Goal: Task Accomplishment & Management: Manage account settings

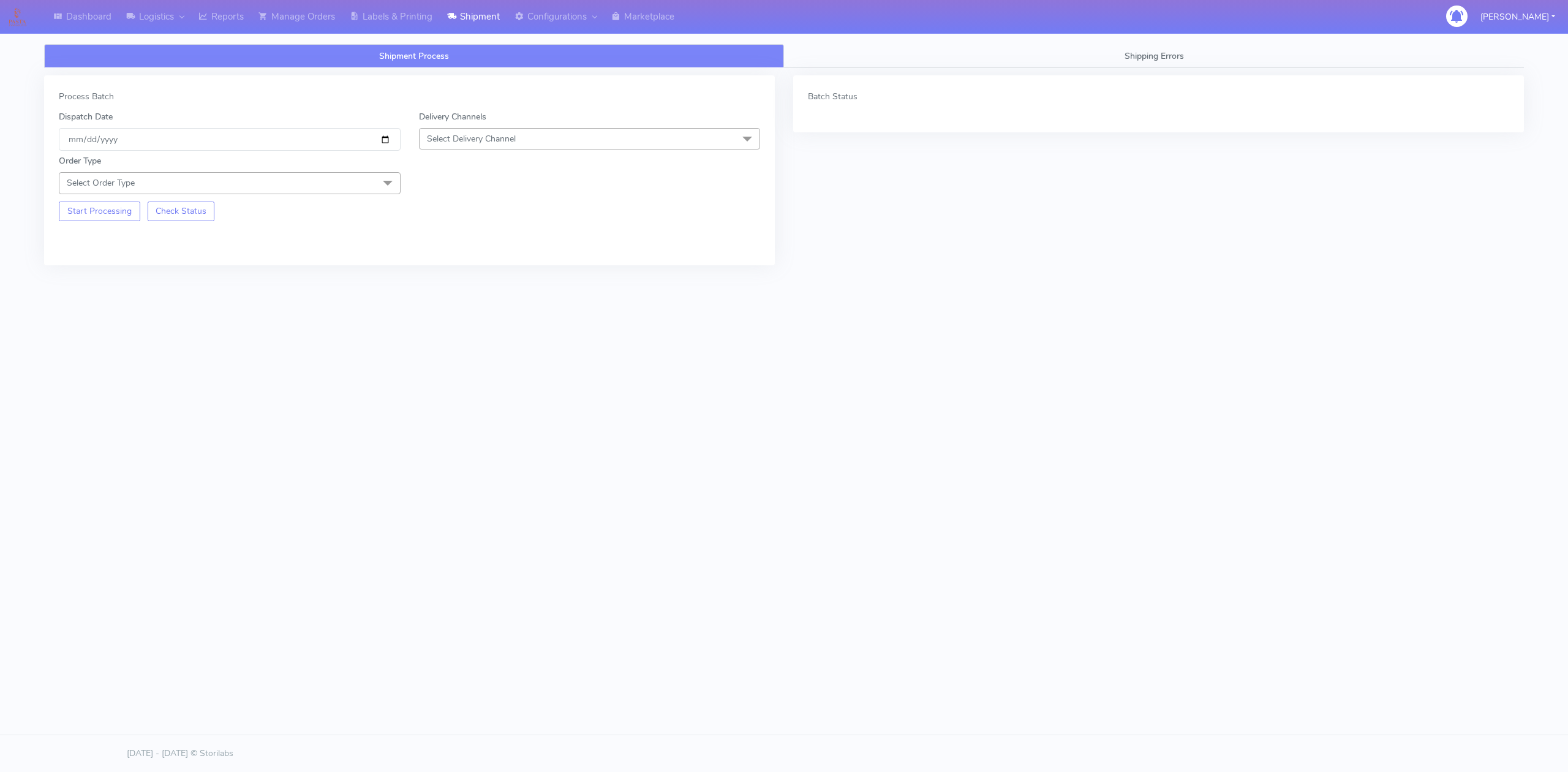
click at [518, 138] on span "Select Delivery Channel" at bounding box center [589, 138] width 342 height 21
click at [462, 216] on div "OnFleet" at bounding box center [589, 216] width 328 height 13
click at [320, 169] on div "Order Type Select Order Type Meal Kit Gift QCOM ATAVI" at bounding box center [230, 173] width 360 height 39
drag, startPoint x: 305, startPoint y: 179, endPoint x: 276, endPoint y: 185, distance: 29.6
click at [305, 180] on span "Select Order Type" at bounding box center [230, 182] width 342 height 21
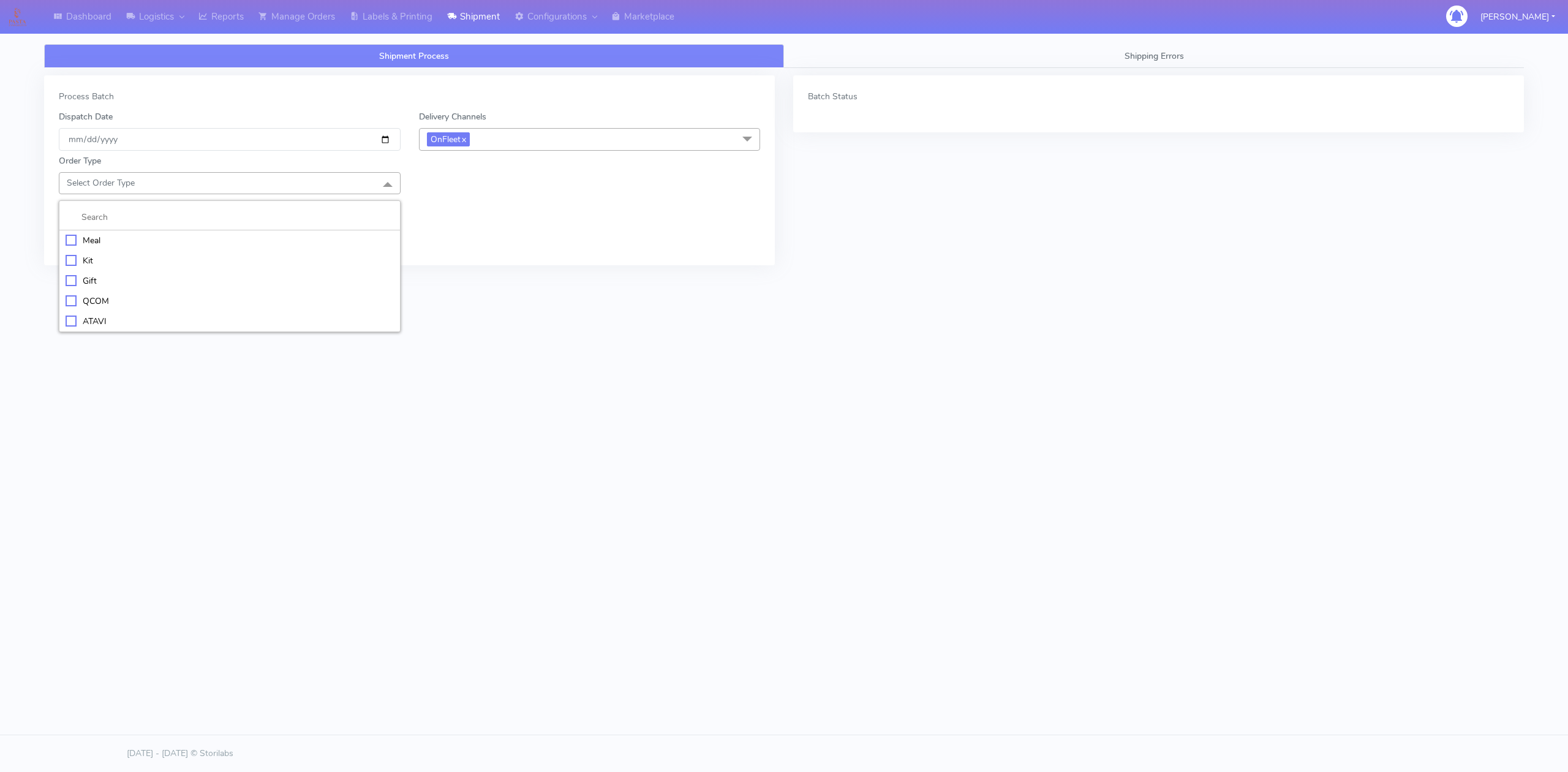
click at [78, 245] on div "Meal" at bounding box center [229, 240] width 328 height 13
click at [488, 185] on span "Select Box Size" at bounding box center [589, 182] width 342 height 21
click at [451, 238] on div "Small" at bounding box center [589, 240] width 328 height 13
click at [111, 262] on button "Start Processing" at bounding box center [100, 255] width 81 height 20
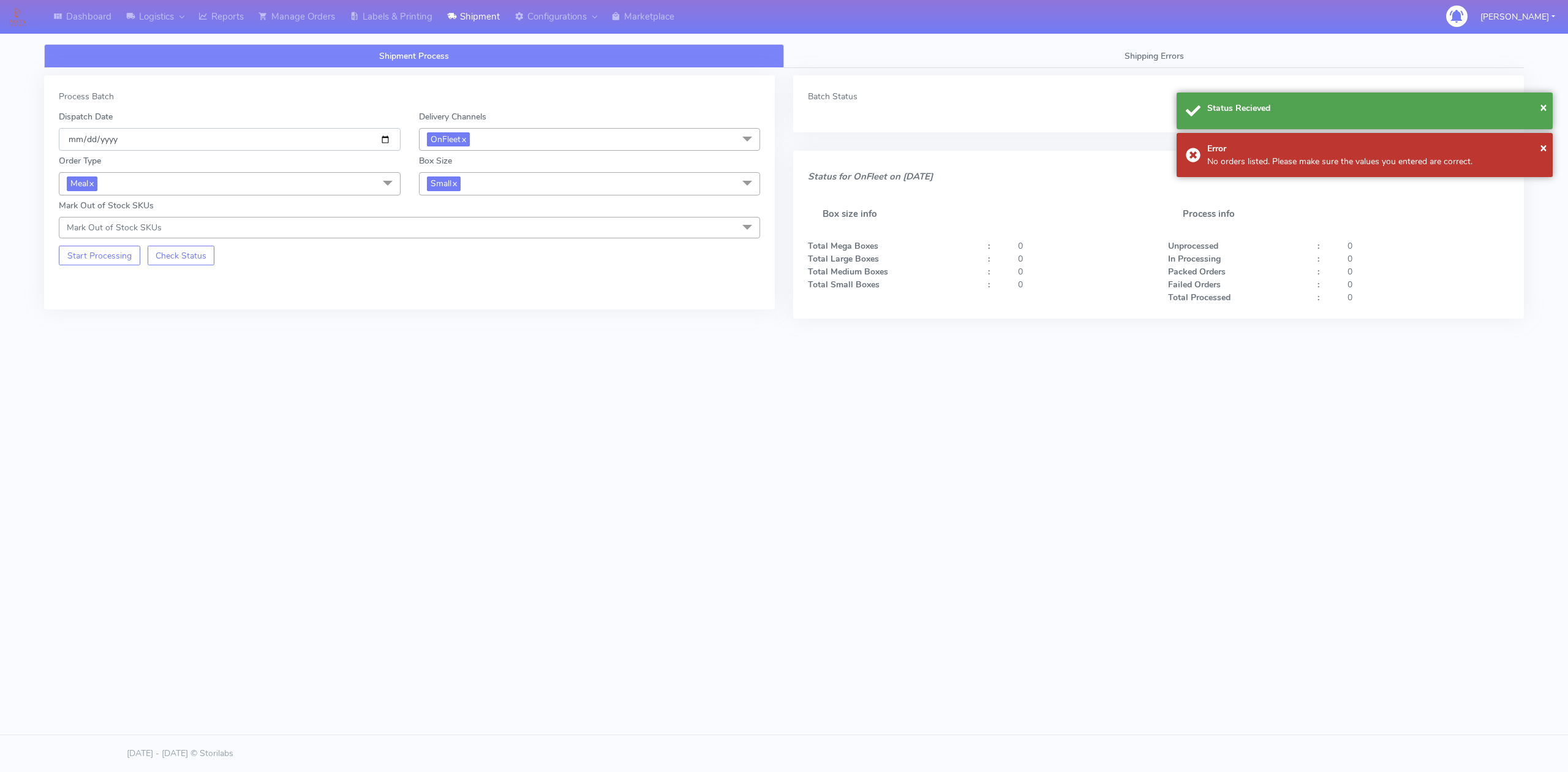
click at [382, 136] on input "[DATE]" at bounding box center [230, 139] width 342 height 23
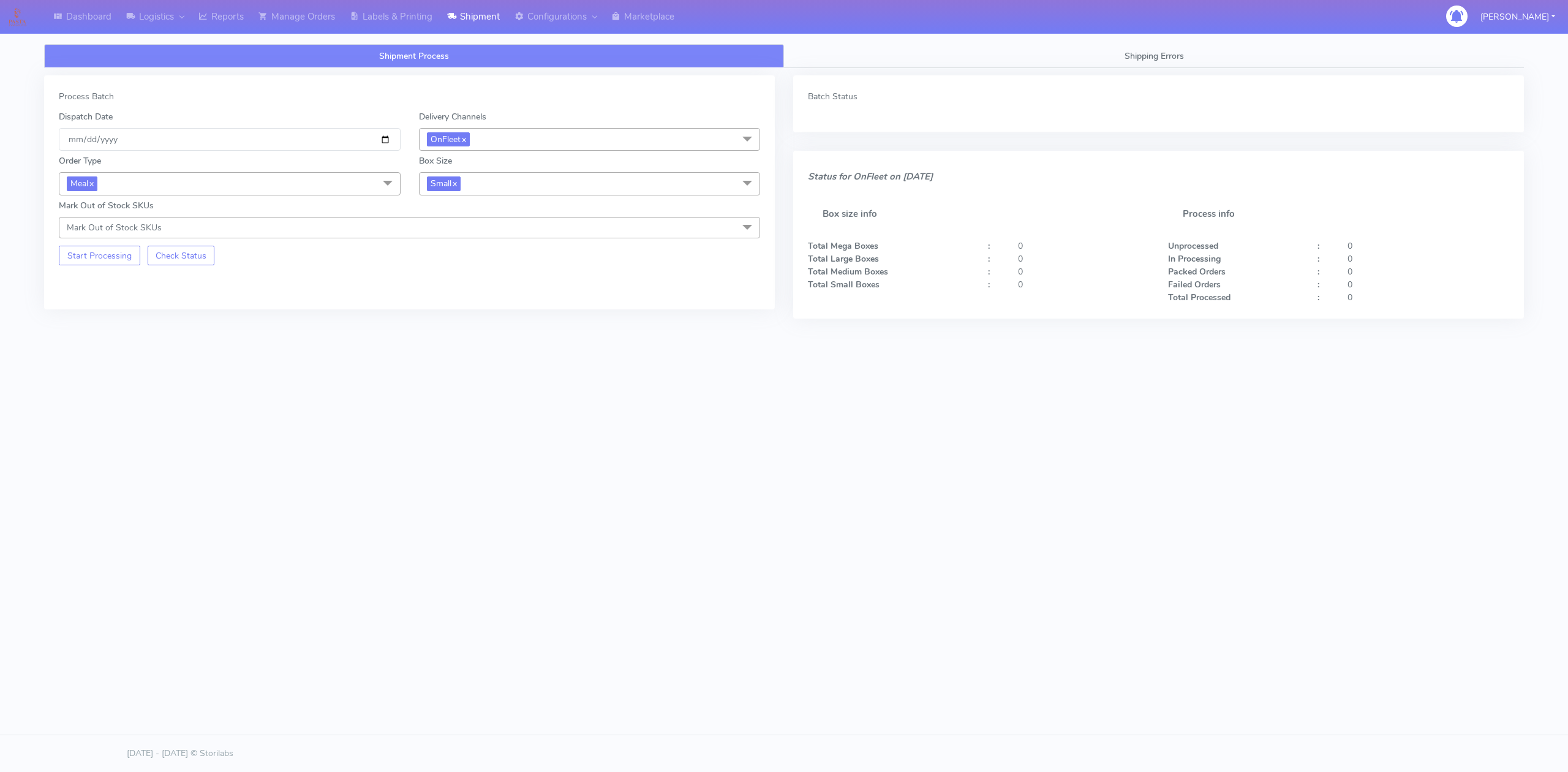
click at [289, 245] on div "Start Processing Check Status" at bounding box center [230, 251] width 360 height 27
click at [76, 260] on button "Start Processing" at bounding box center [100, 255] width 81 height 20
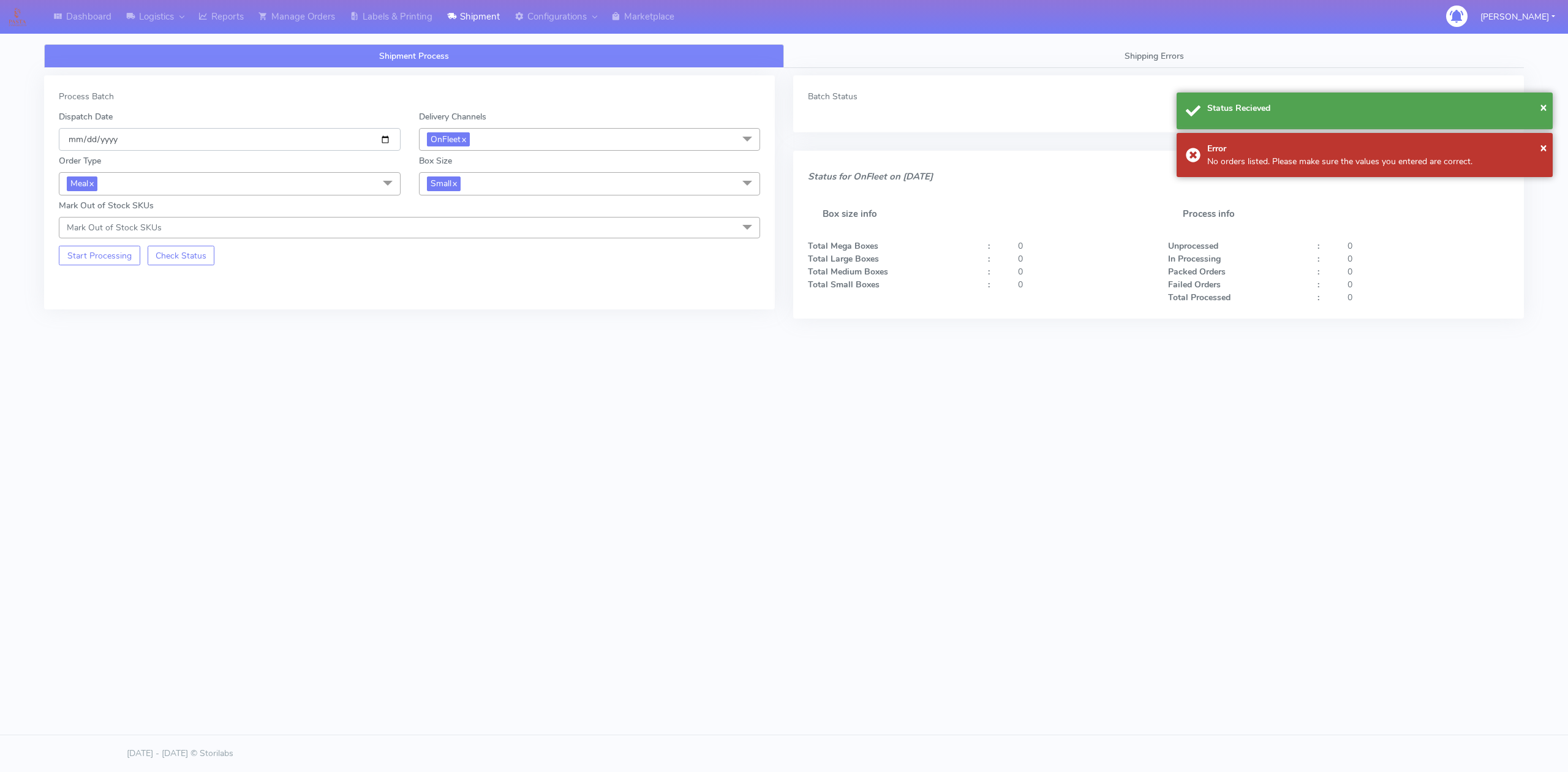
click at [346, 143] on input "[DATE]" at bounding box center [230, 139] width 342 height 23
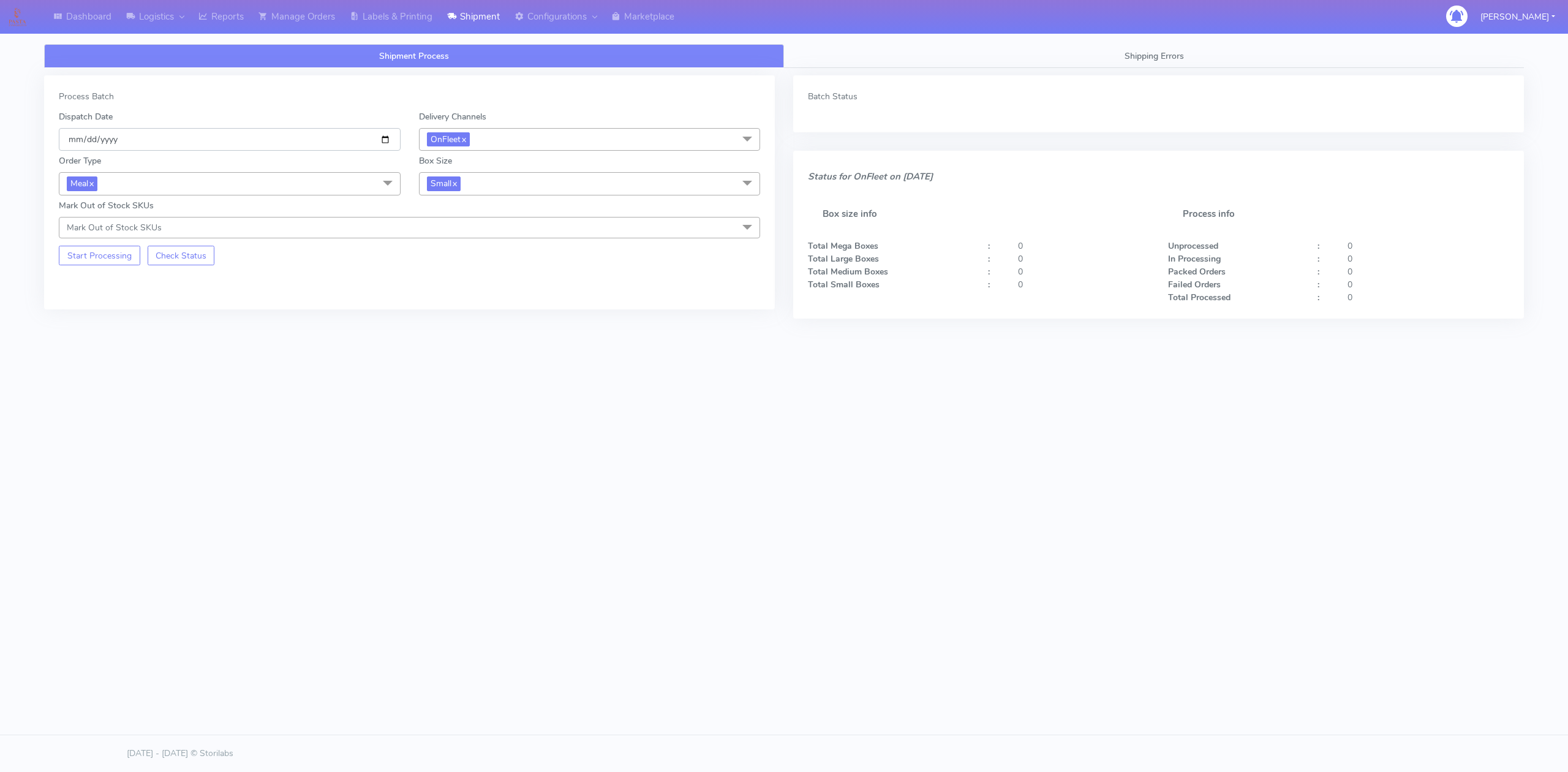
click at [395, 138] on input "[DATE]" at bounding box center [230, 139] width 342 height 23
click at [387, 141] on input "[DATE]" at bounding box center [230, 139] width 342 height 23
type input "[DATE]"
click at [88, 255] on button "Start Processing" at bounding box center [100, 255] width 81 height 20
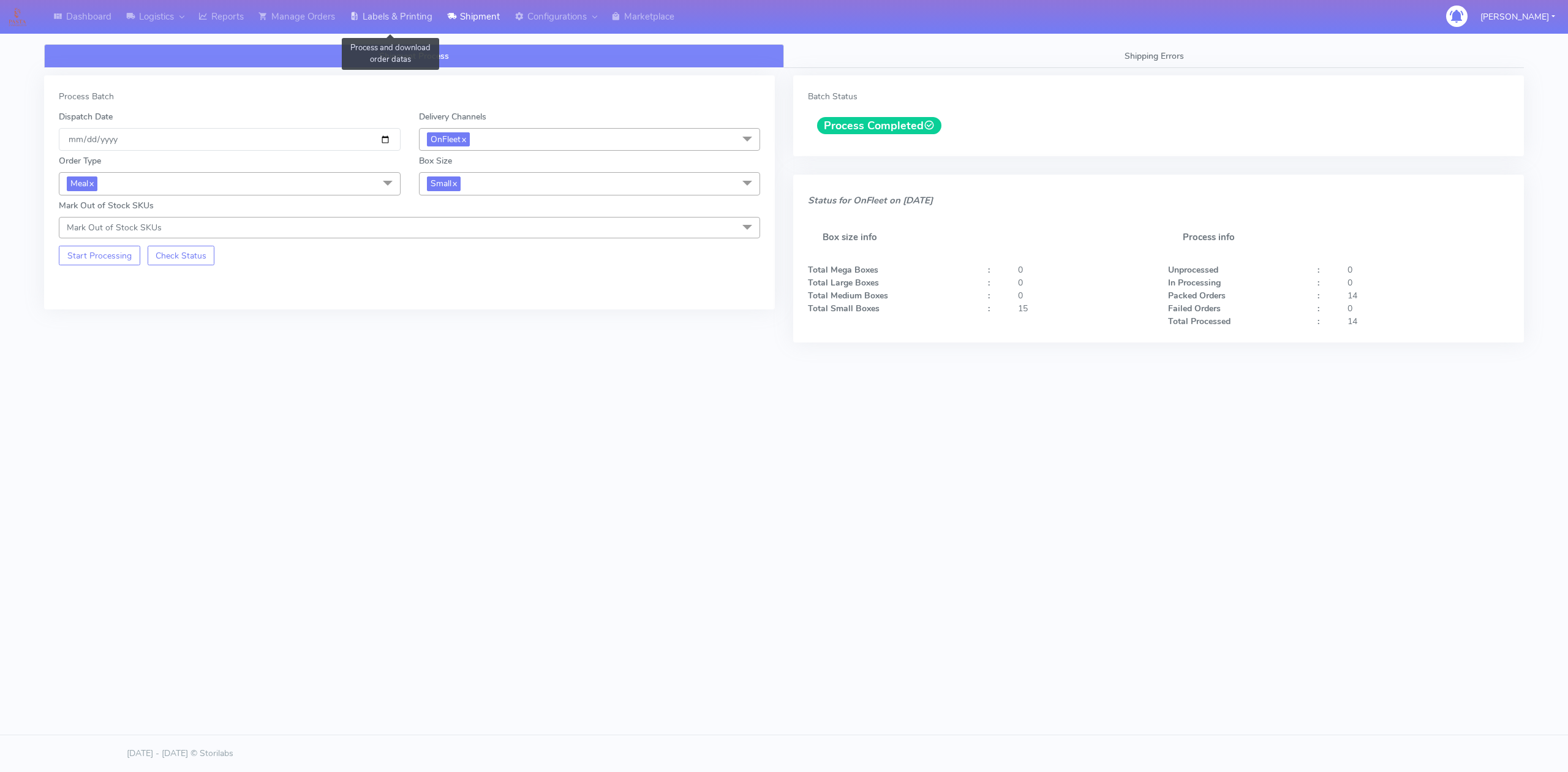
click at [403, 21] on link "Labels & Printing" at bounding box center [391, 17] width 98 height 34
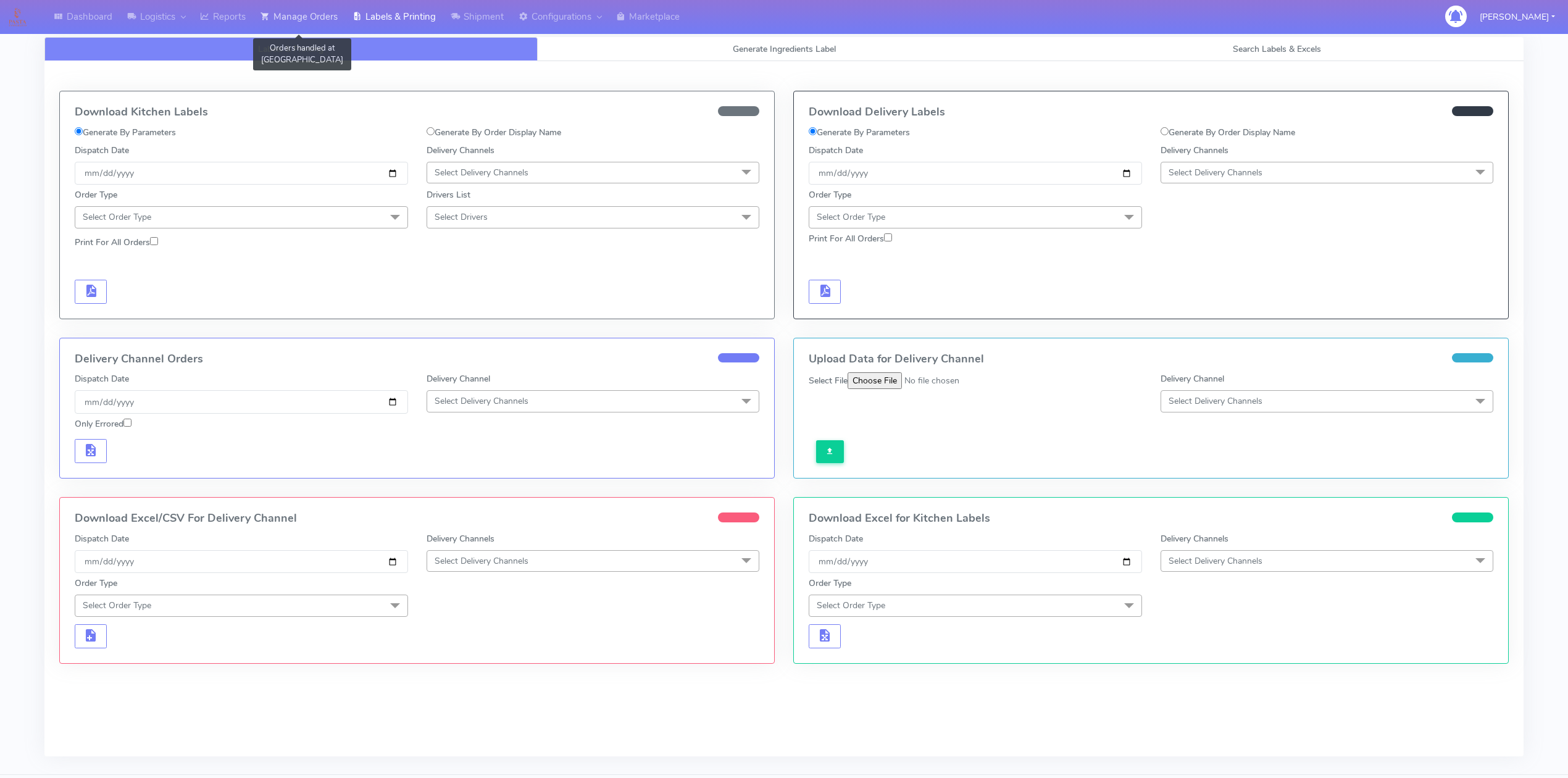
click at [295, 22] on link "Manage Orders" at bounding box center [299, 17] width 92 height 34
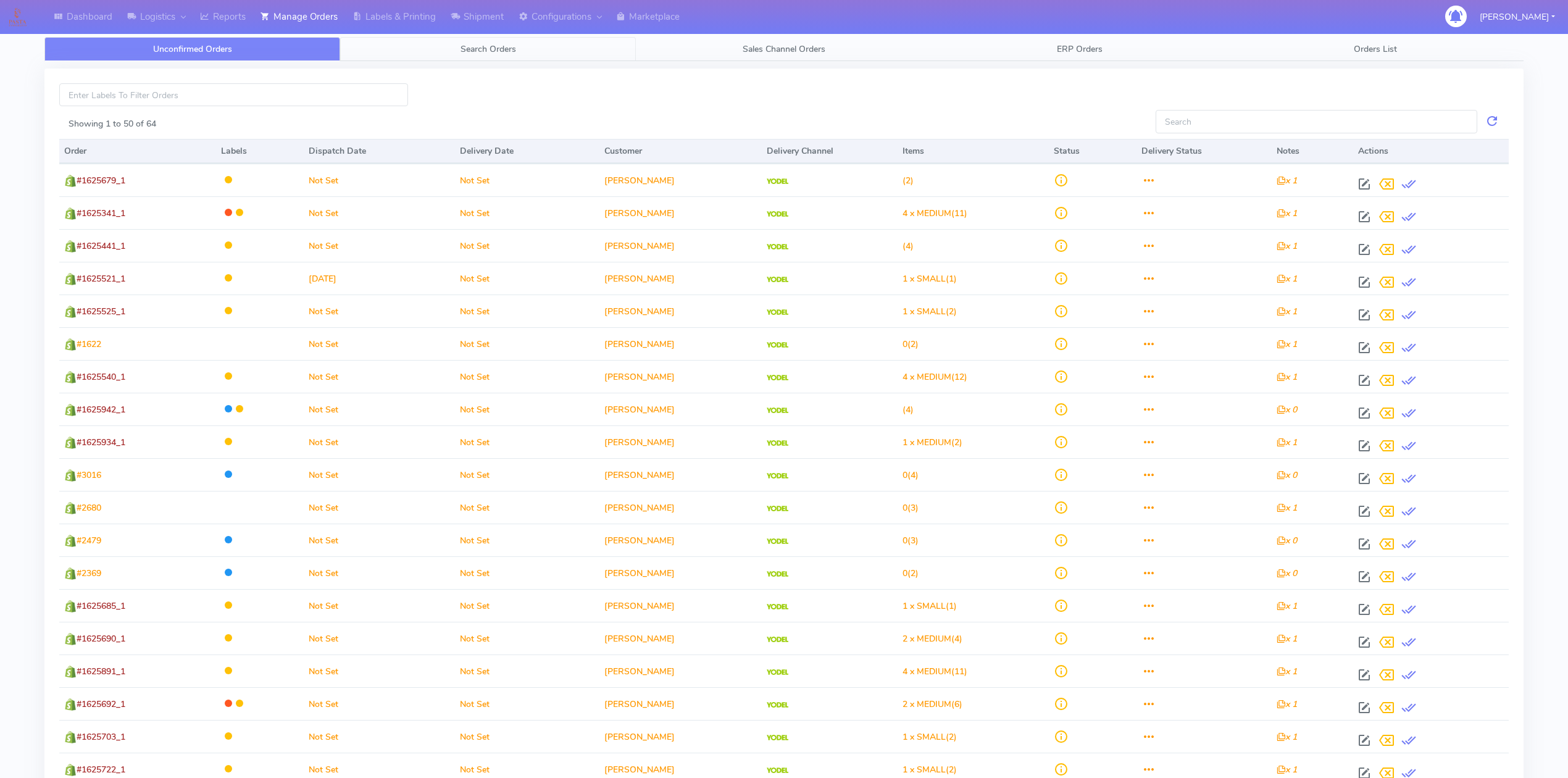
click at [494, 55] on link "Search Orders" at bounding box center [488, 49] width 296 height 24
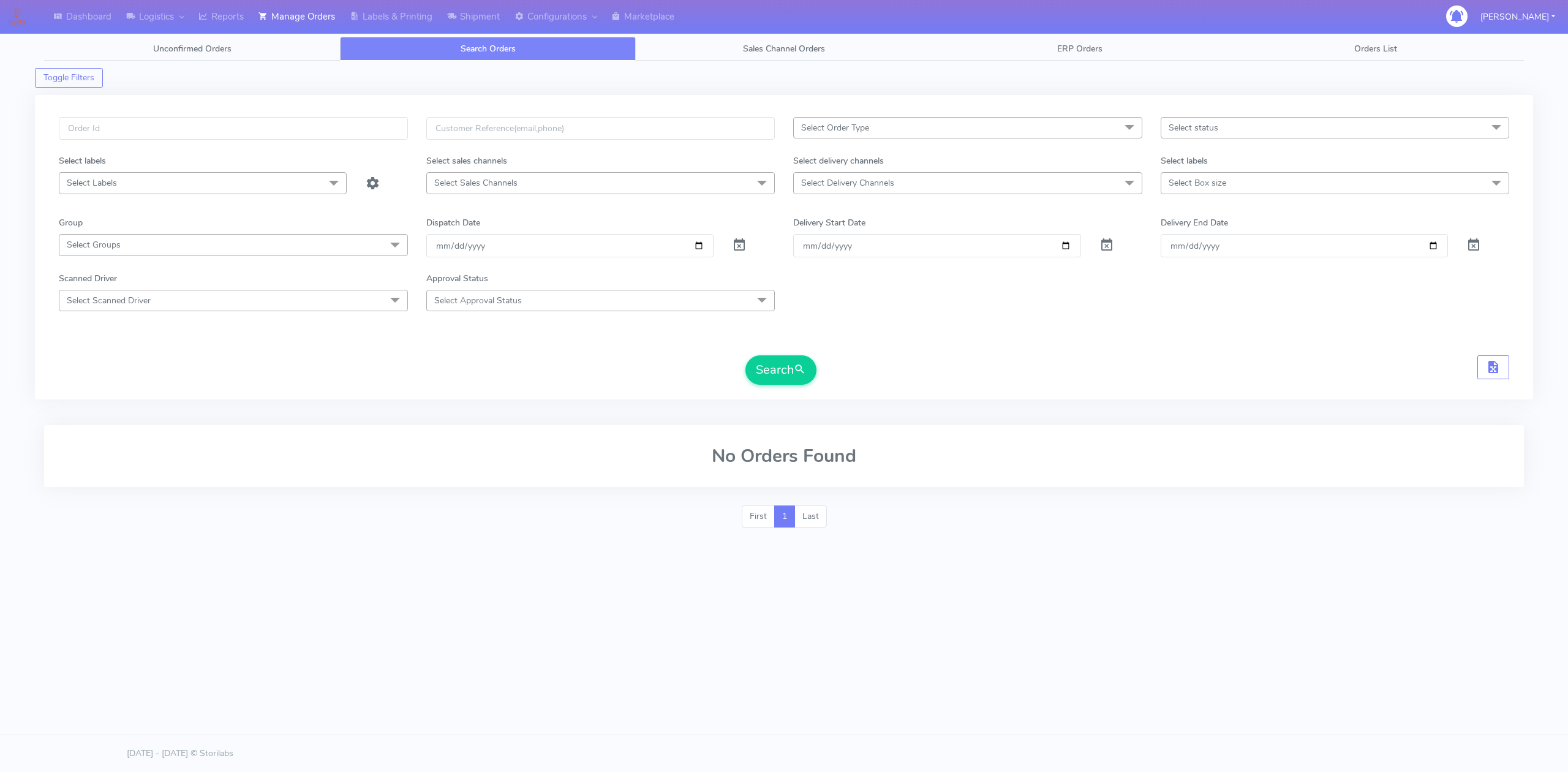
click at [890, 179] on span "Select Delivery Channels" at bounding box center [847, 182] width 93 height 12
click at [838, 288] on div "OnFleet" at bounding box center [968, 286] width 336 height 13
checkbox input "true"
click at [701, 253] on input "[DATE]" at bounding box center [570, 246] width 288 height 23
type input "[DATE]"
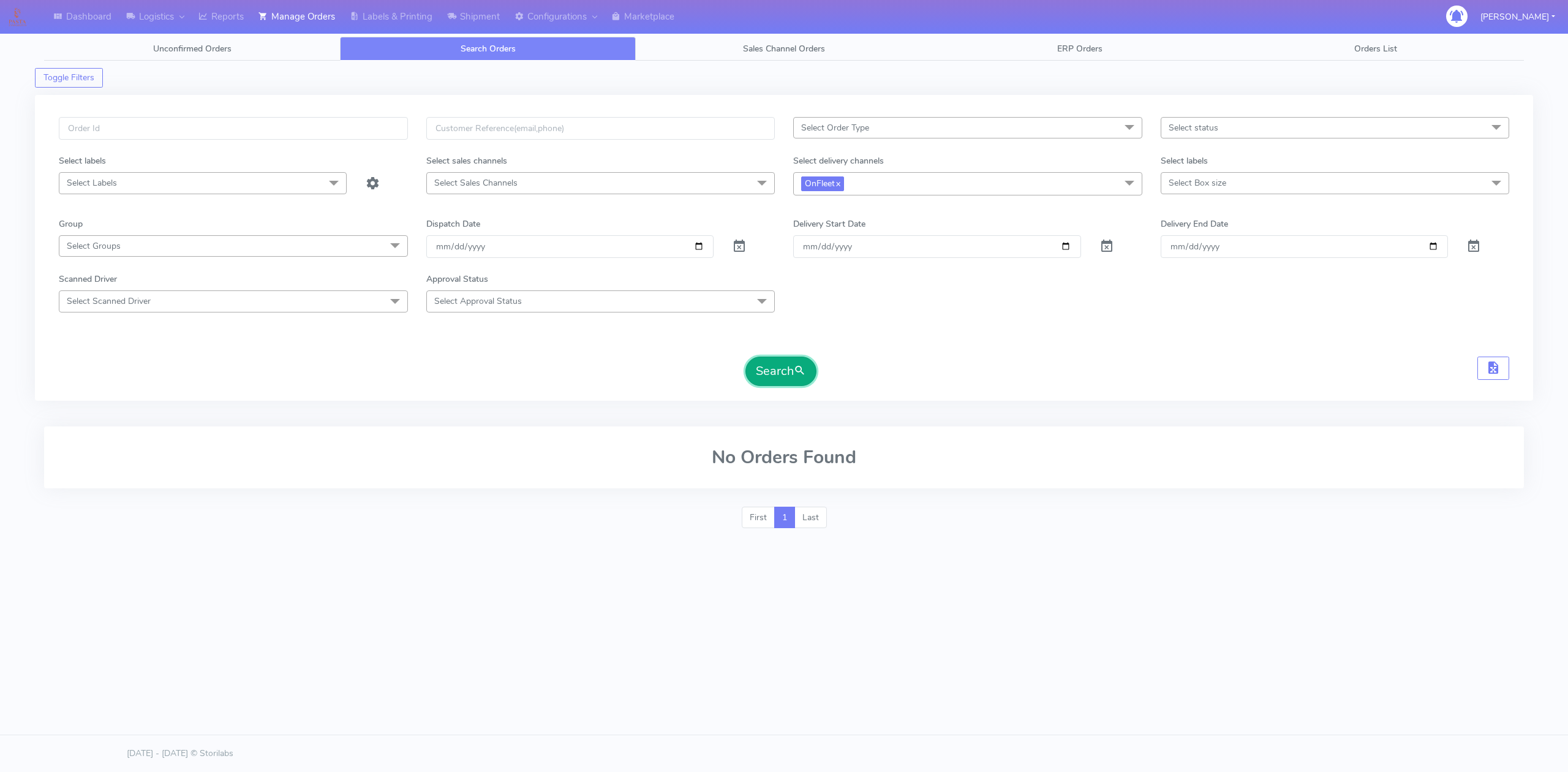
click at [782, 381] on button "Search" at bounding box center [781, 371] width 71 height 30
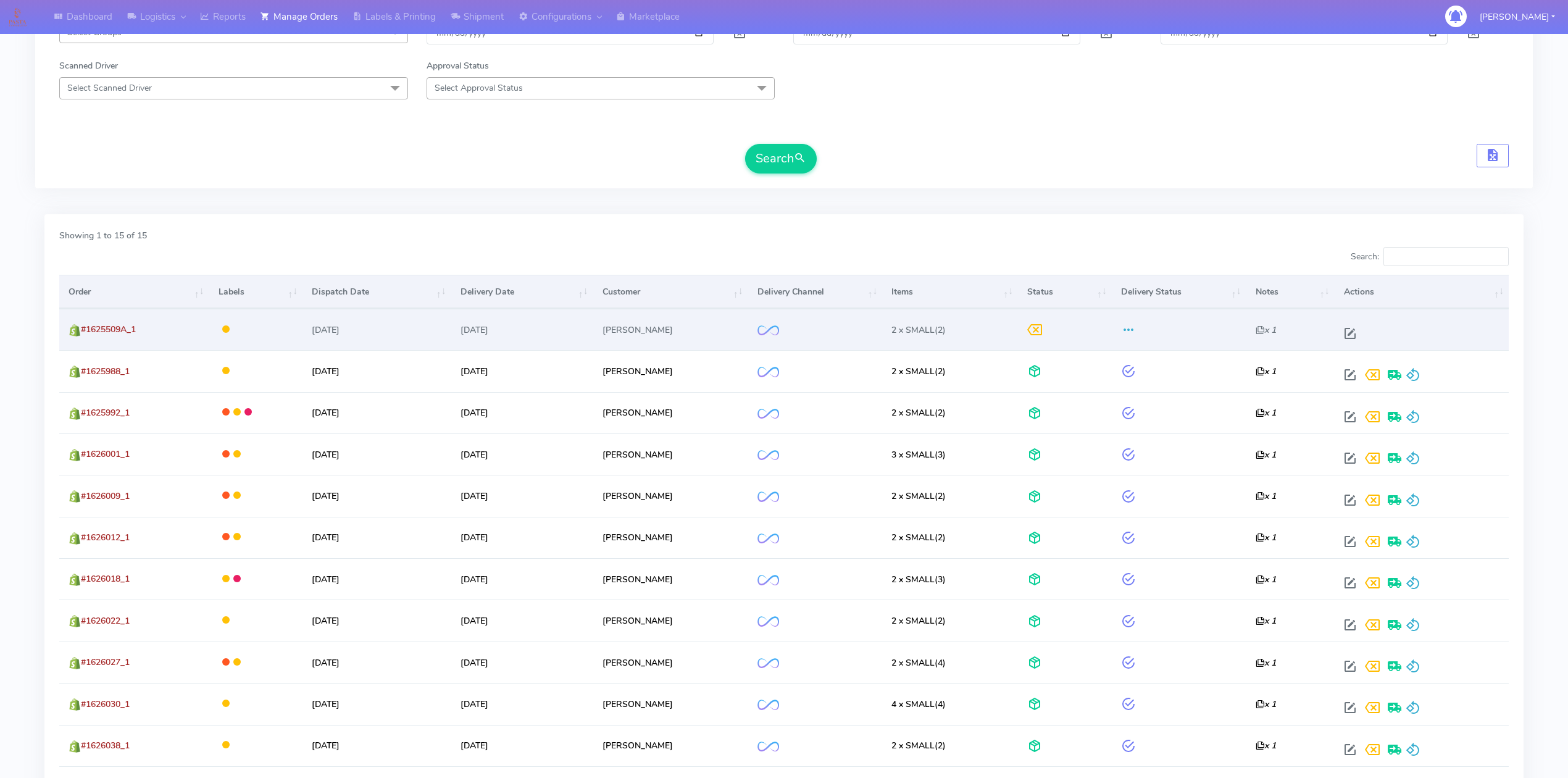
scroll to position [247, 0]
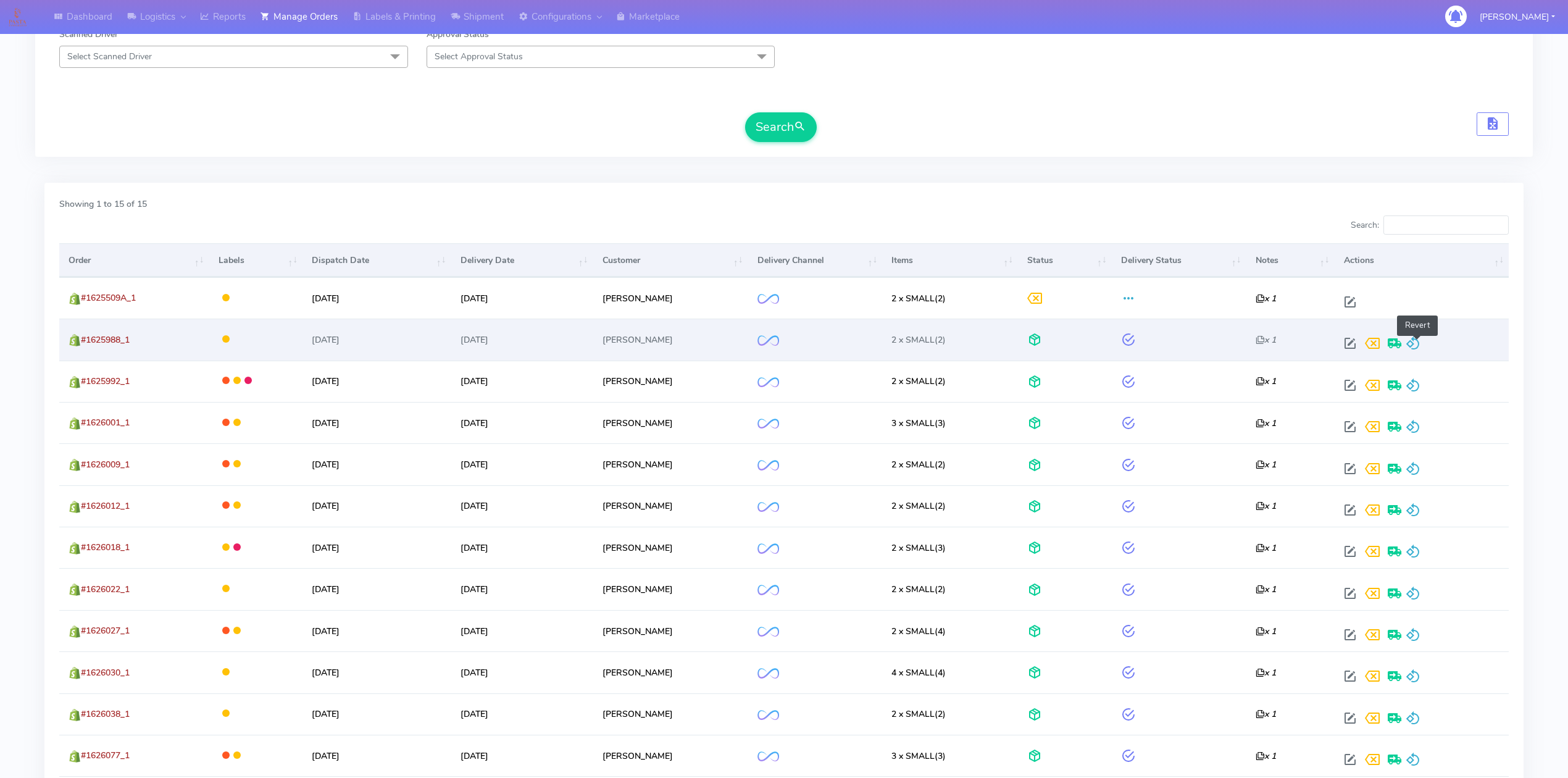
click at [1421, 349] on span at bounding box center [1413, 346] width 15 height 12
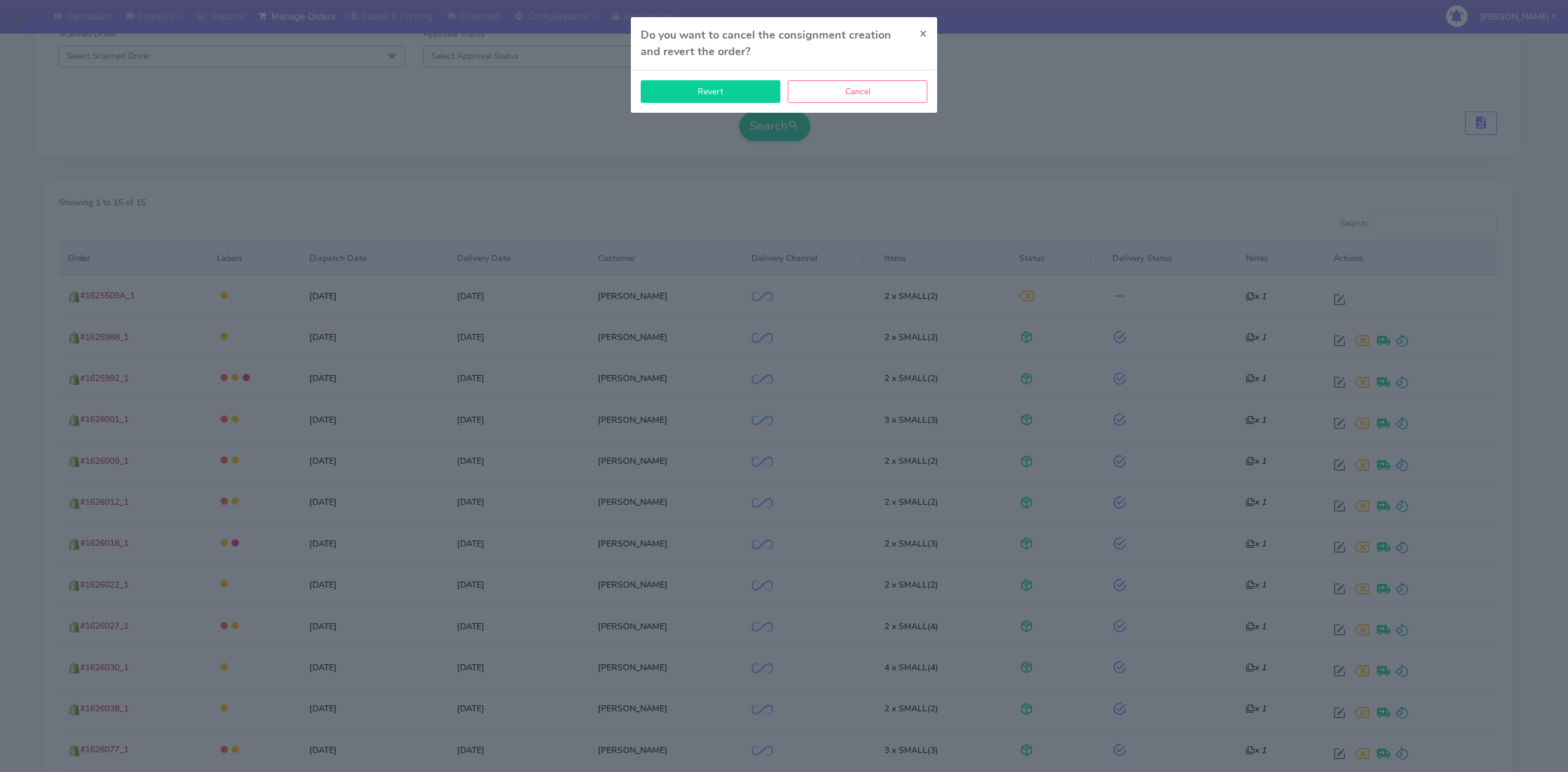
click at [748, 92] on button "Revert" at bounding box center [710, 92] width 140 height 23
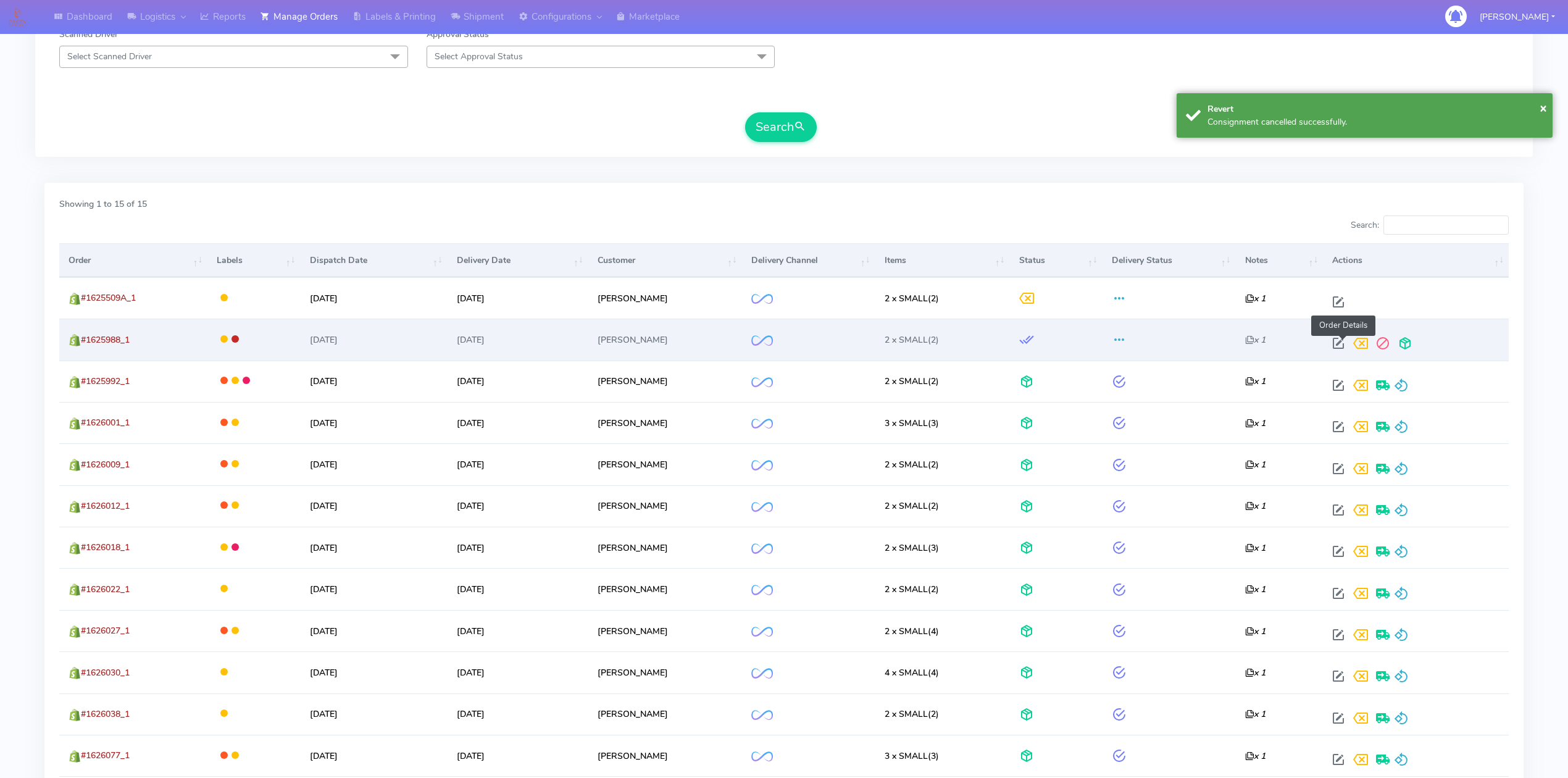
click at [1339, 347] on span at bounding box center [1339, 346] width 22 height 12
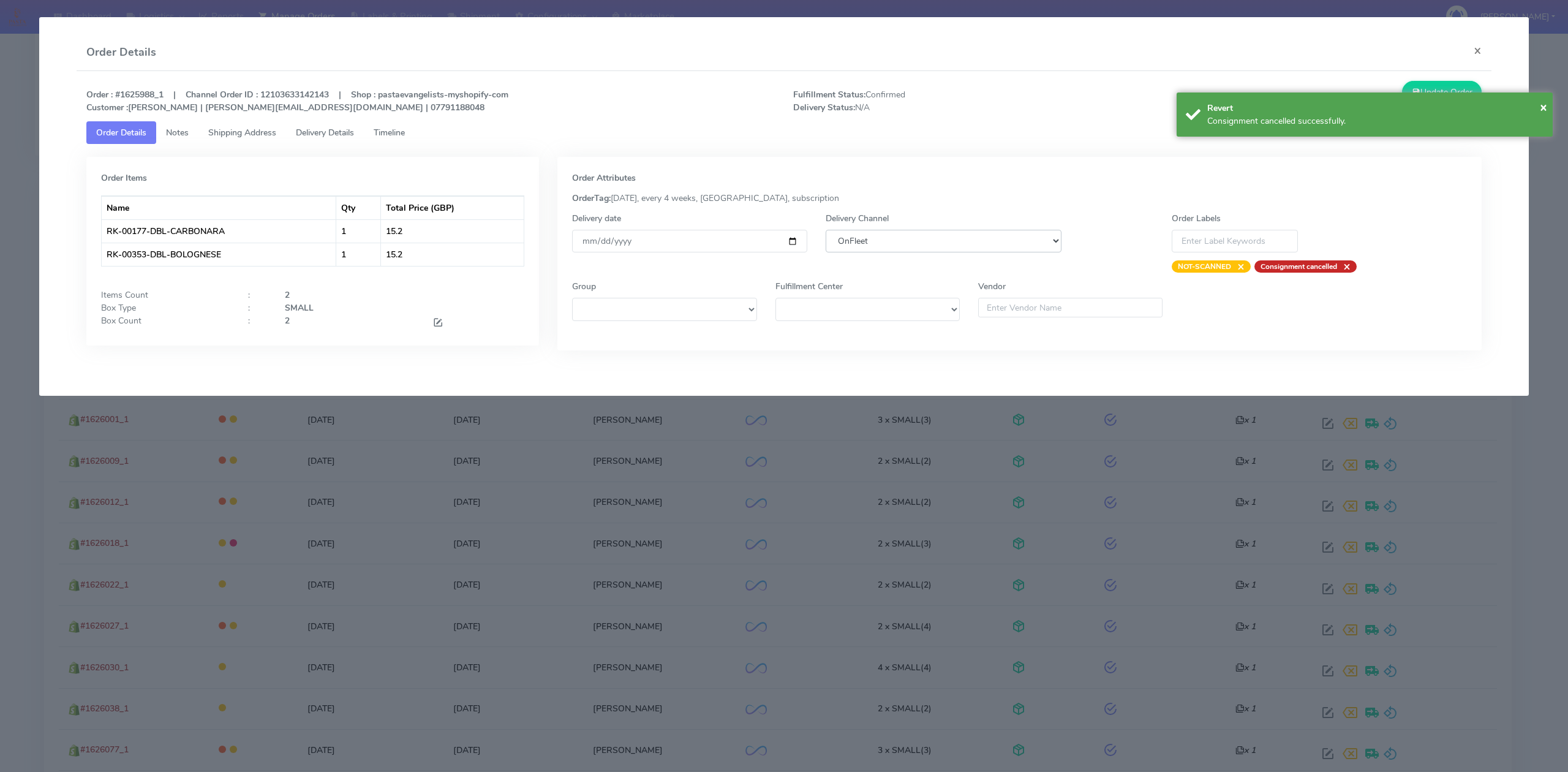
click at [849, 241] on select "DHL OnFleet Royal Mail DPD Yodel MaxOptra Amazon Collection" at bounding box center [944, 241] width 235 height 23
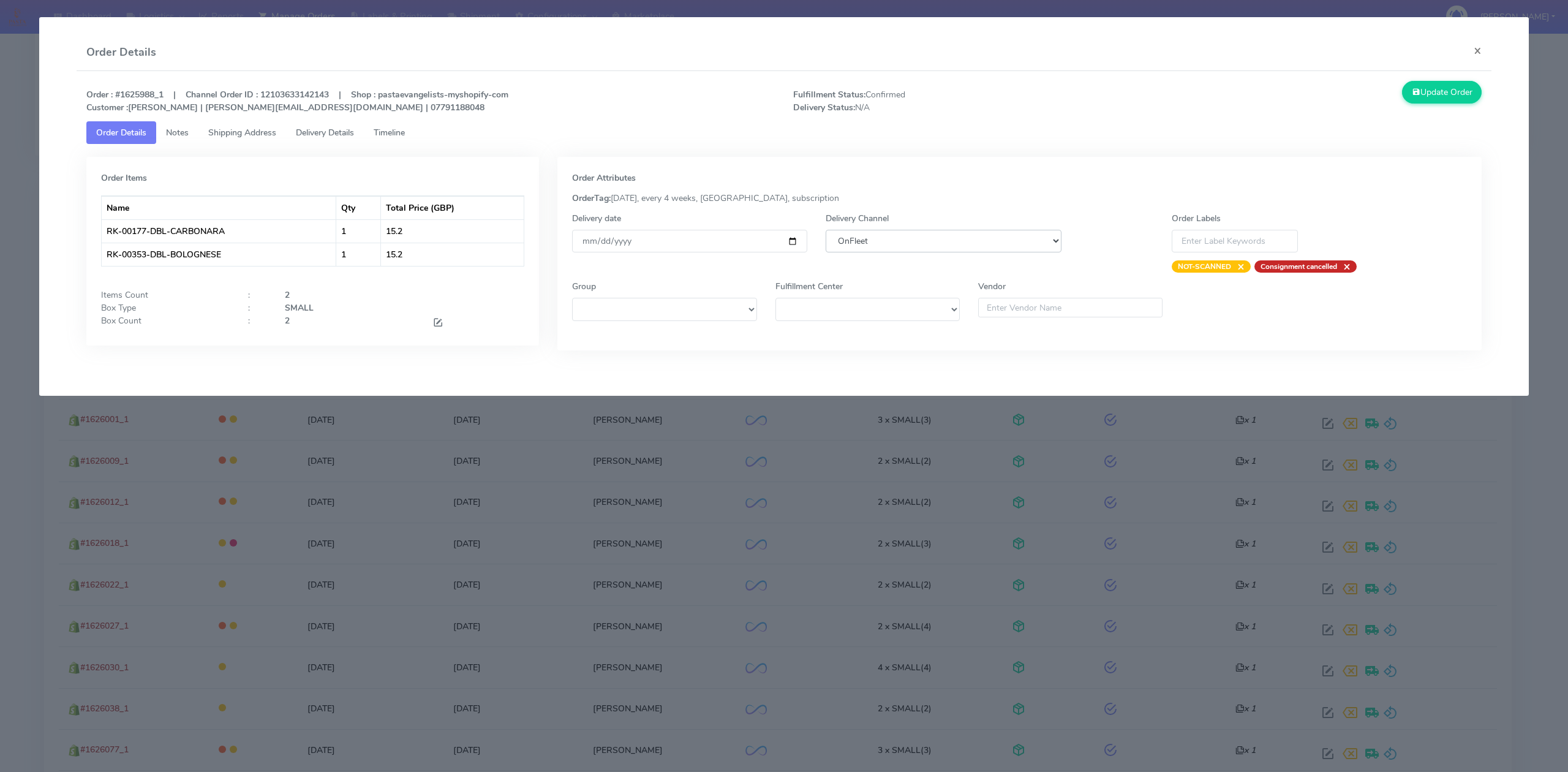
select select "5"
click at [826, 230] on select "DHL OnFleet Royal Mail DPD Yodel MaxOptra Amazon Collection" at bounding box center [944, 241] width 235 height 23
click at [1430, 98] on button "Update Order" at bounding box center [1442, 92] width 80 height 23
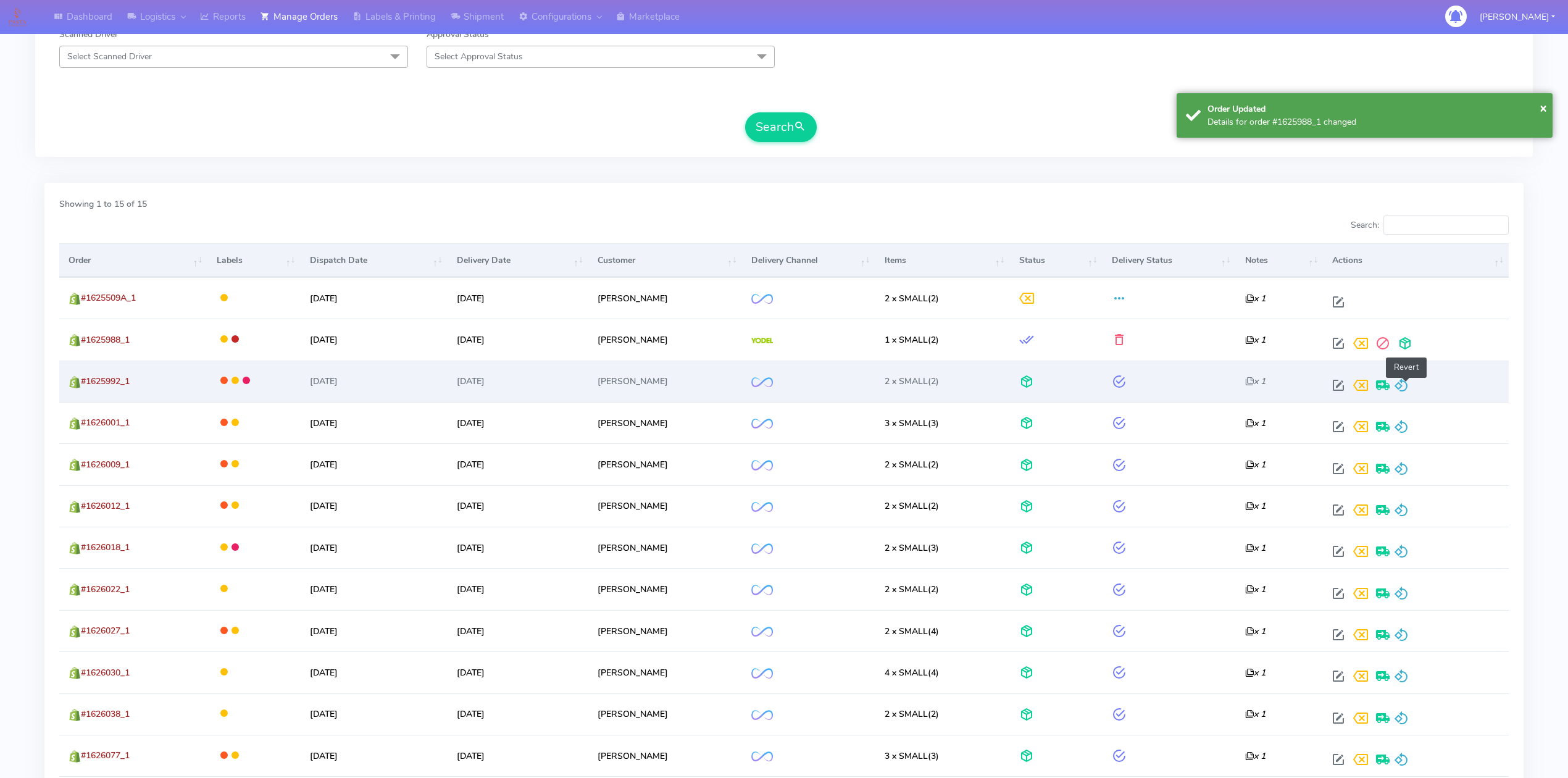
click at [1406, 392] on span at bounding box center [1401, 388] width 15 height 12
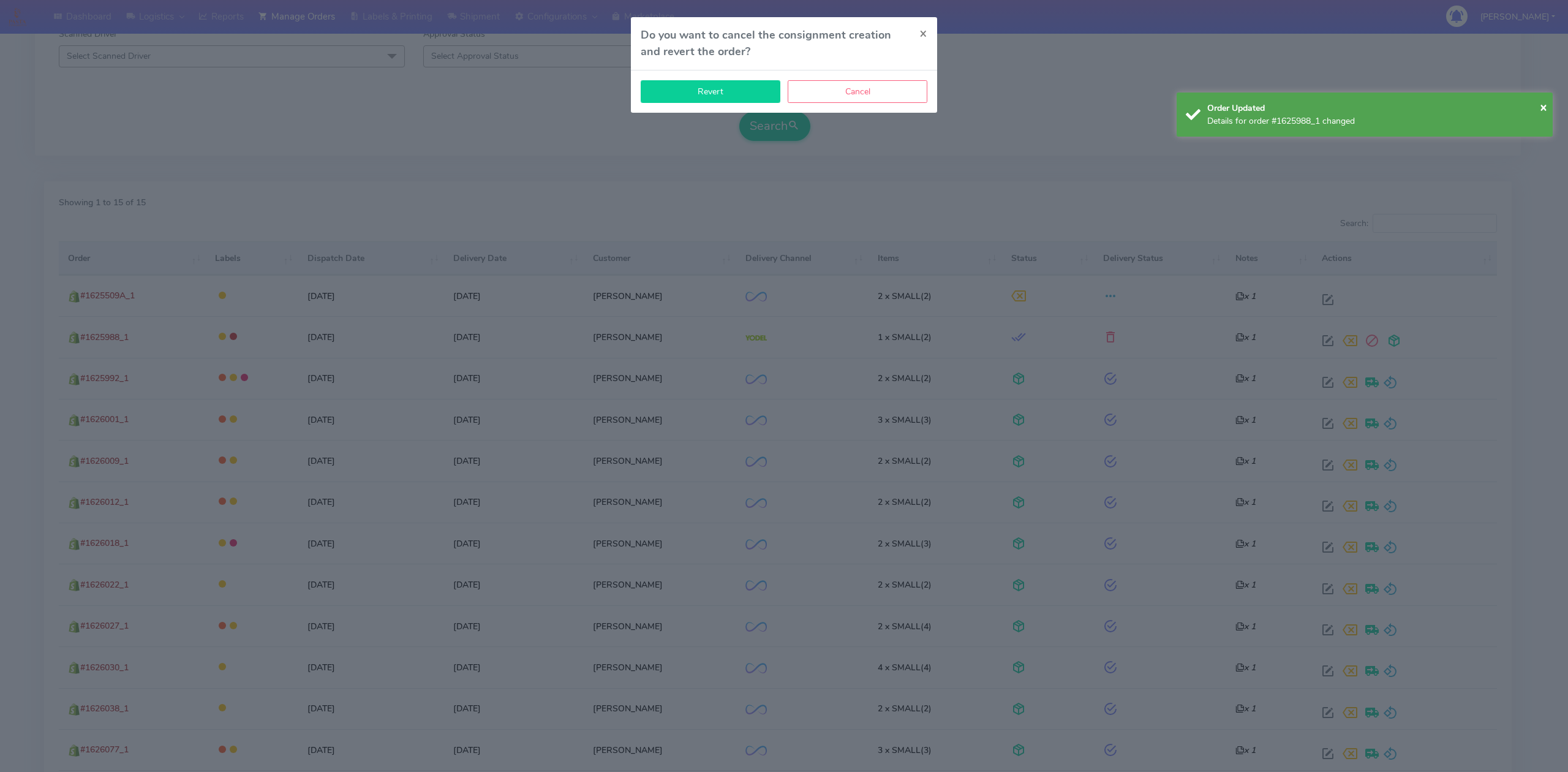
click at [714, 87] on button "Revert" at bounding box center [710, 92] width 140 height 23
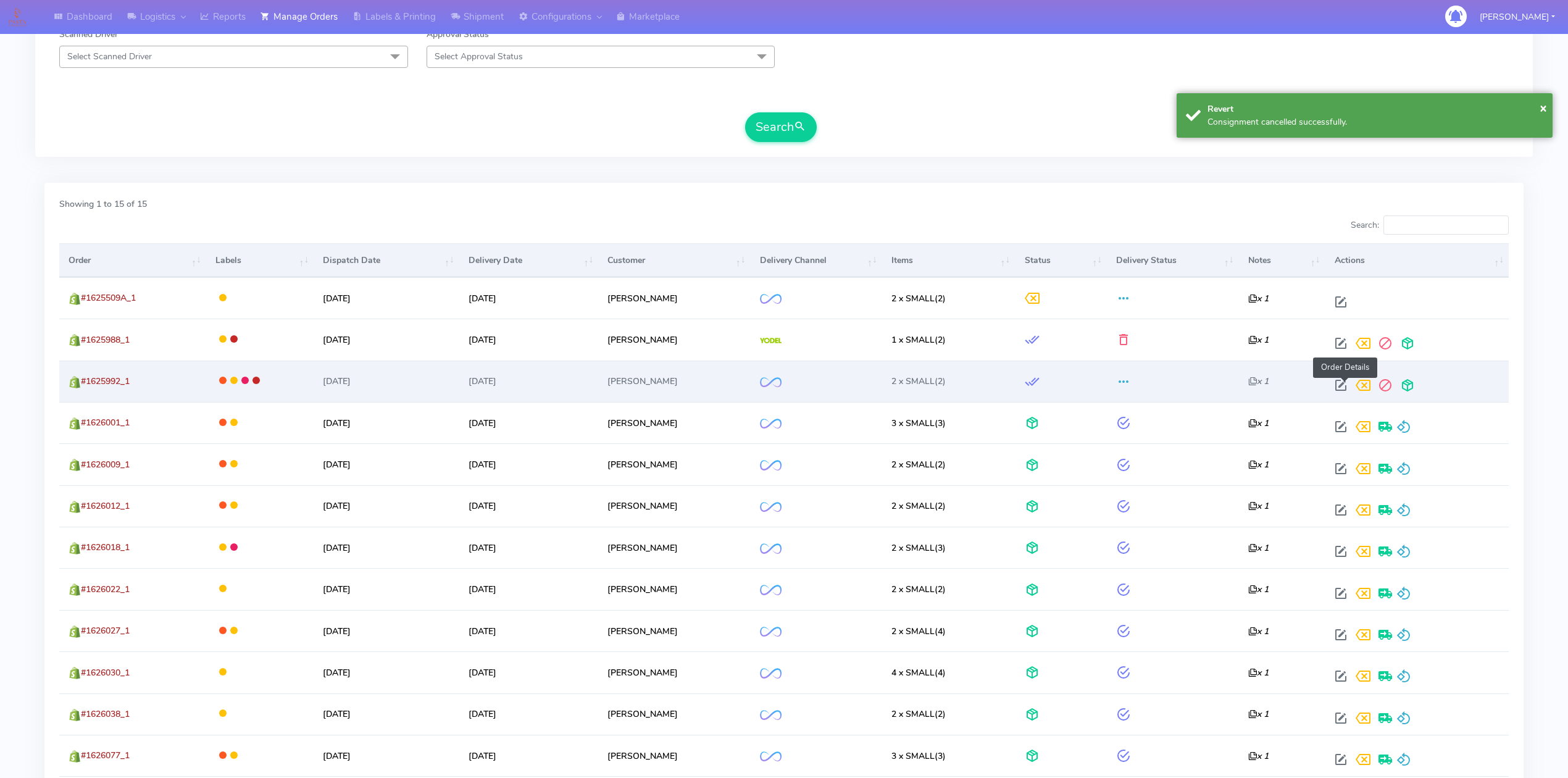
click at [1348, 388] on span at bounding box center [1341, 388] width 22 height 12
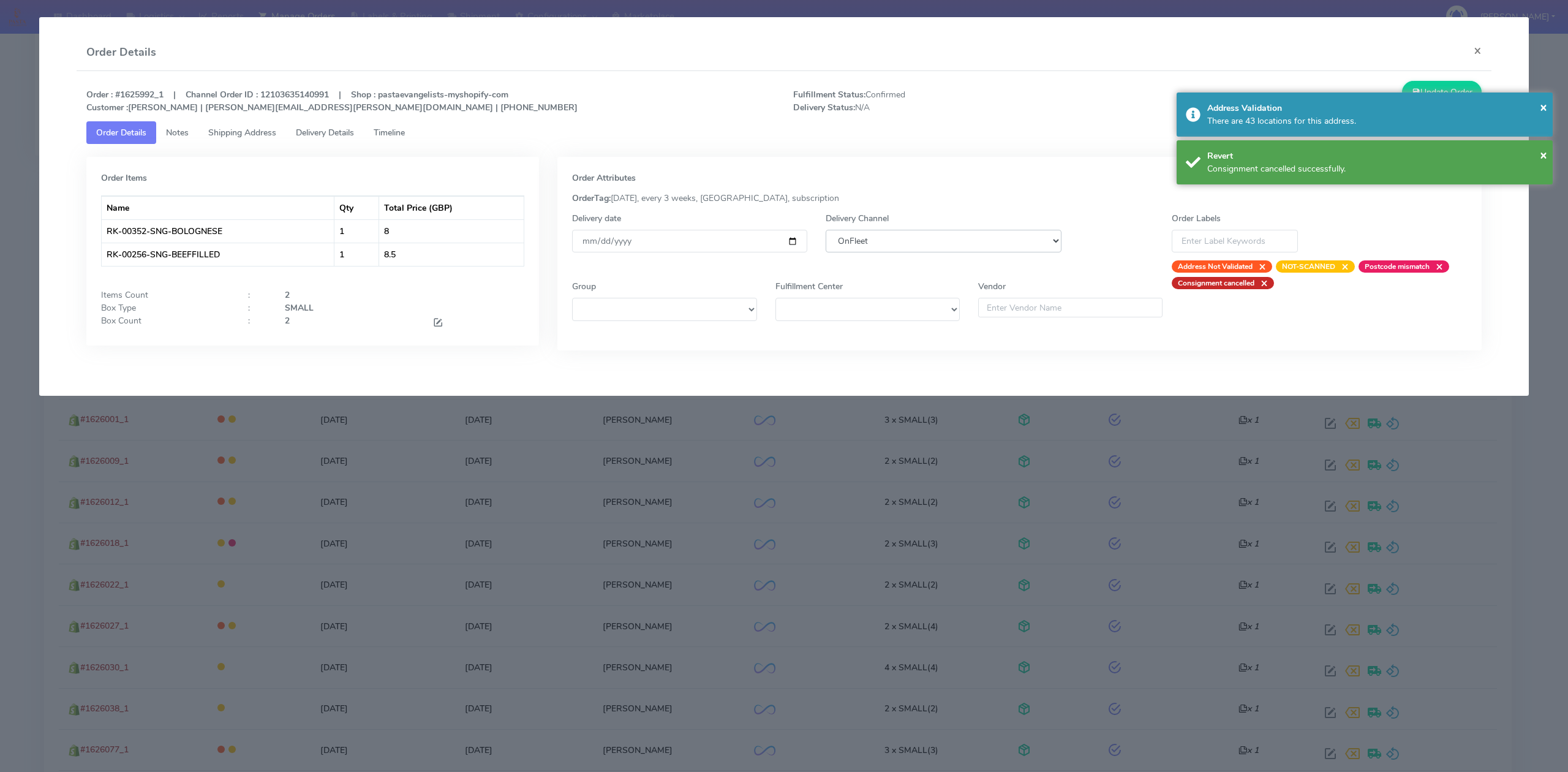
click at [907, 246] on select "DHL OnFleet Royal Mail DPD Yodel MaxOptra Amazon Collection" at bounding box center [944, 241] width 235 height 23
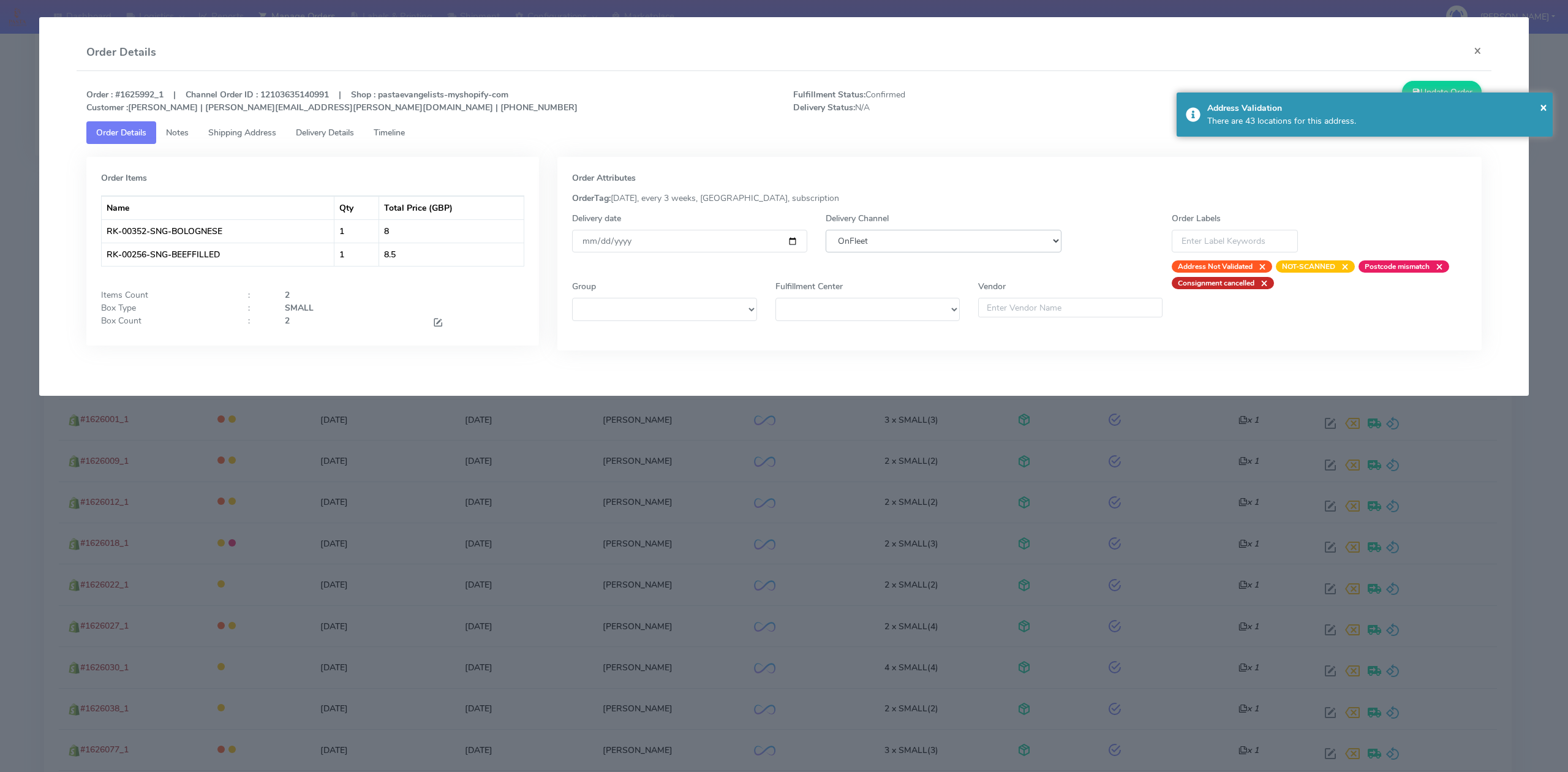
select select "5"
click at [826, 230] on select "DHL OnFleet Royal Mail DPD Yodel MaxOptra Amazon Collection" at bounding box center [944, 241] width 235 height 23
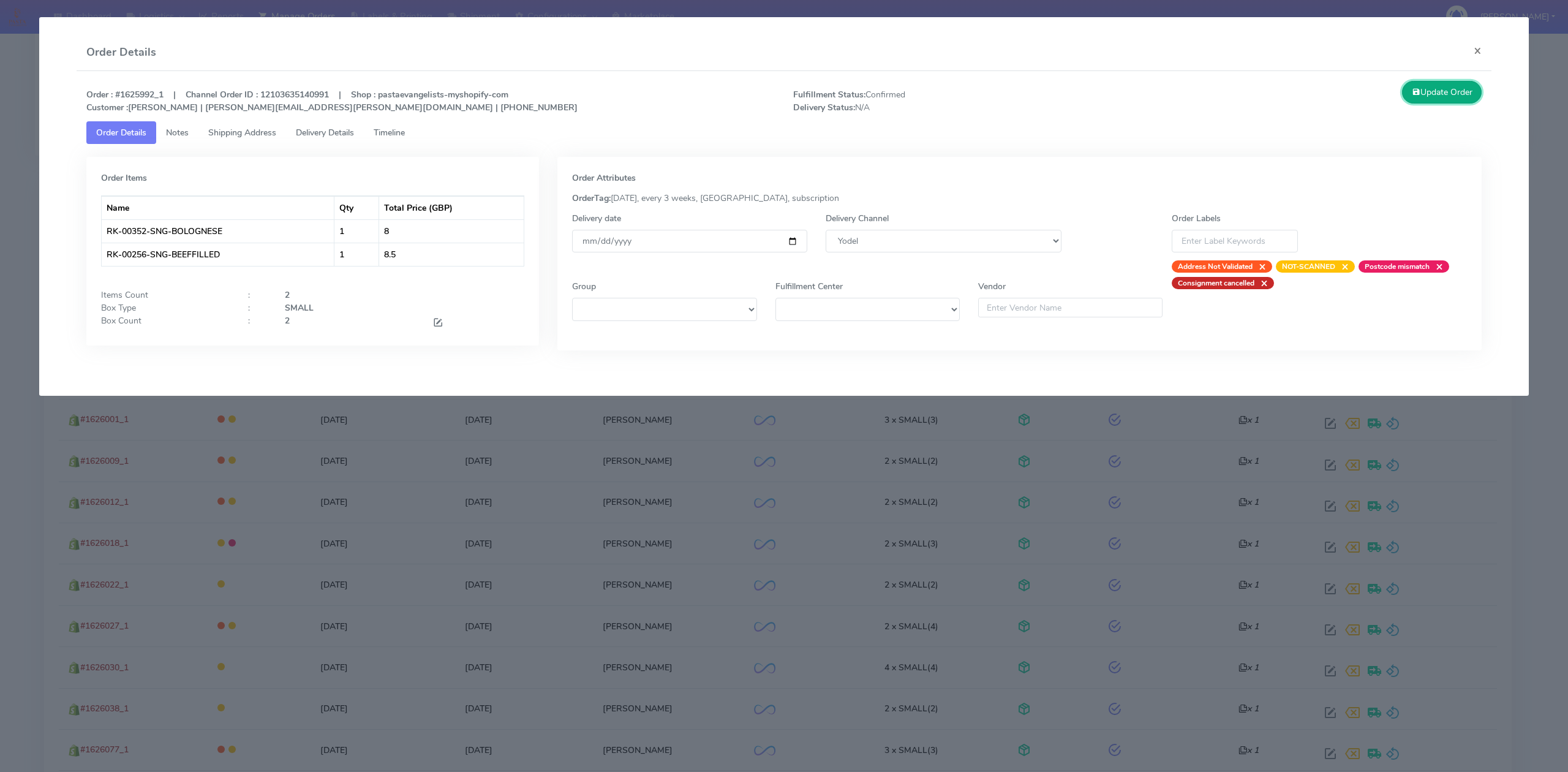
click at [1441, 85] on button "Update Order" at bounding box center [1442, 92] width 80 height 23
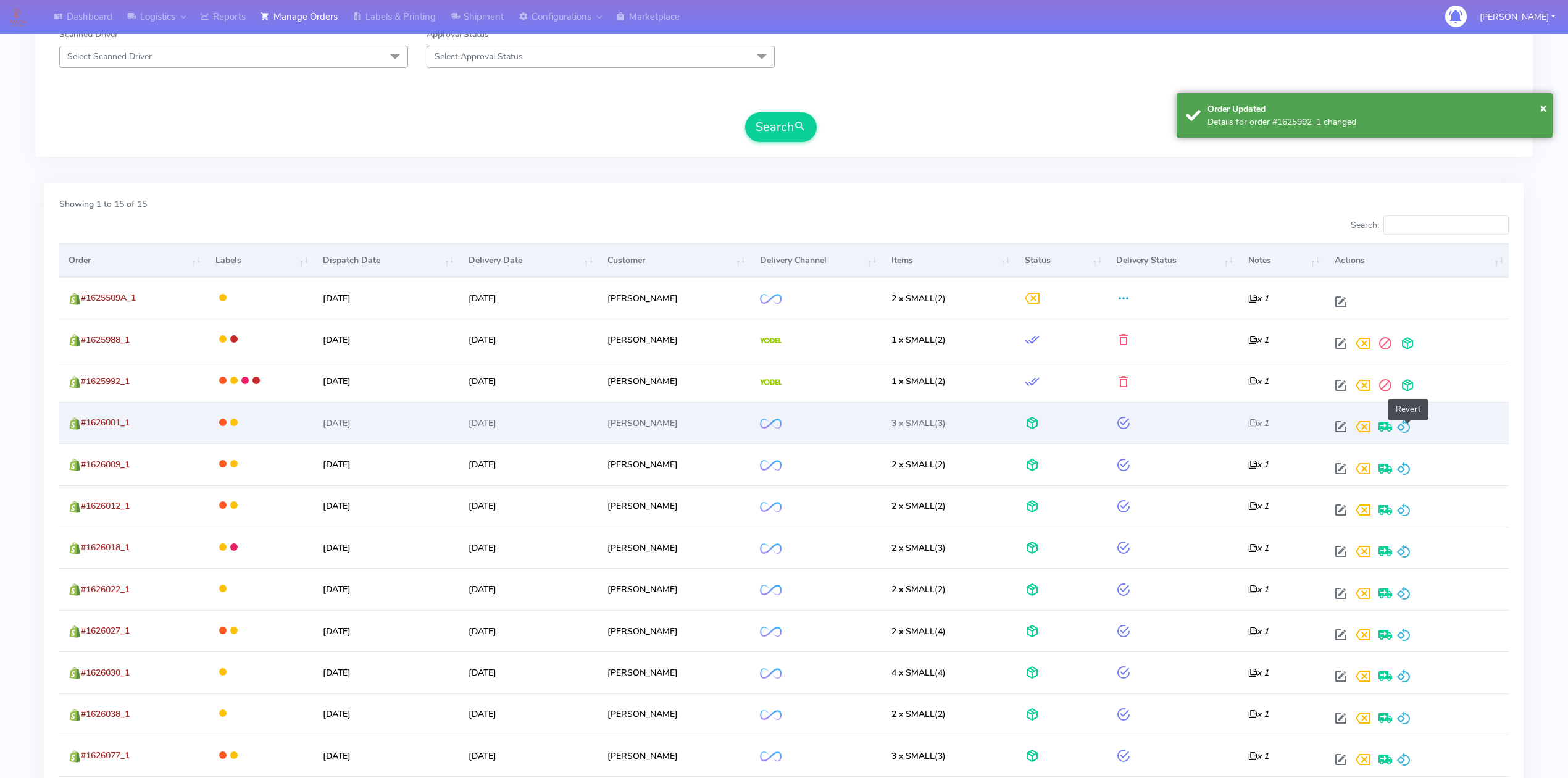
click at [1411, 431] on span at bounding box center [1404, 429] width 15 height 12
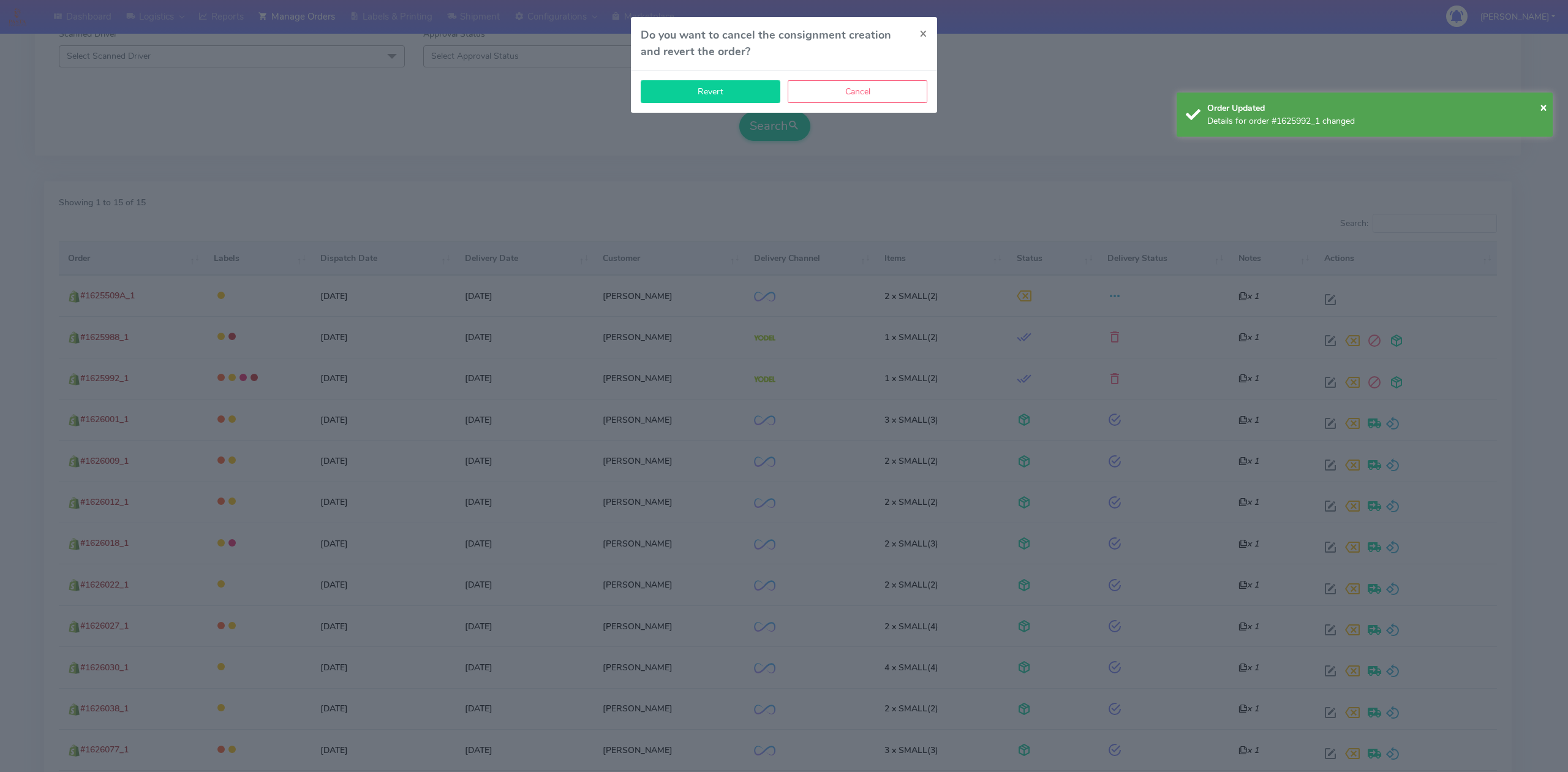
click at [704, 92] on button "Revert" at bounding box center [710, 92] width 140 height 23
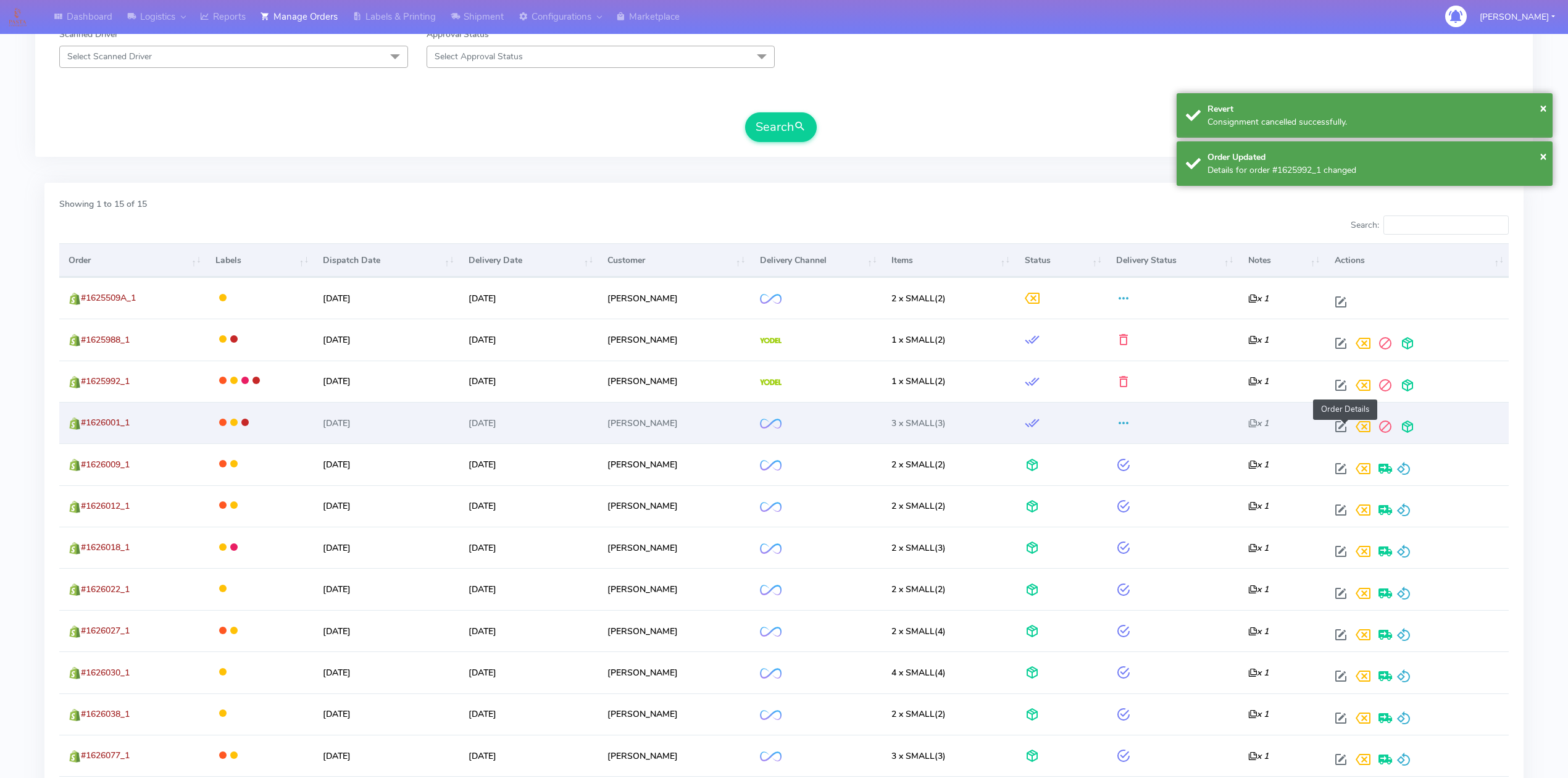
click at [1346, 435] on span at bounding box center [1341, 429] width 22 height 12
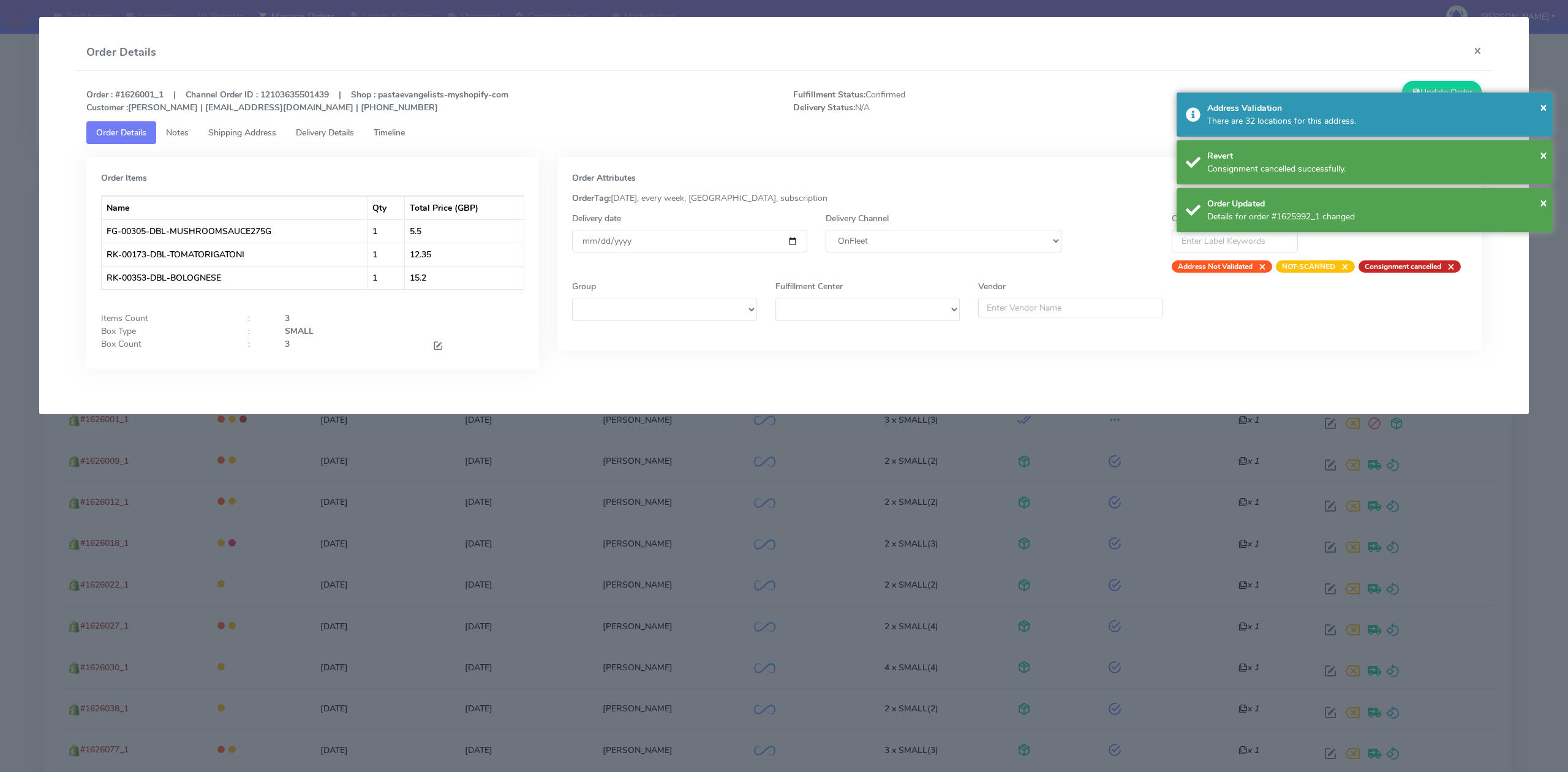
click at [978, 255] on div "Delivery Channel DHL OnFleet Royal Mail DPD Yodel MaxOptra Amazon Collection" at bounding box center [943, 242] width 254 height 61
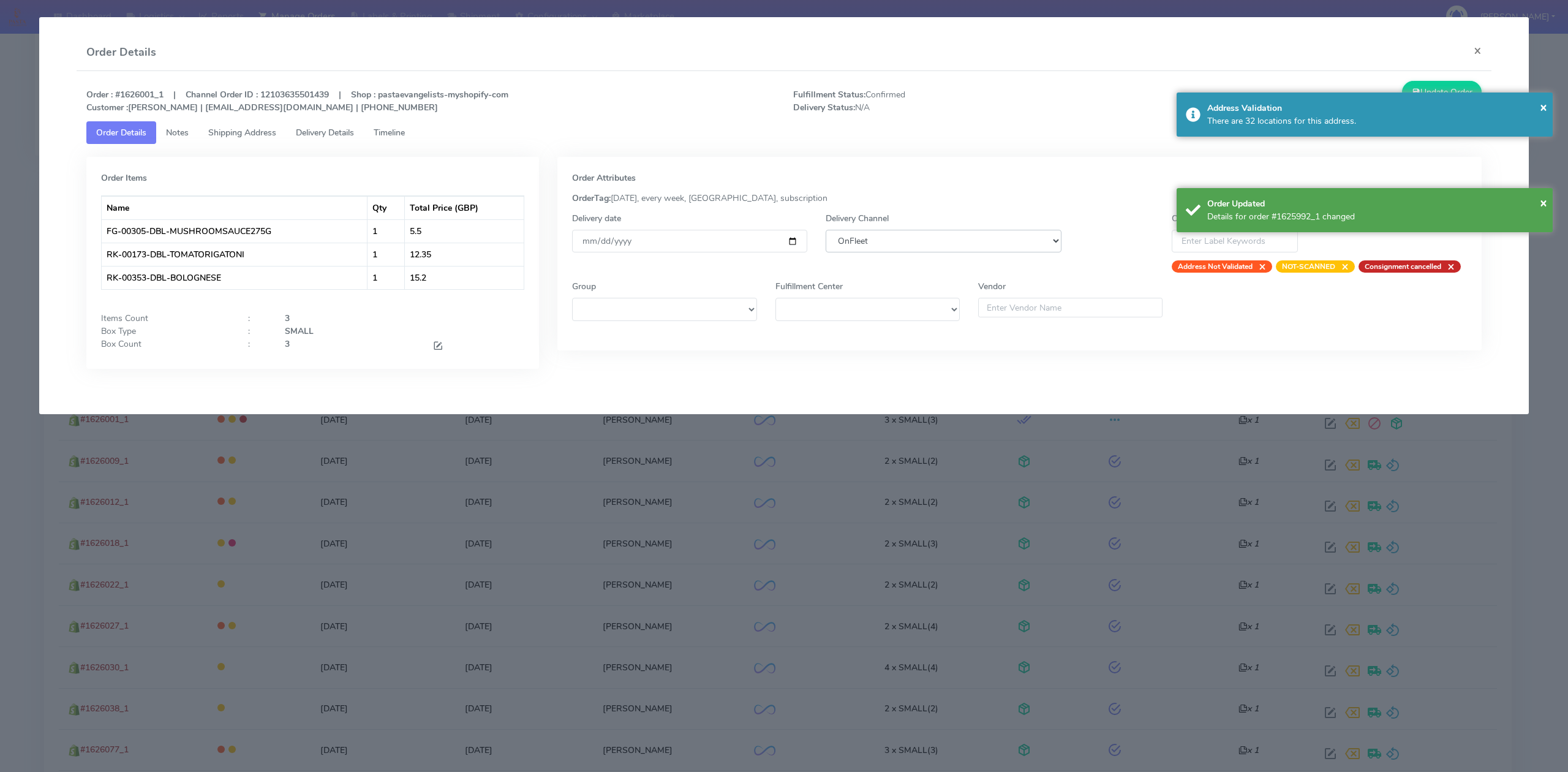
click at [980, 250] on select "DHL OnFleet Royal Mail DPD Yodel MaxOptra Amazon Collection" at bounding box center [944, 241] width 235 height 23
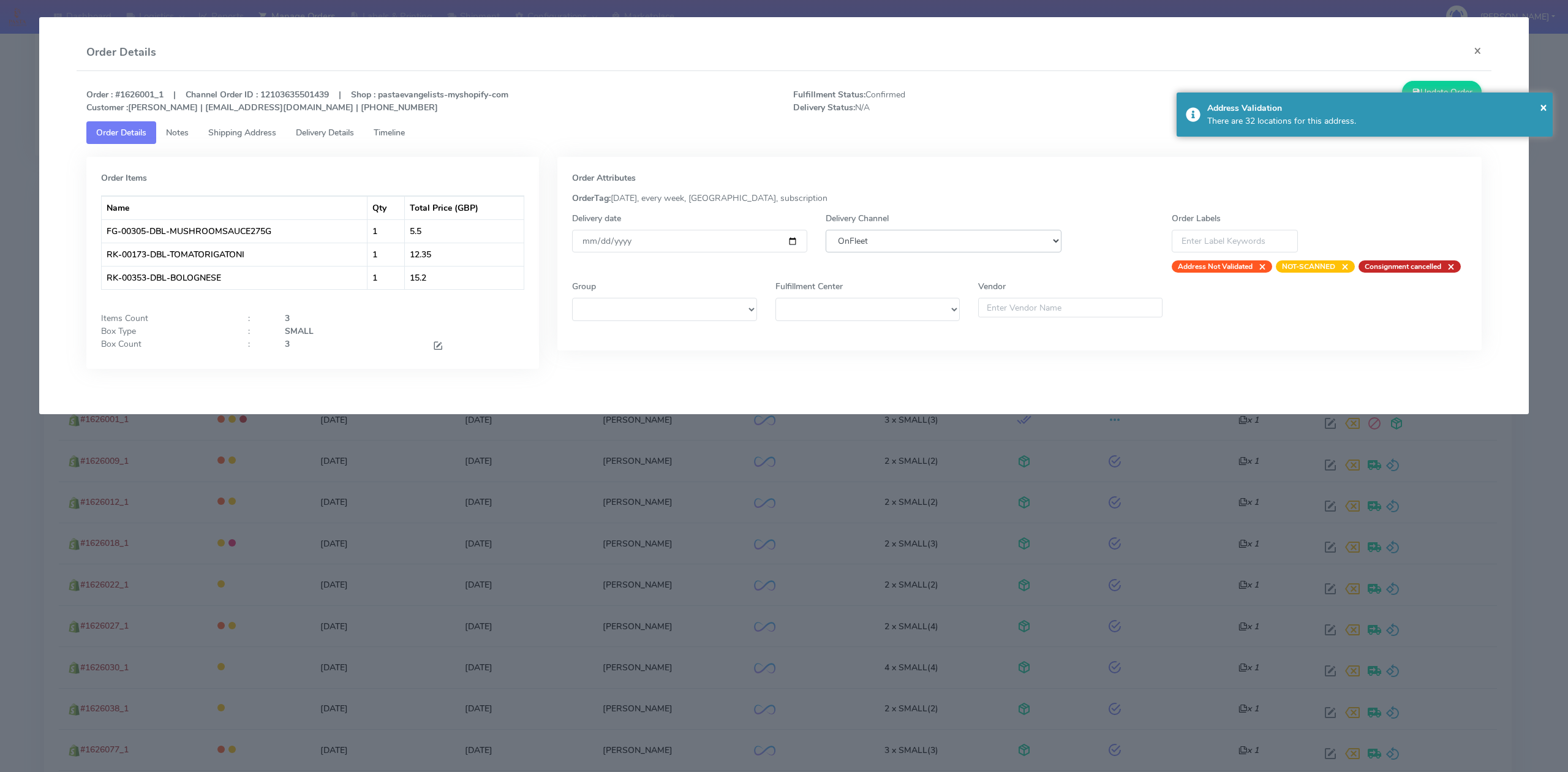
select select "5"
click at [826, 230] on select "DHL OnFleet Royal Mail DPD Yodel MaxOptra Amazon Collection" at bounding box center [944, 241] width 235 height 23
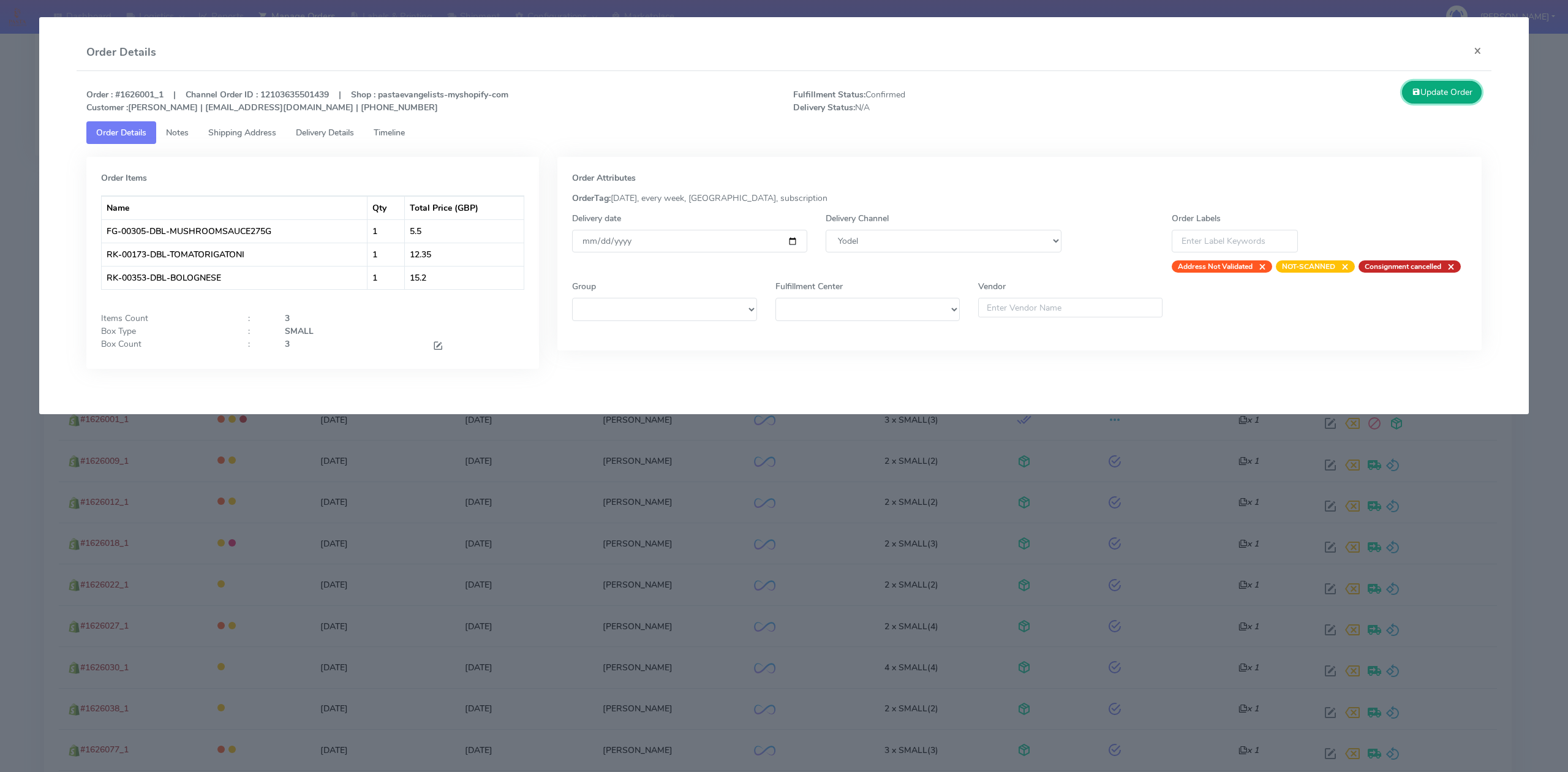
click at [1444, 94] on button "Update Order" at bounding box center [1442, 92] width 80 height 23
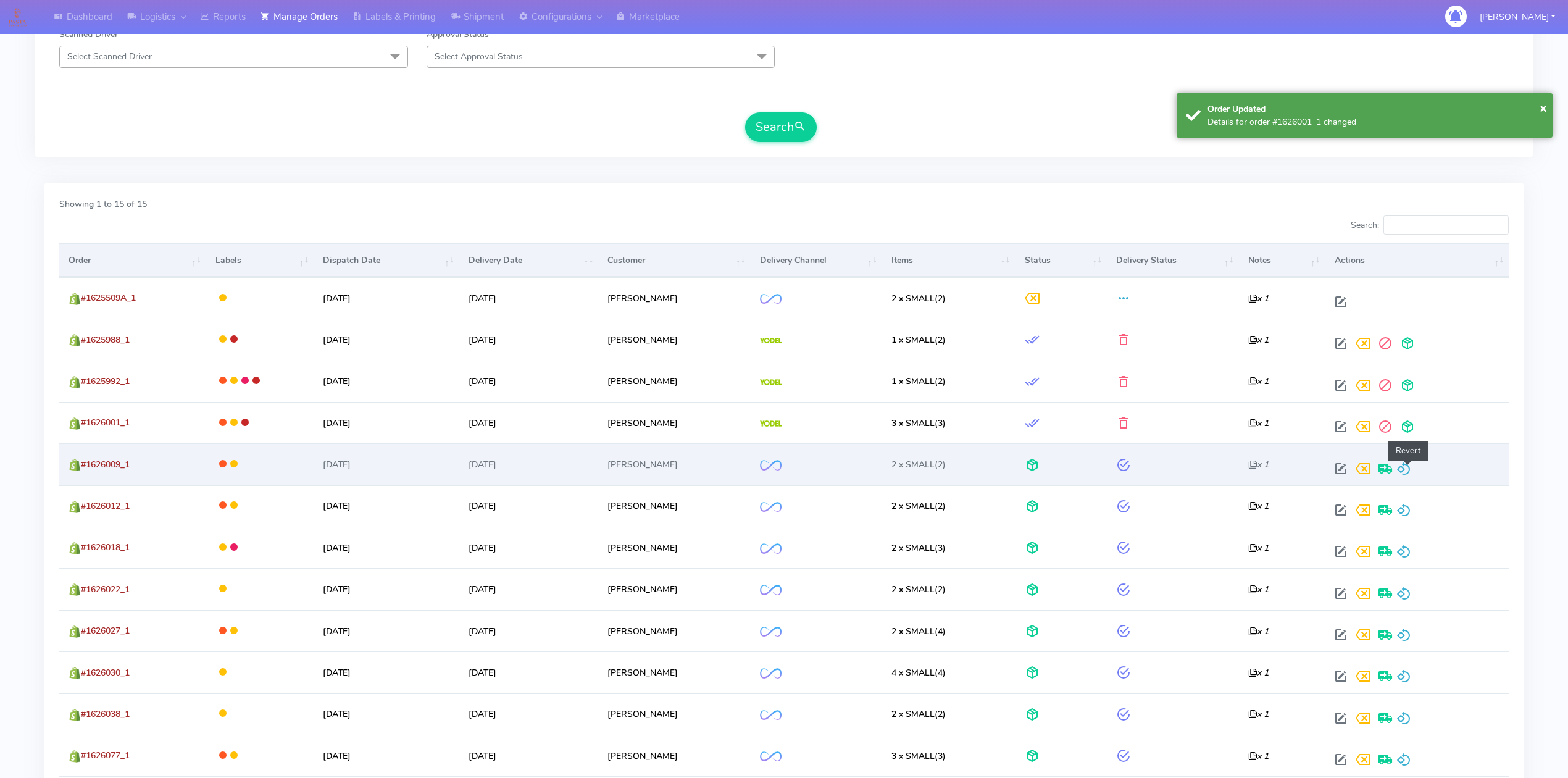
click at [1411, 467] on span at bounding box center [1404, 472] width 15 height 12
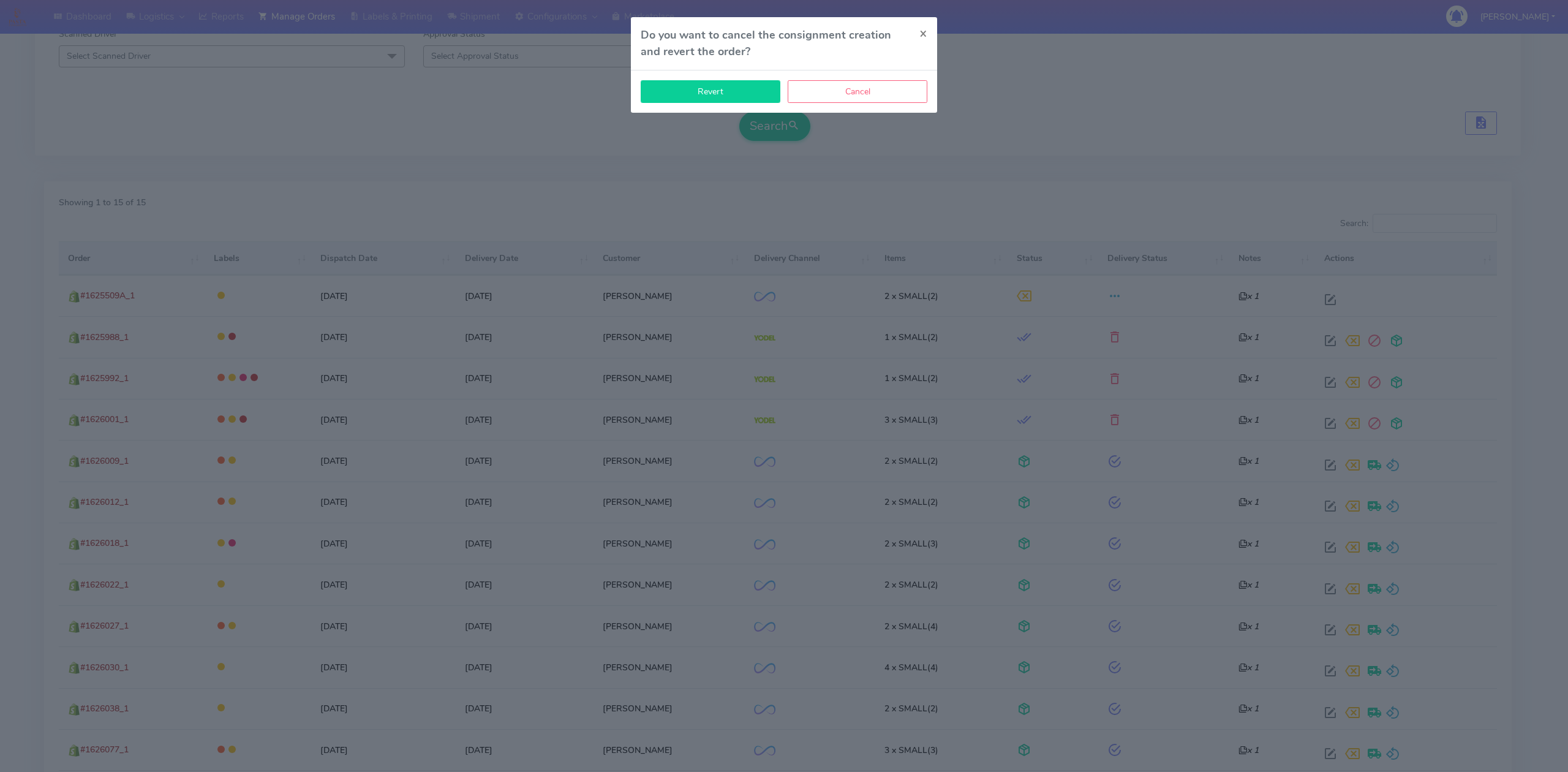
click at [697, 88] on button "Revert" at bounding box center [710, 92] width 140 height 23
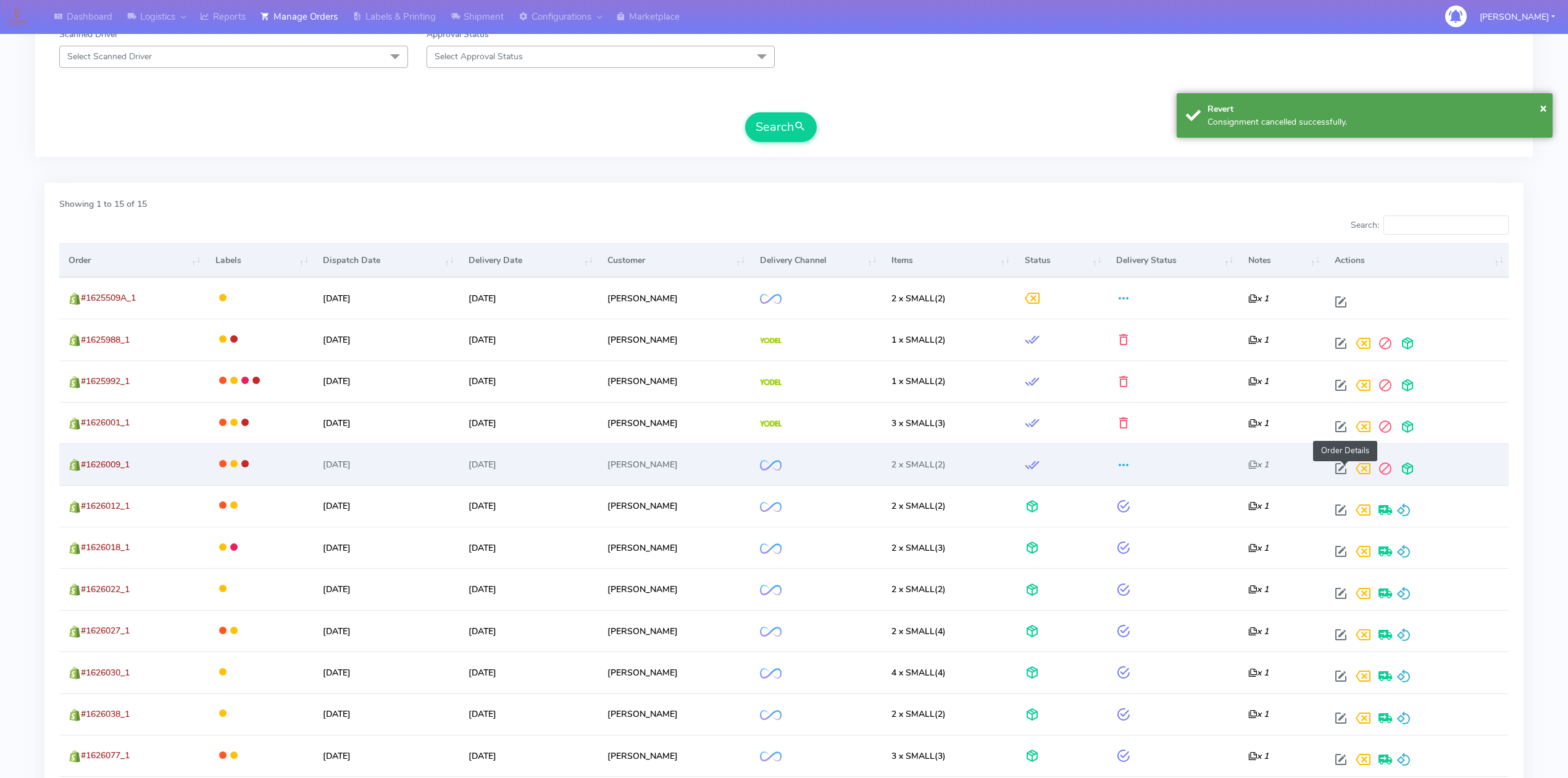
click at [1345, 472] on span at bounding box center [1341, 472] width 22 height 12
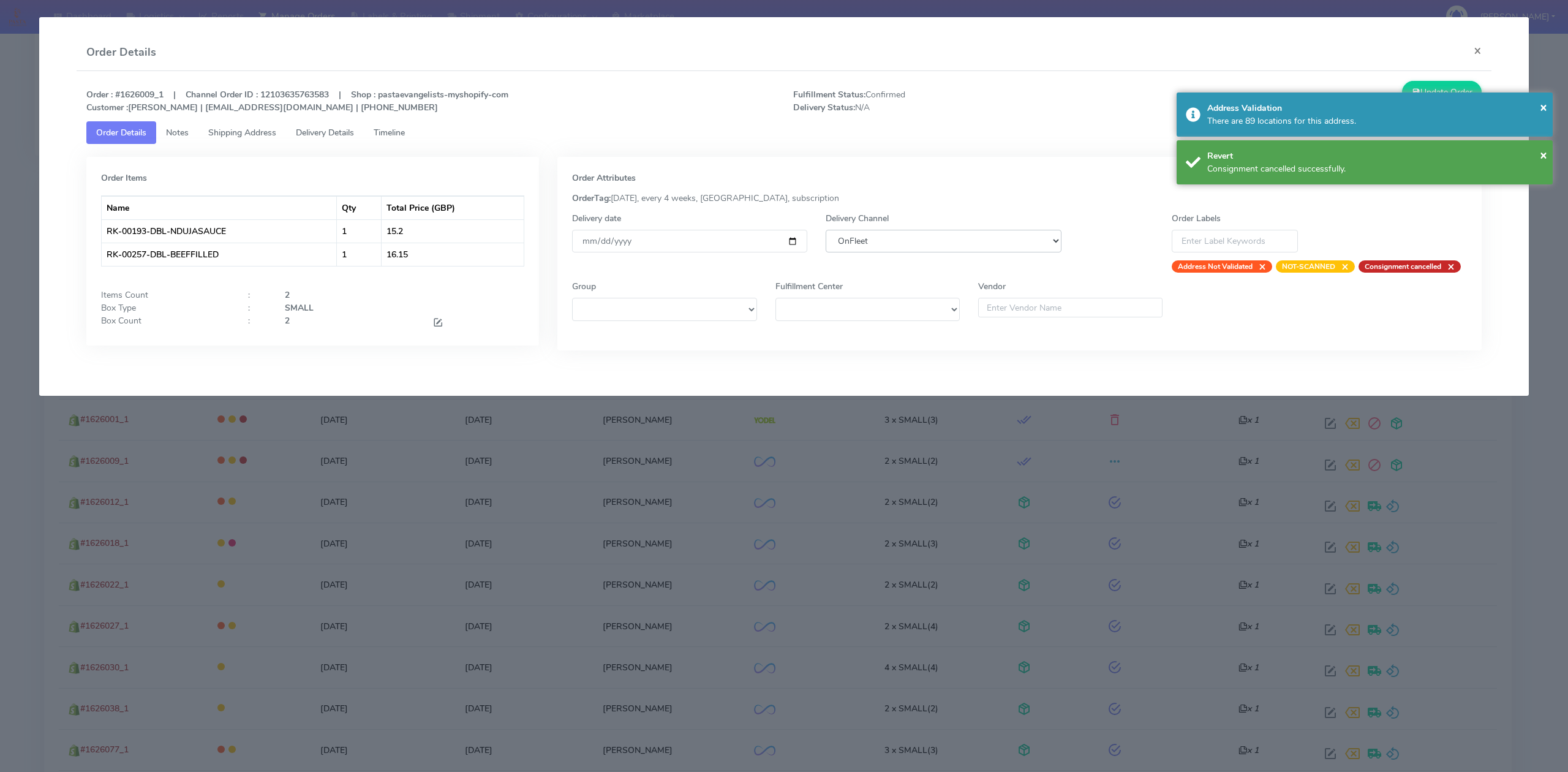
click at [990, 248] on select "DHL OnFleet Royal Mail DPD Yodel MaxOptra Amazon Collection" at bounding box center [944, 241] width 235 height 23
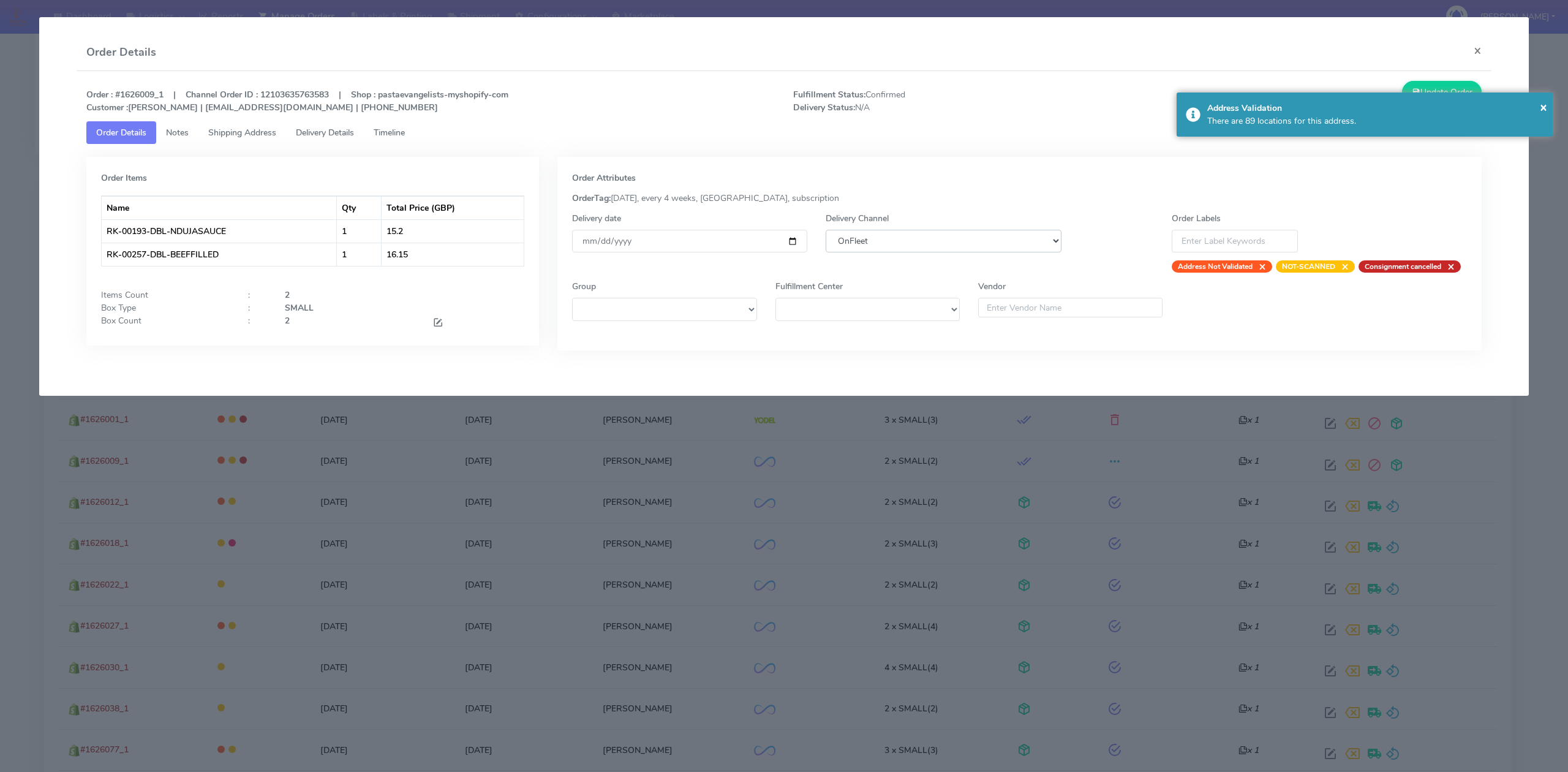
select select "5"
click at [826, 230] on select "DHL OnFleet Royal Mail DPD Yodel MaxOptra Amazon Collection" at bounding box center [944, 241] width 235 height 23
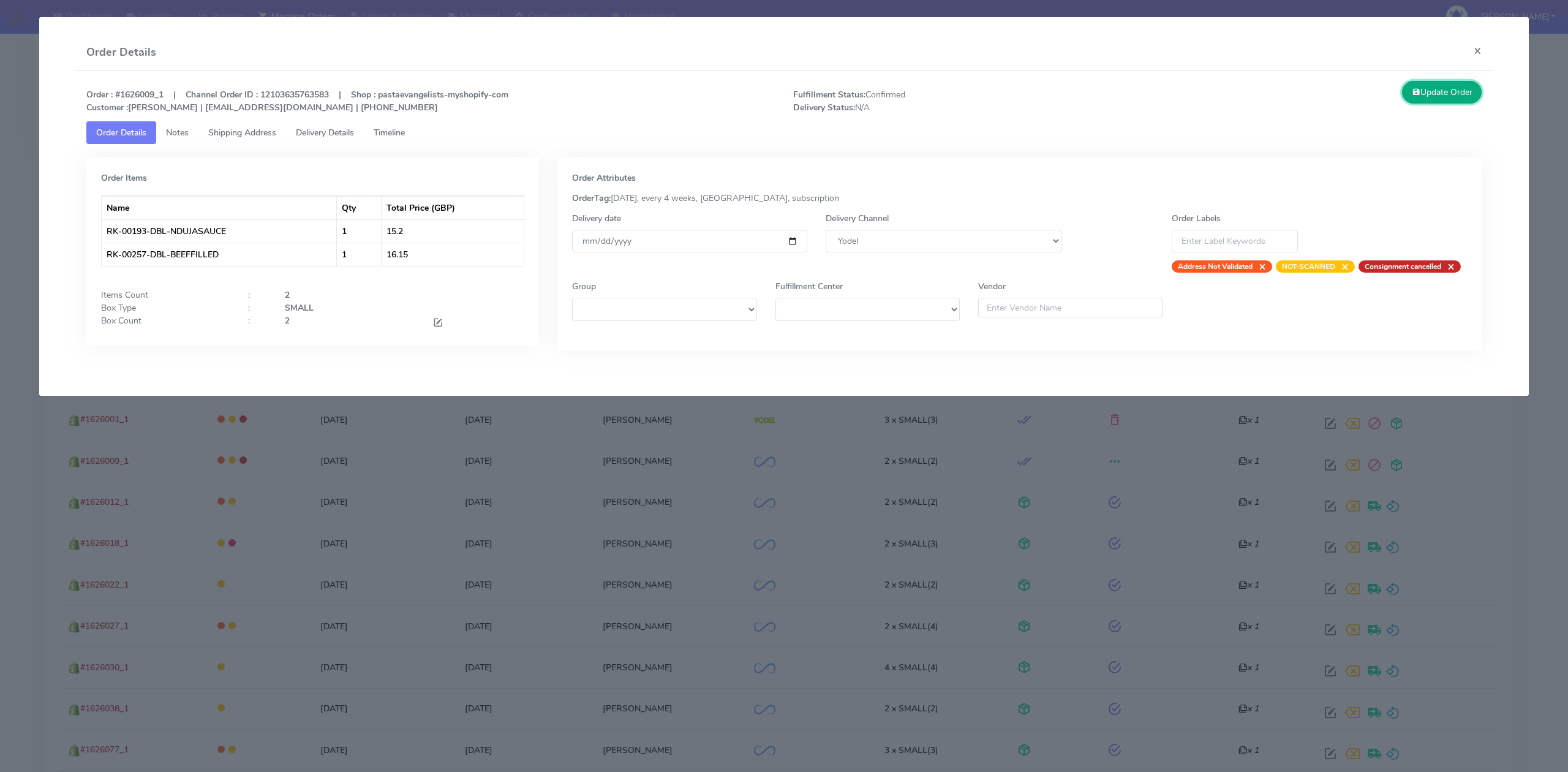
click at [1444, 81] on button "Update Order" at bounding box center [1442, 92] width 80 height 23
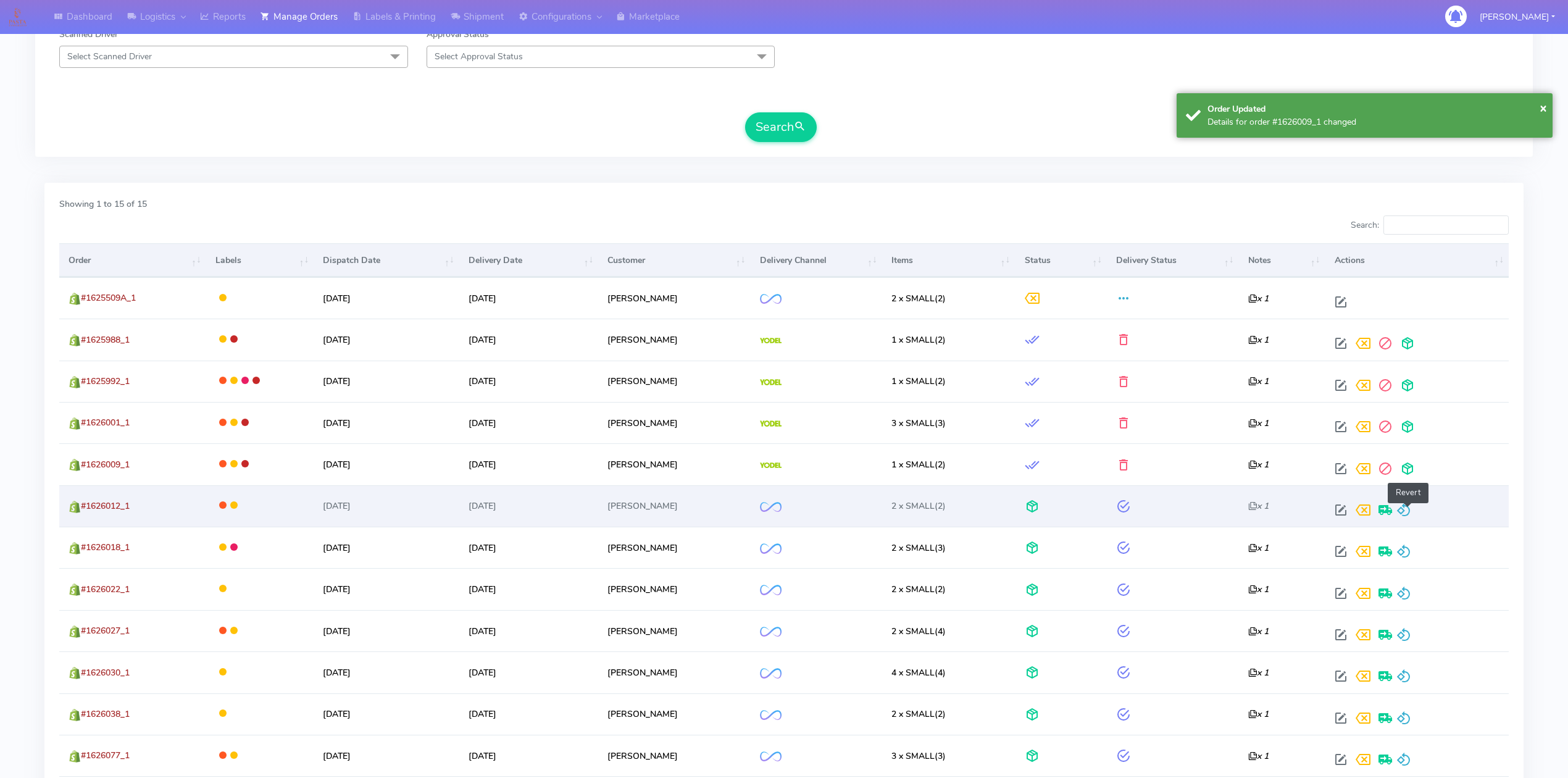
click at [1409, 507] on span at bounding box center [1404, 512] width 15 height 12
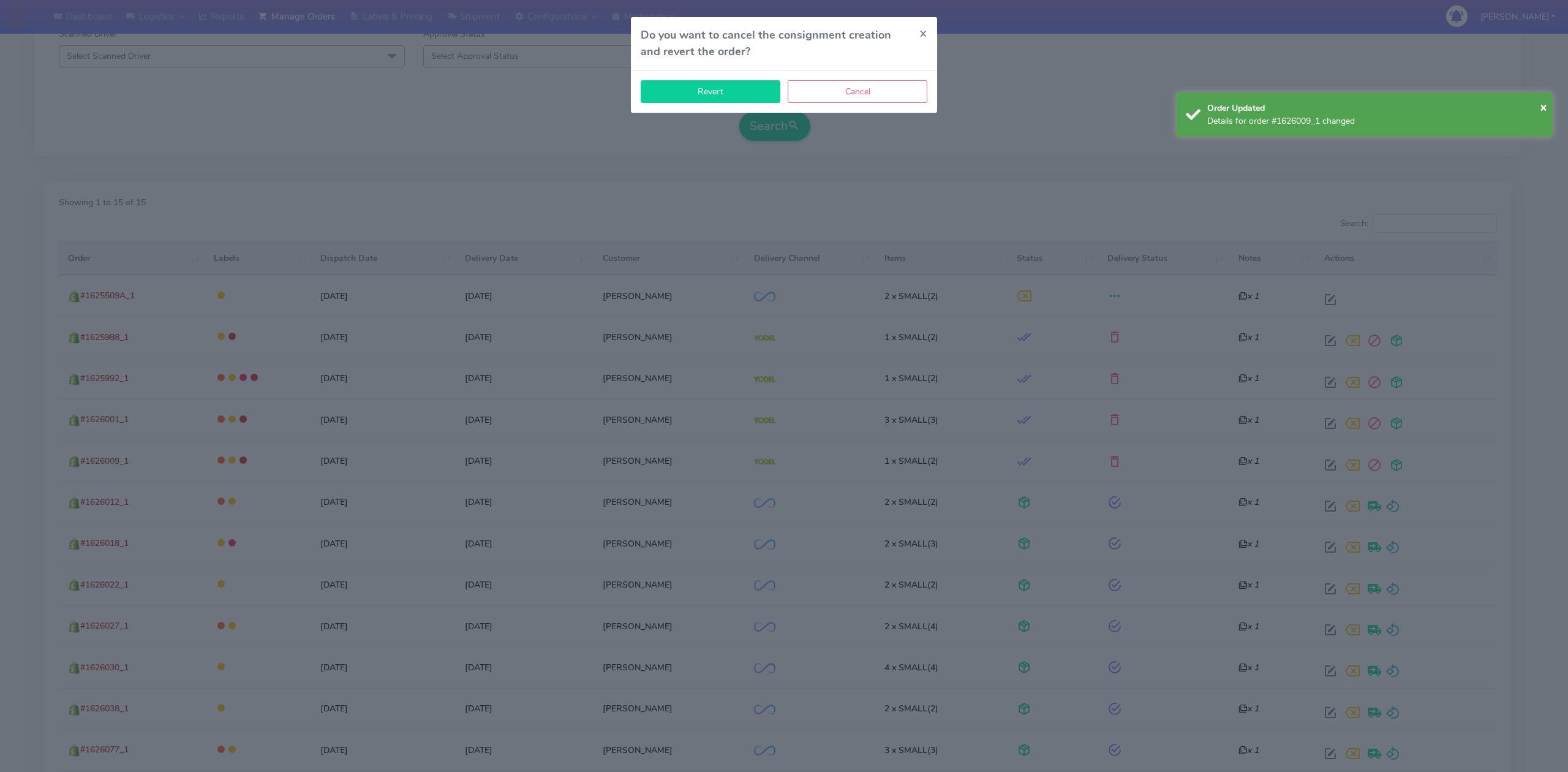
click at [736, 96] on button "Revert" at bounding box center [710, 92] width 140 height 23
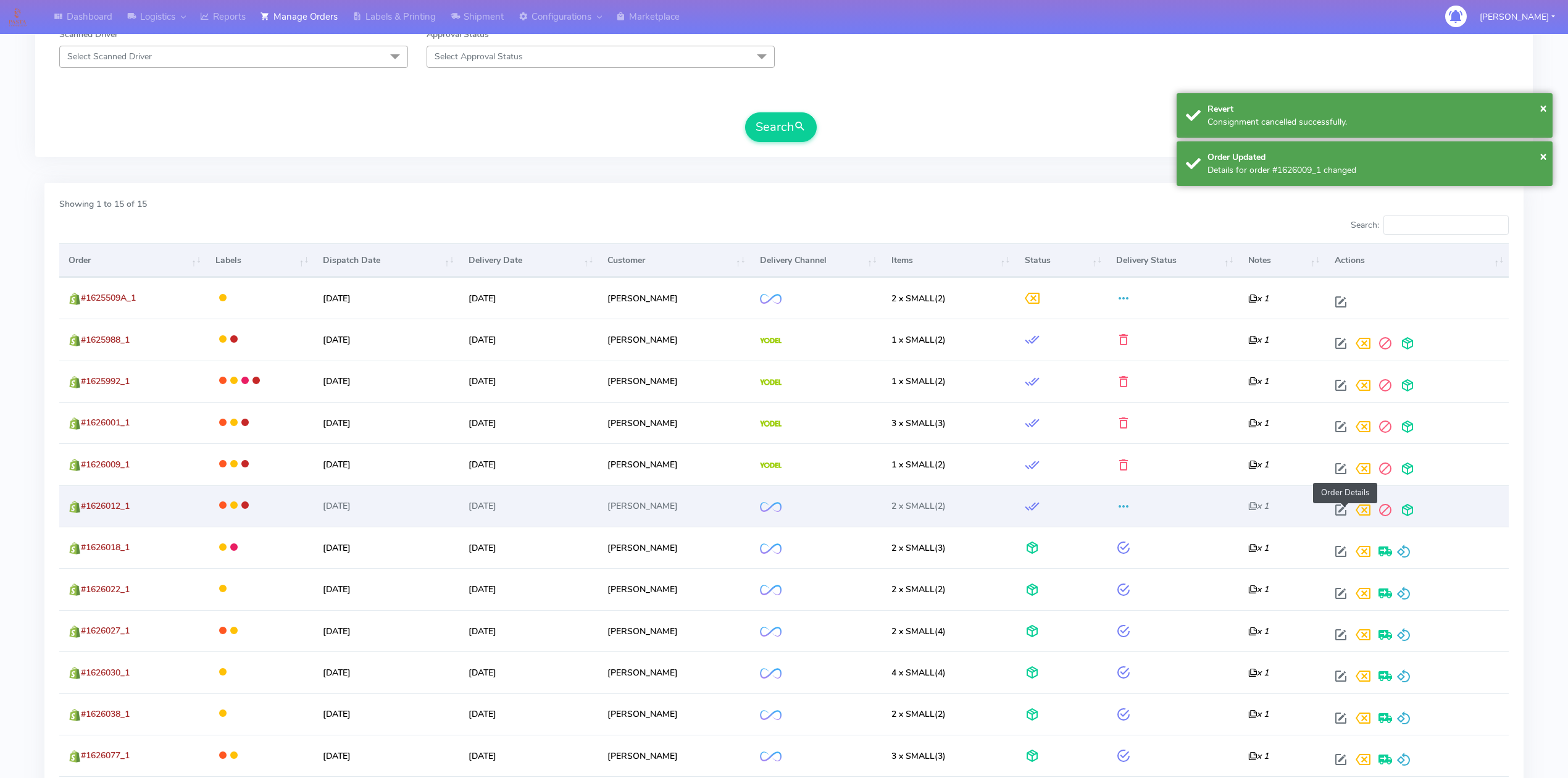
click at [1341, 509] on span at bounding box center [1341, 512] width 22 height 12
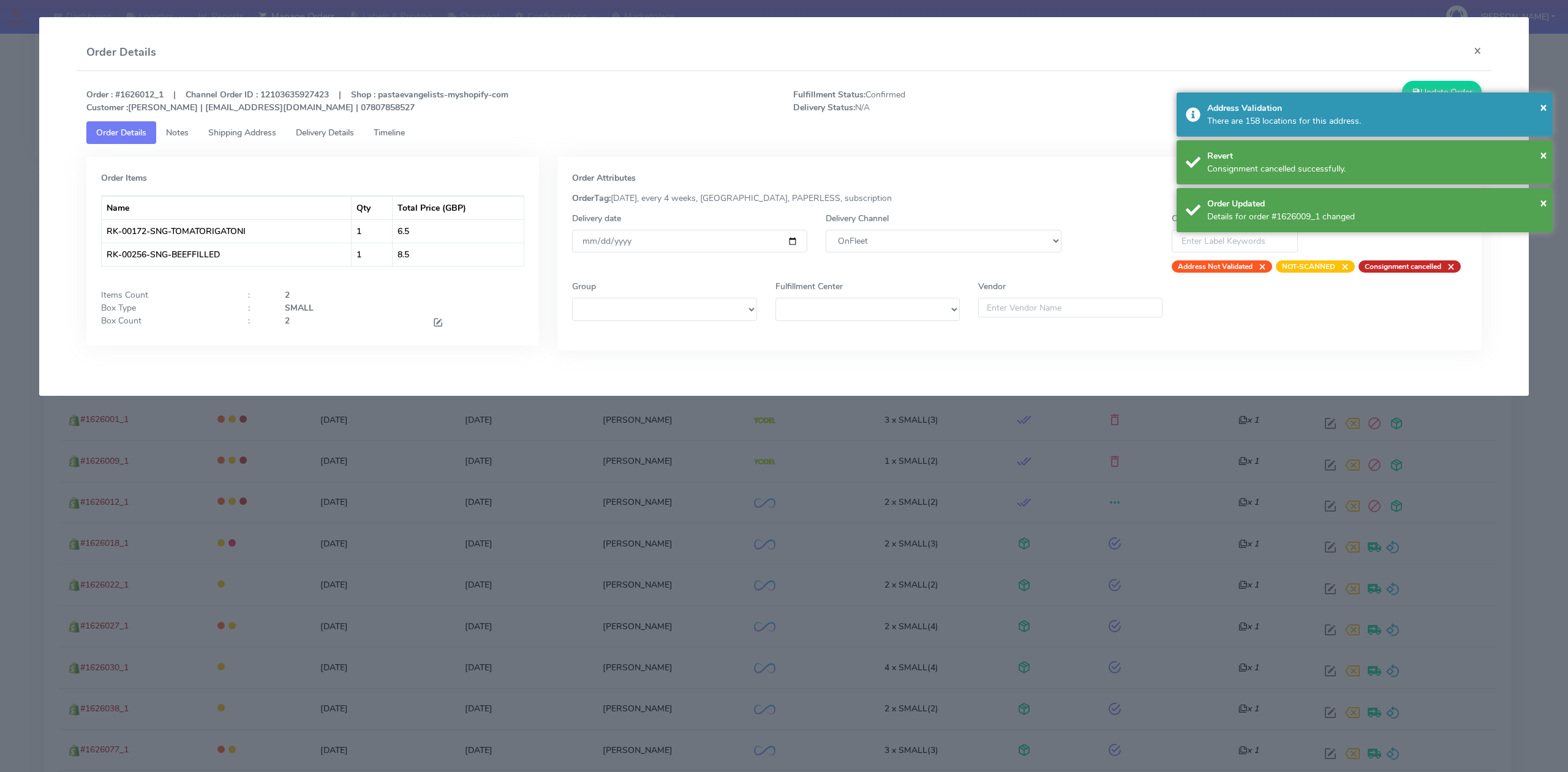
click at [939, 224] on div "Delivery Channel DHL OnFleet Royal Mail DPD Yodel MaxOptra Amazon Collection" at bounding box center [943, 242] width 254 height 61
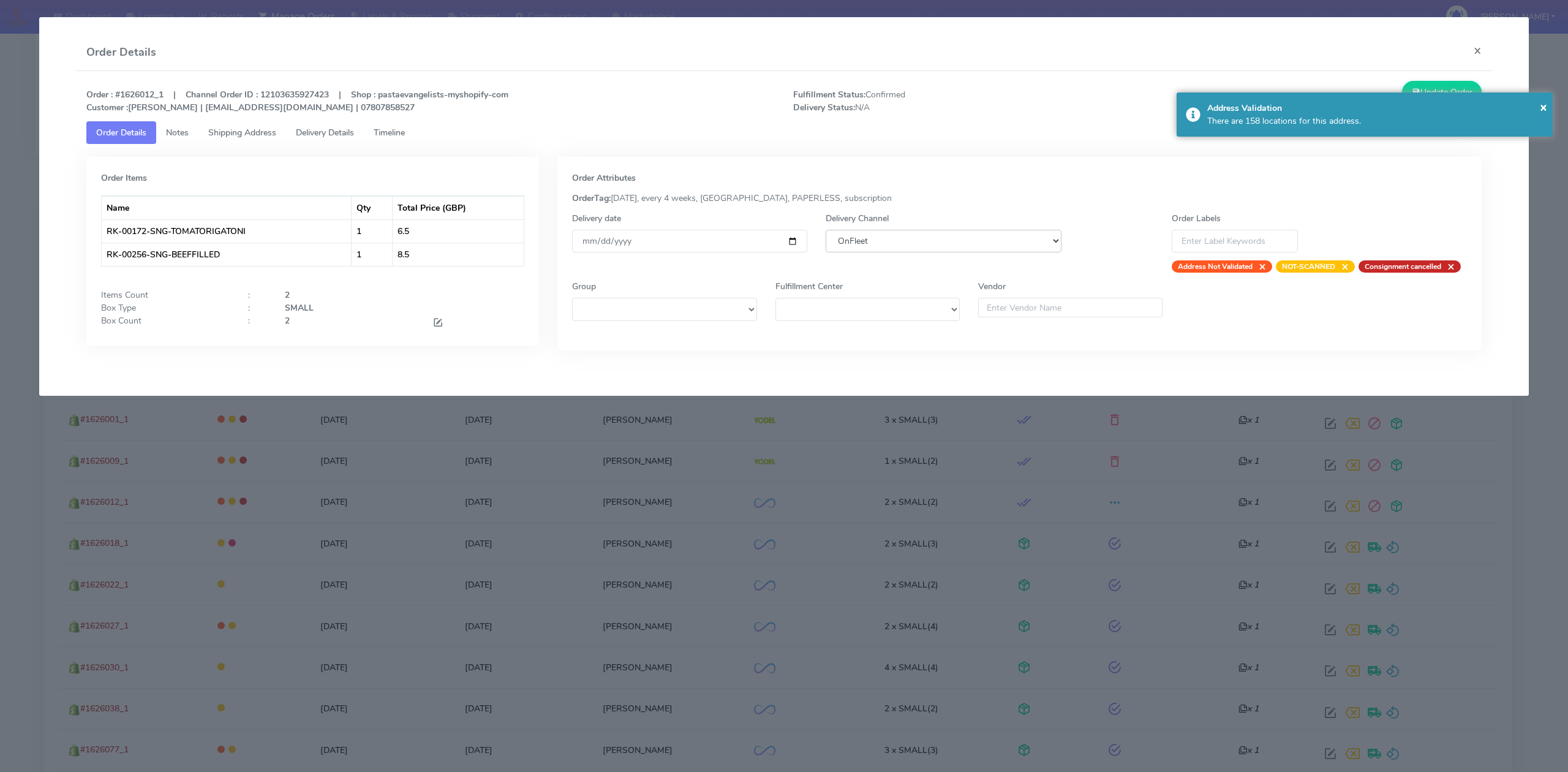
click at [935, 233] on select "DHL OnFleet Royal Mail DPD Yodel MaxOptra Amazon Collection" at bounding box center [944, 241] width 235 height 23
select select "5"
click at [826, 230] on select "DHL OnFleet Royal Mail DPD Yodel MaxOptra Amazon Collection" at bounding box center [944, 241] width 235 height 23
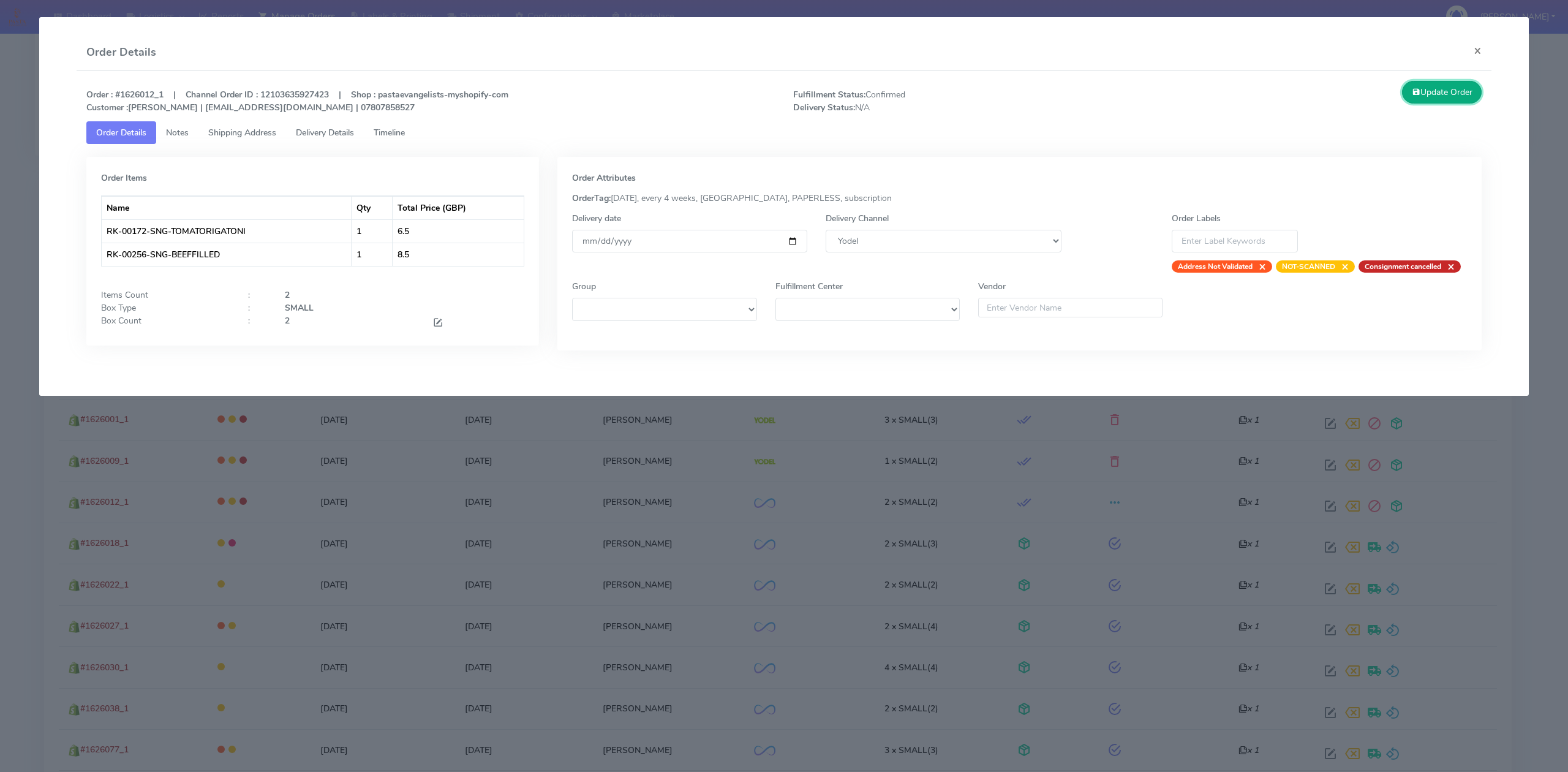
click at [1438, 96] on button "Update Order" at bounding box center [1442, 92] width 80 height 23
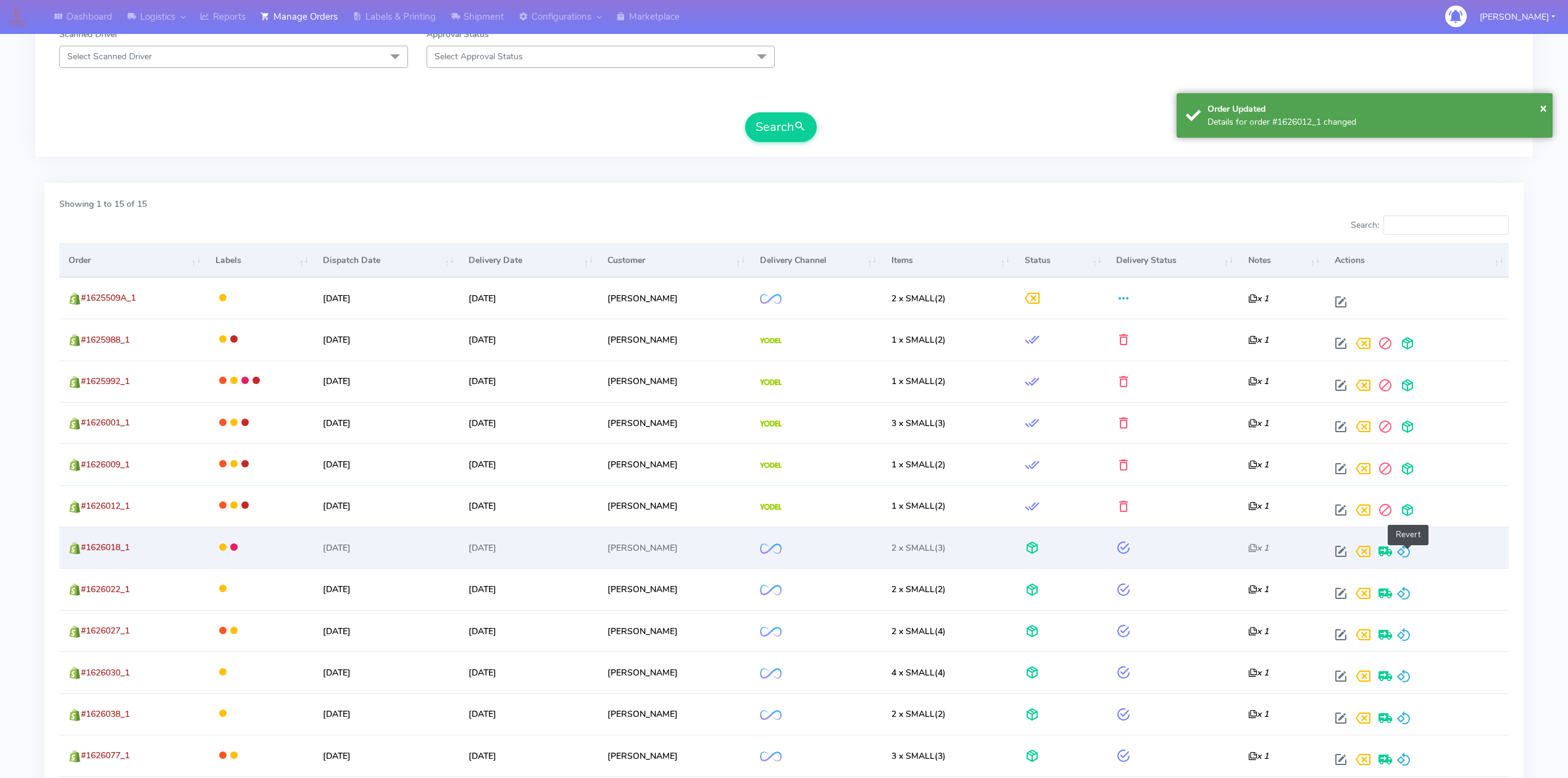
click at [1406, 549] on span at bounding box center [1404, 554] width 15 height 12
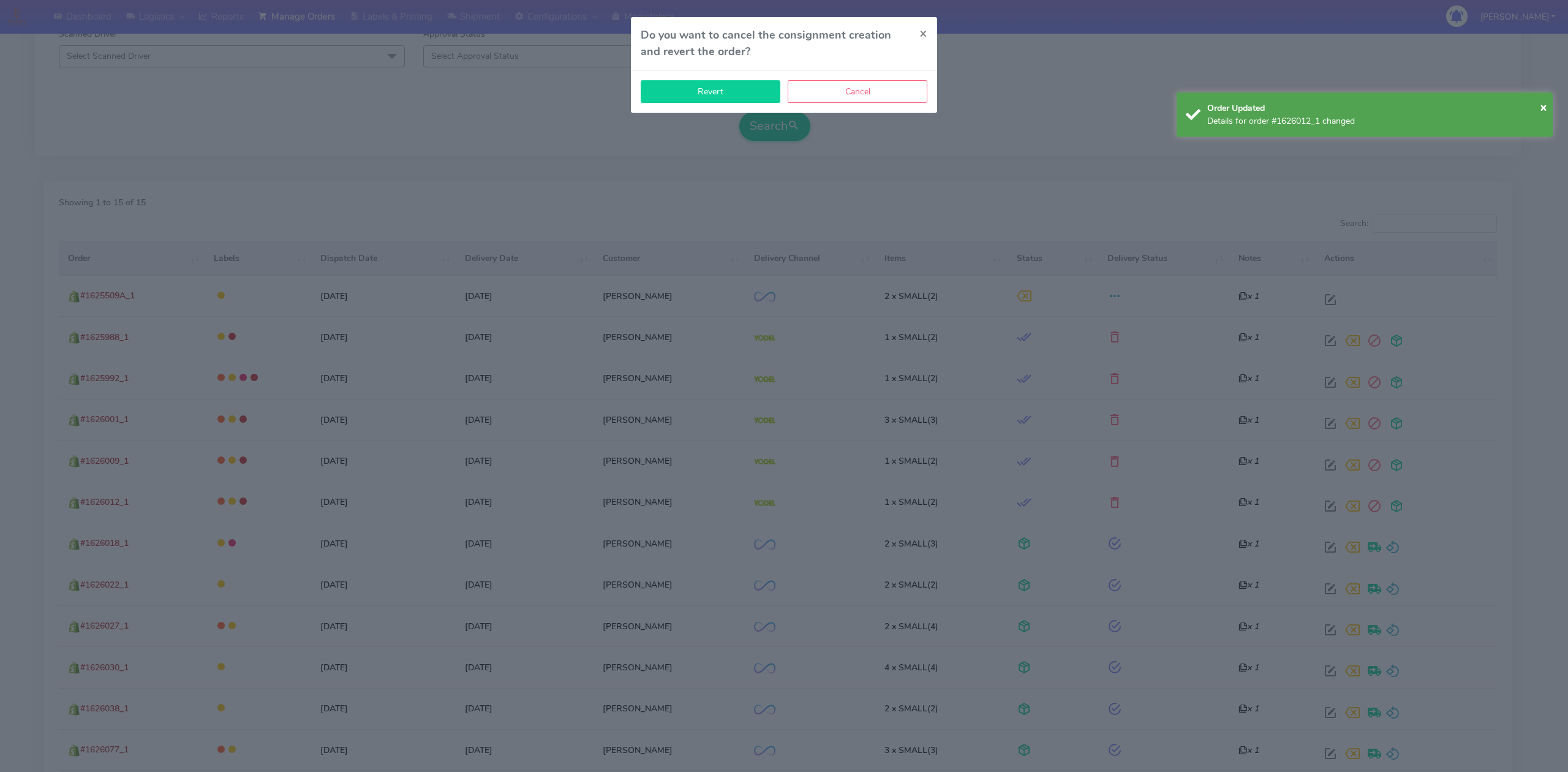
click at [738, 87] on button "Revert" at bounding box center [710, 92] width 140 height 23
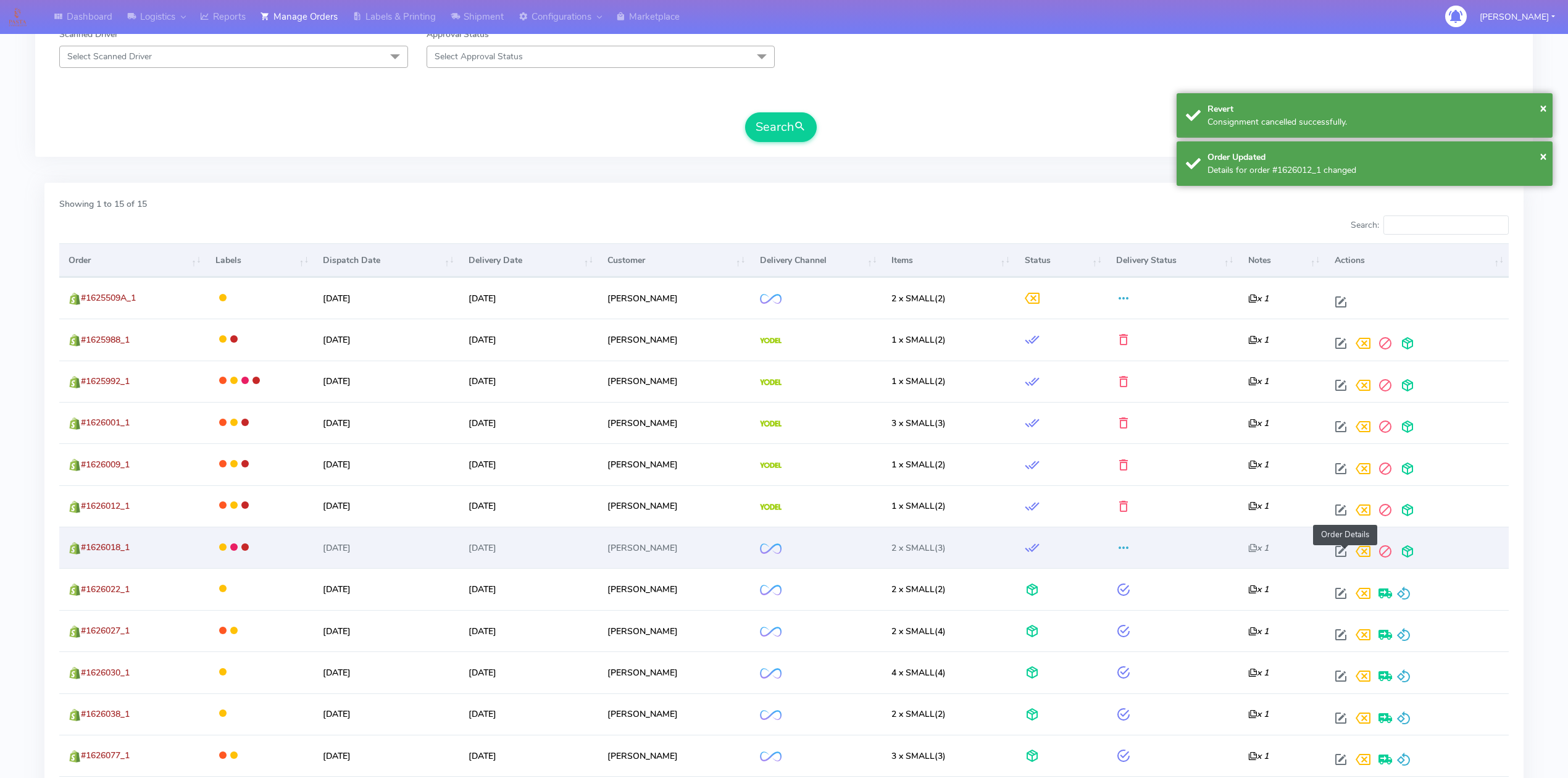
click at [1346, 556] on span at bounding box center [1341, 554] width 22 height 12
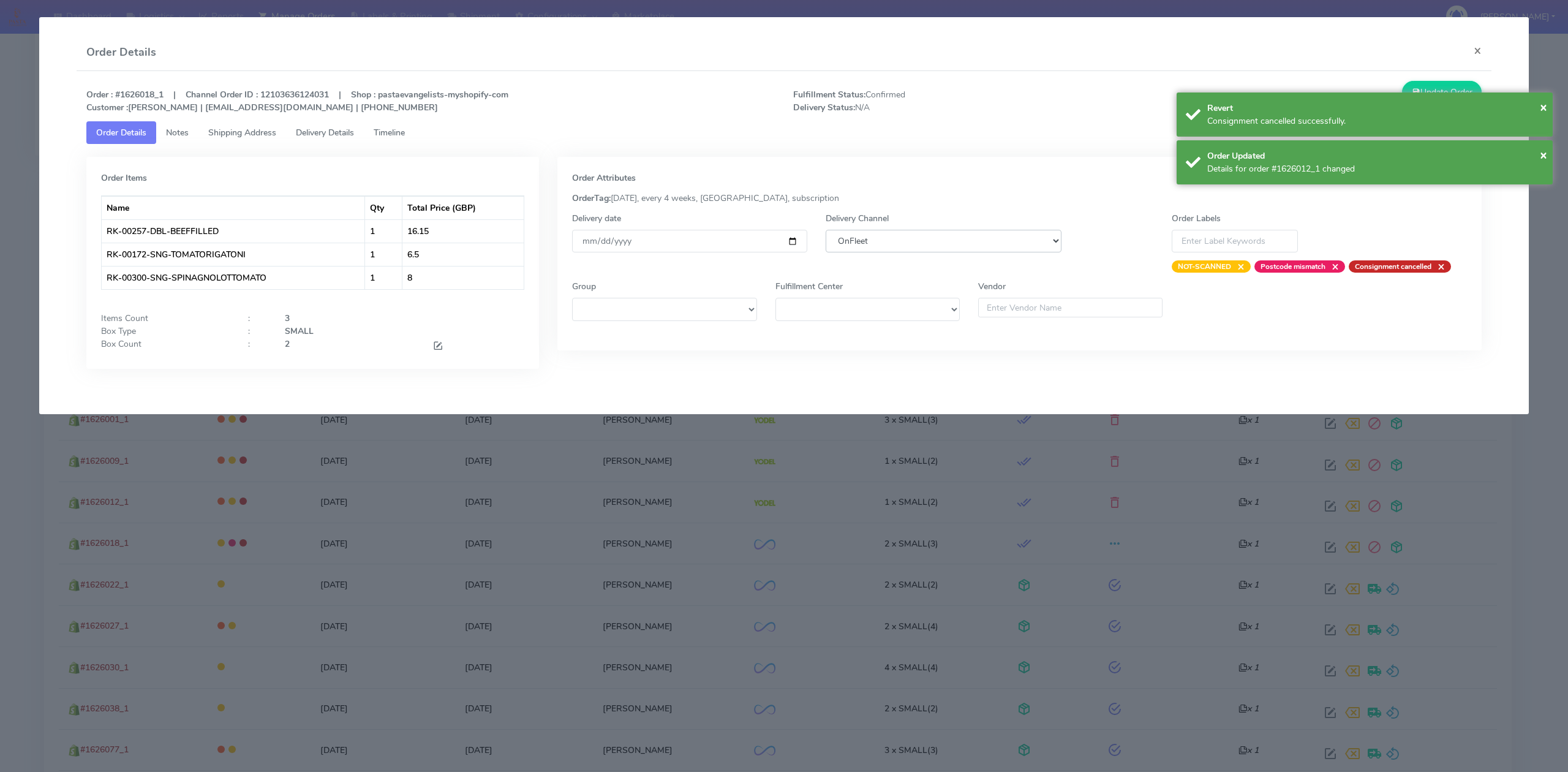
click at [884, 244] on select "DHL OnFleet Royal Mail DPD Yodel MaxOptra Amazon Collection" at bounding box center [944, 241] width 235 height 23
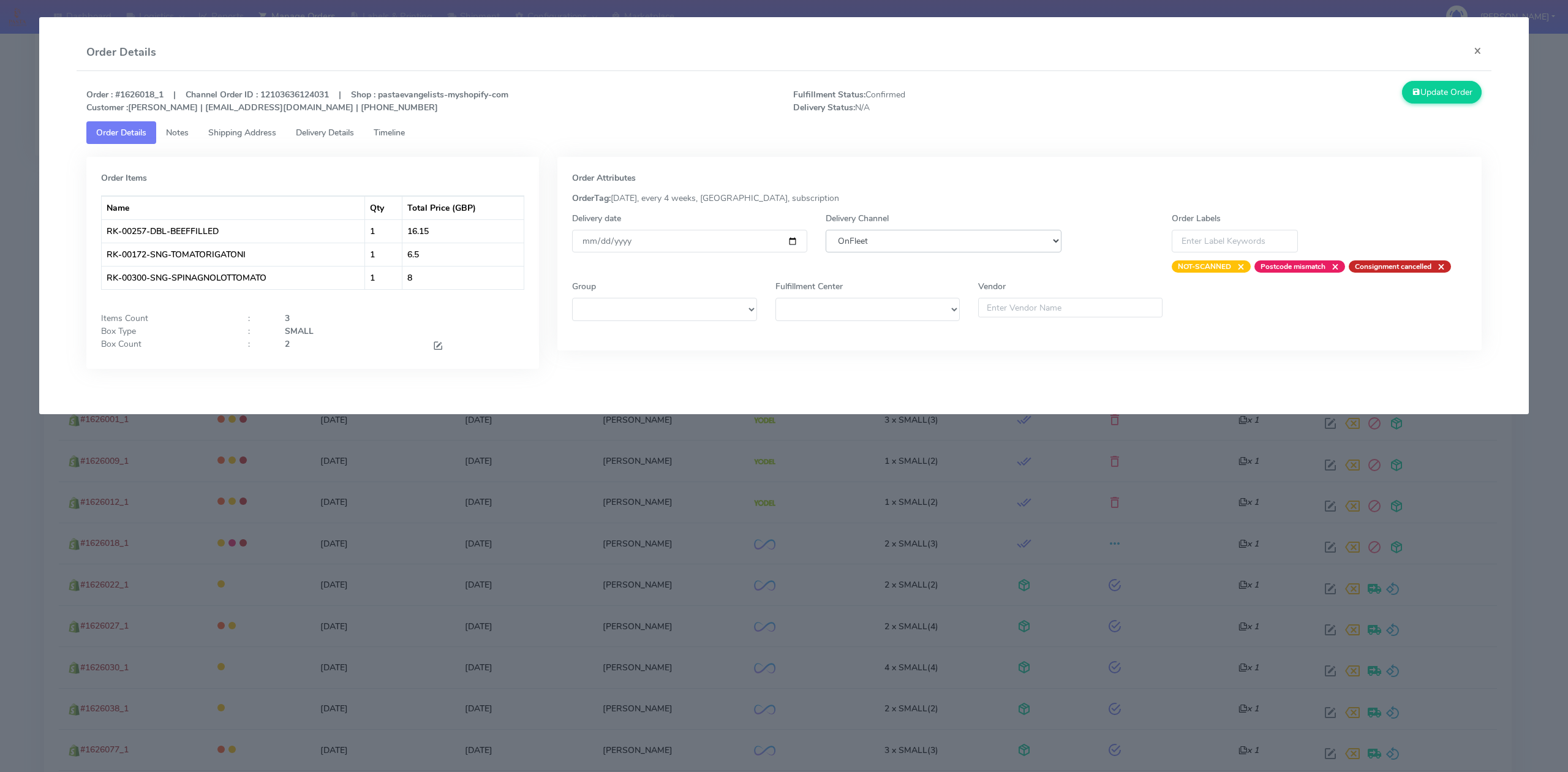
select select "5"
click at [826, 230] on select "DHL OnFleet Royal Mail DPD Yodel MaxOptra Amazon Collection" at bounding box center [944, 241] width 235 height 23
click at [1426, 98] on button "Update Order" at bounding box center [1442, 92] width 80 height 23
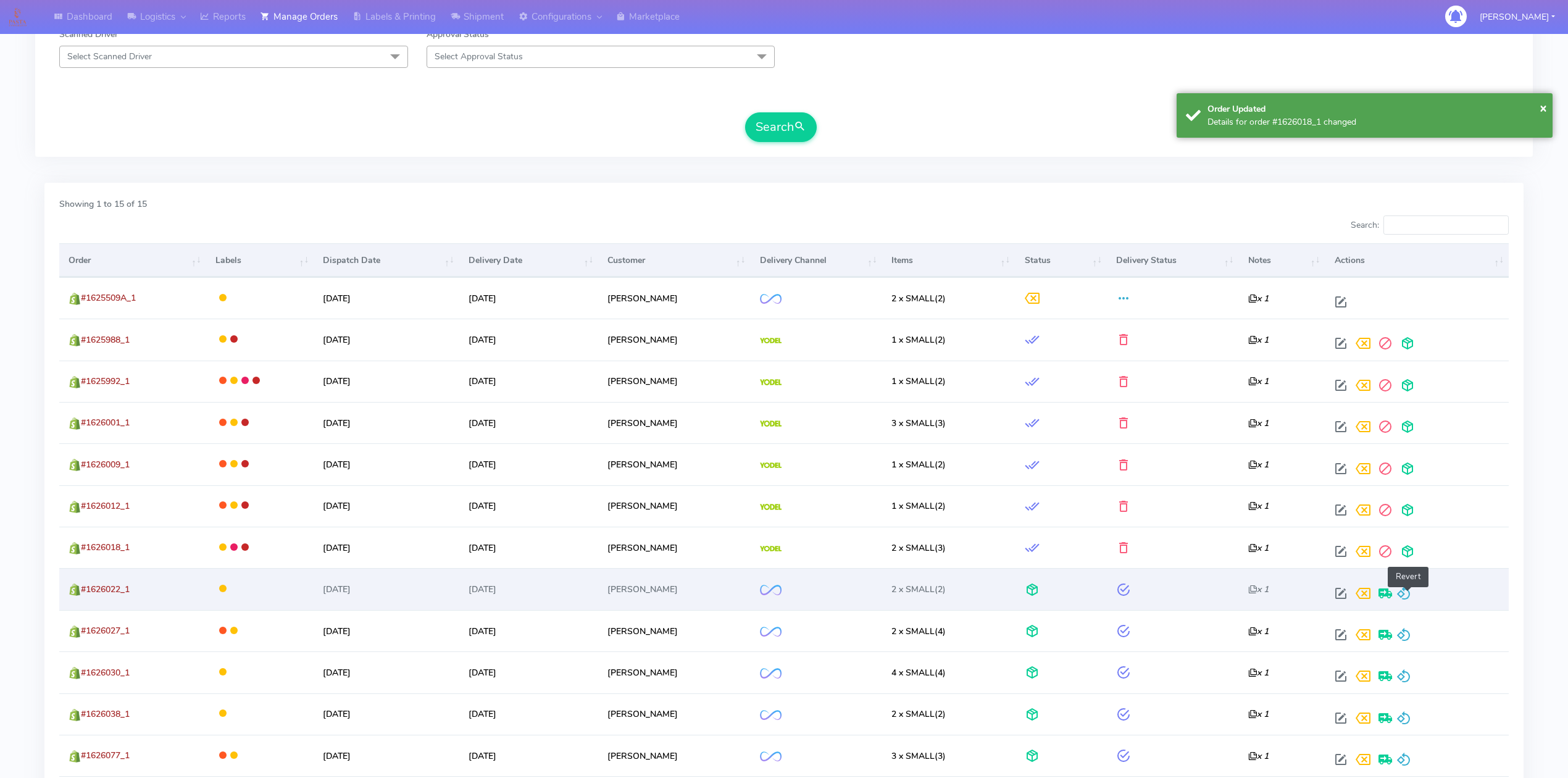
click at [1406, 591] on span at bounding box center [1404, 596] width 15 height 12
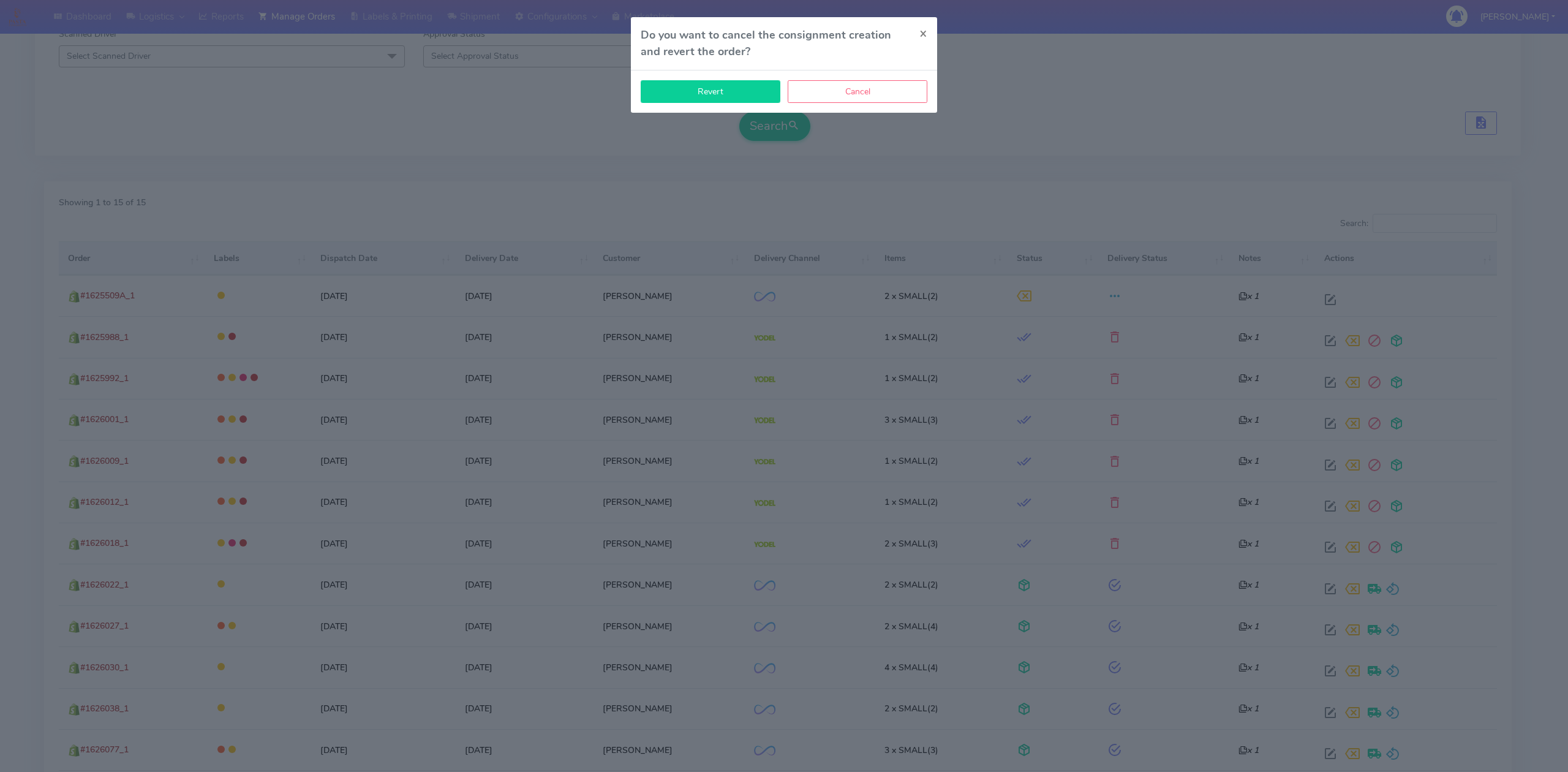
click at [737, 93] on button "Revert" at bounding box center [710, 92] width 140 height 23
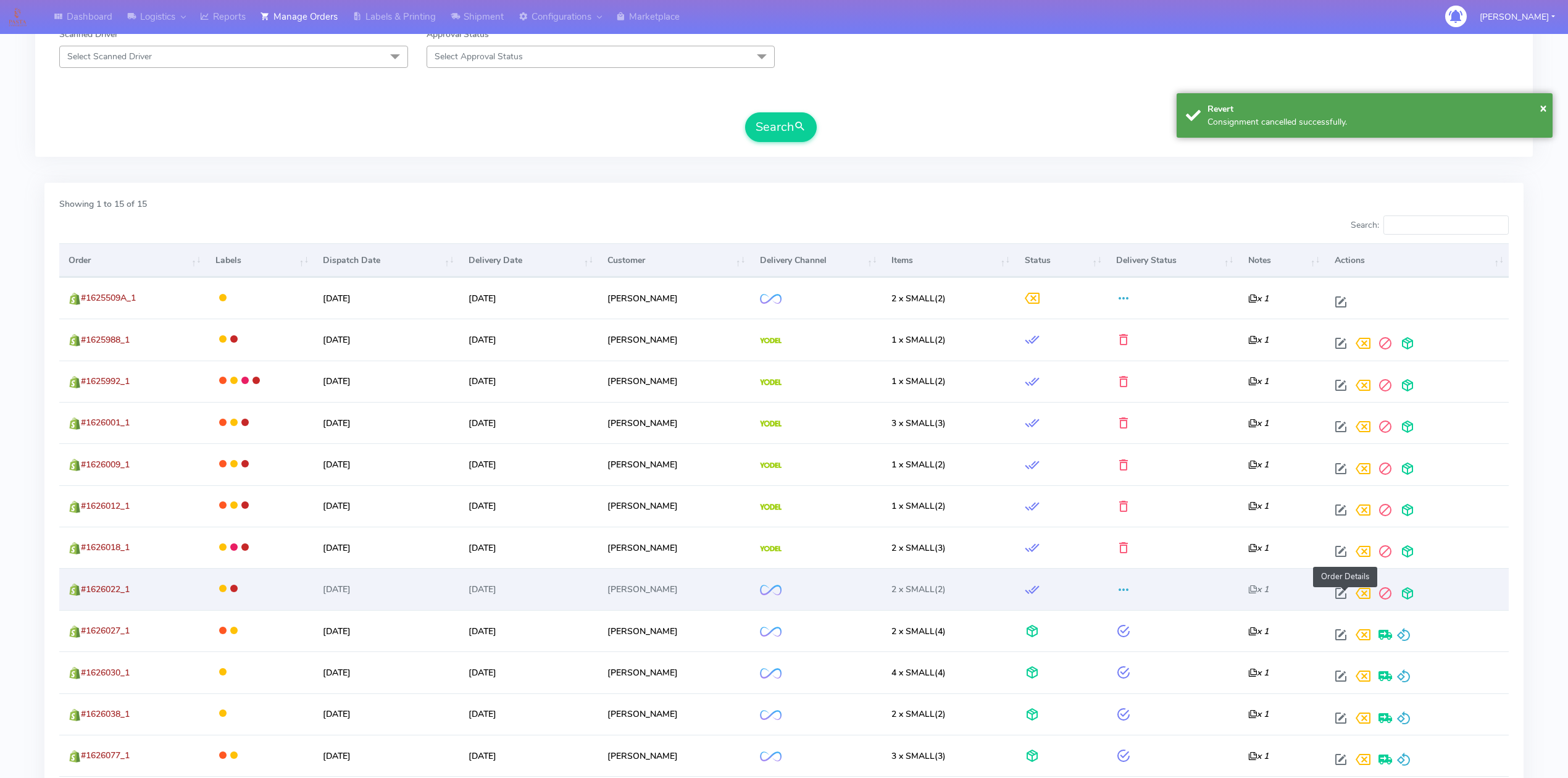
click at [1341, 598] on span at bounding box center [1341, 596] width 22 height 12
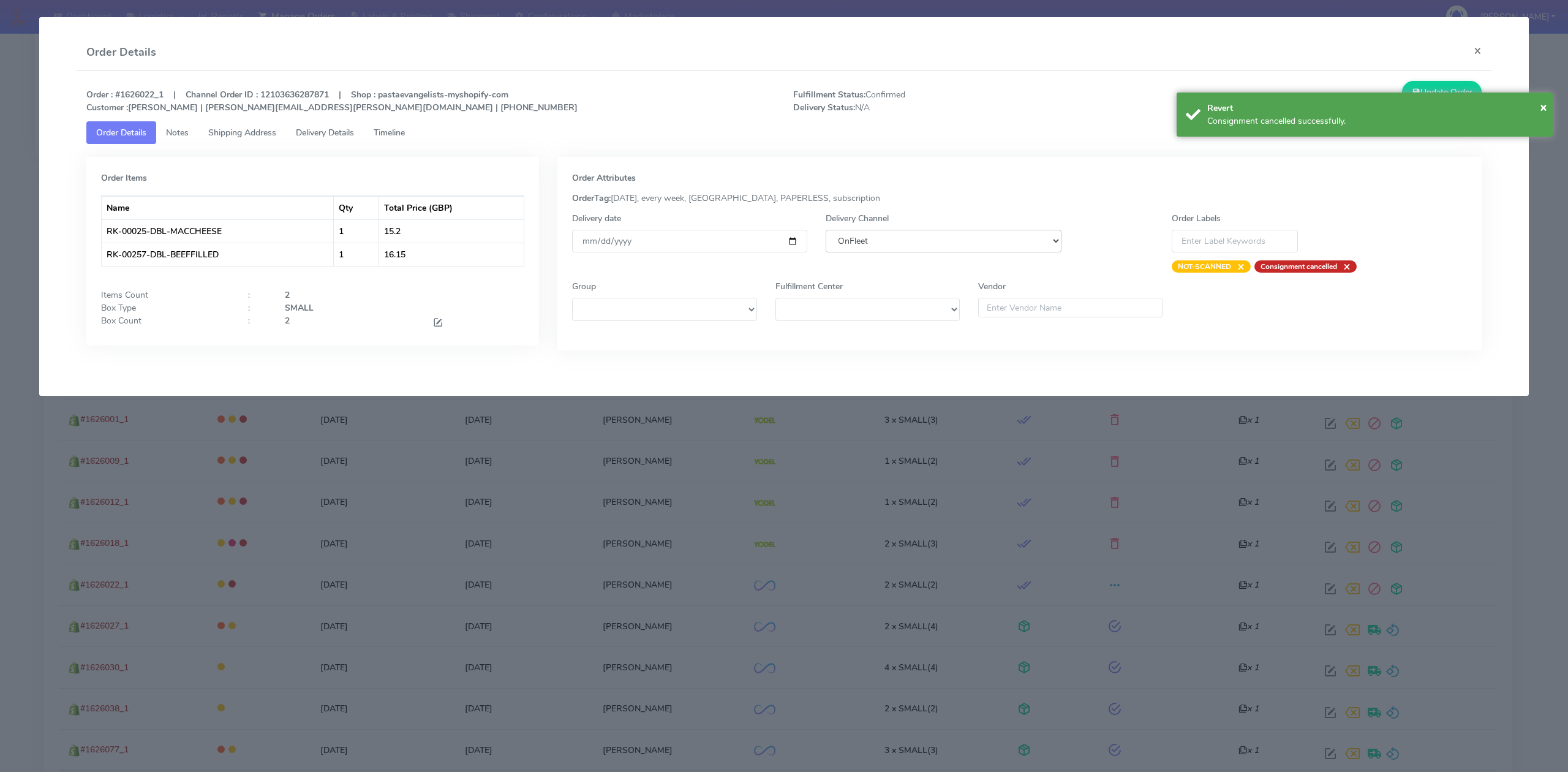
click at [975, 243] on select "DHL OnFleet Royal Mail DPD Yodel MaxOptra Amazon Collection" at bounding box center [944, 241] width 235 height 23
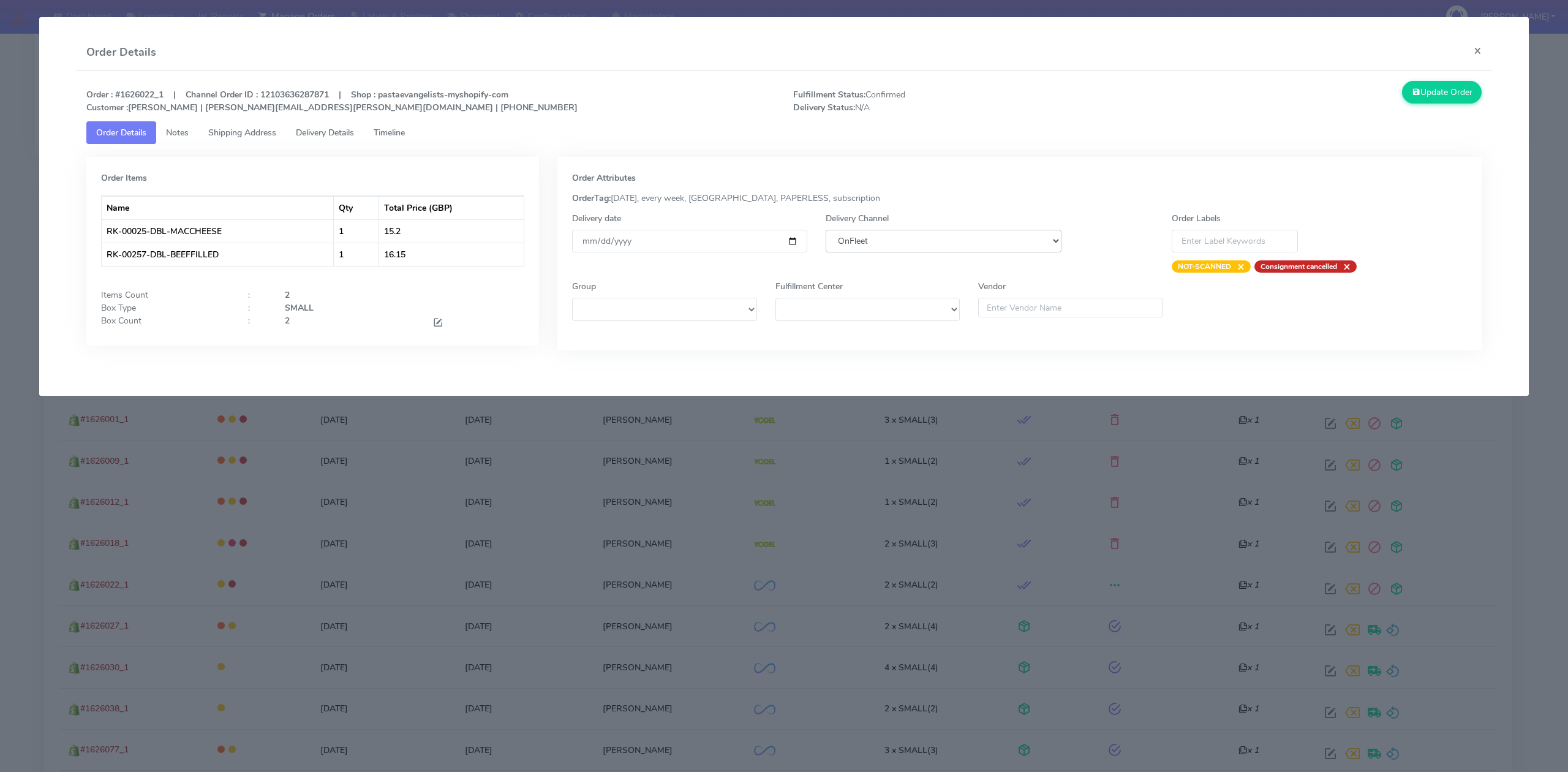
select select "5"
click at [826, 230] on select "DHL OnFleet Royal Mail DPD Yodel MaxOptra Amazon Collection" at bounding box center [944, 241] width 235 height 23
click at [1437, 82] on button "Update Order" at bounding box center [1442, 92] width 80 height 23
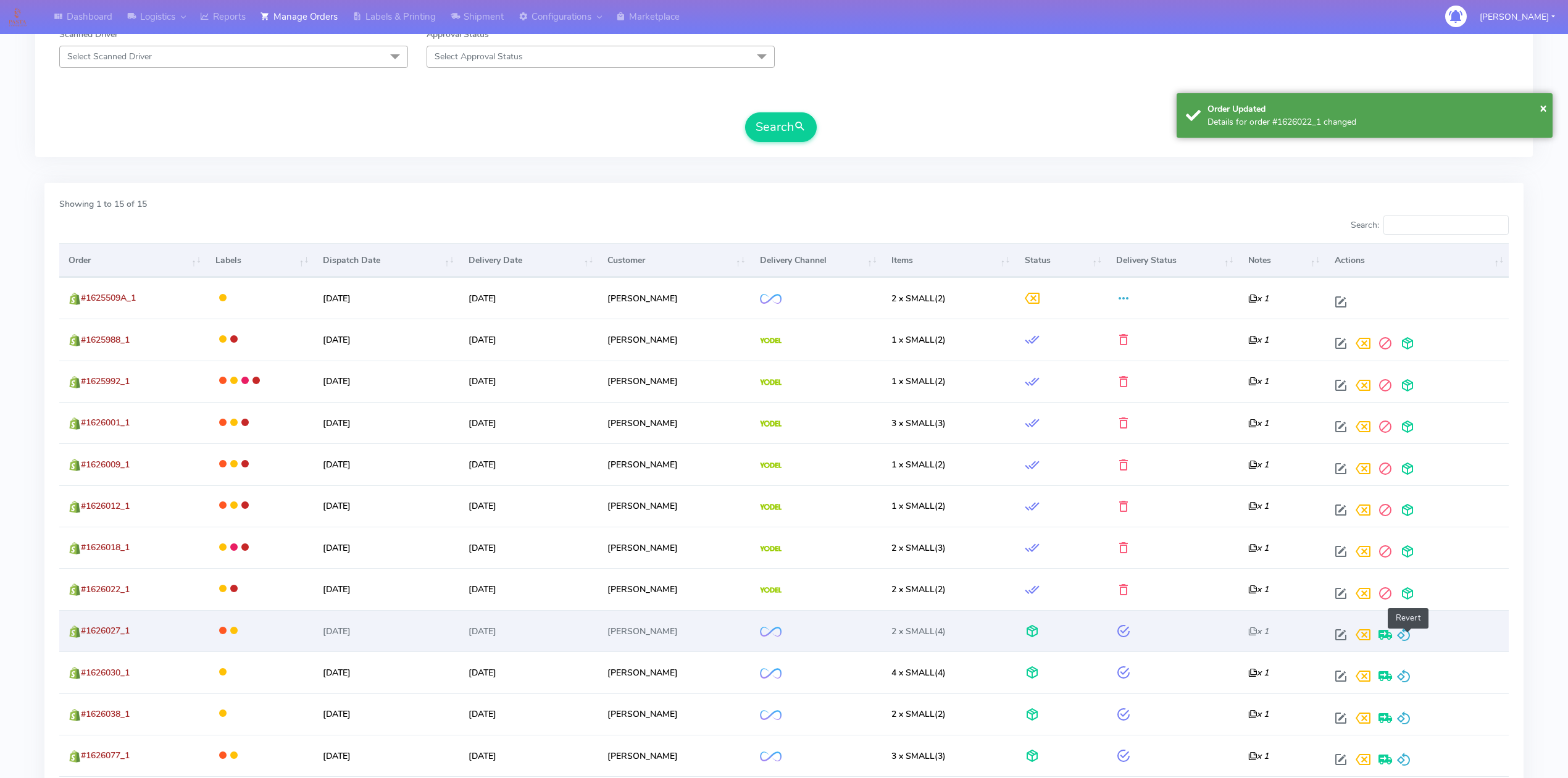
click at [1406, 639] on span at bounding box center [1404, 637] width 15 height 12
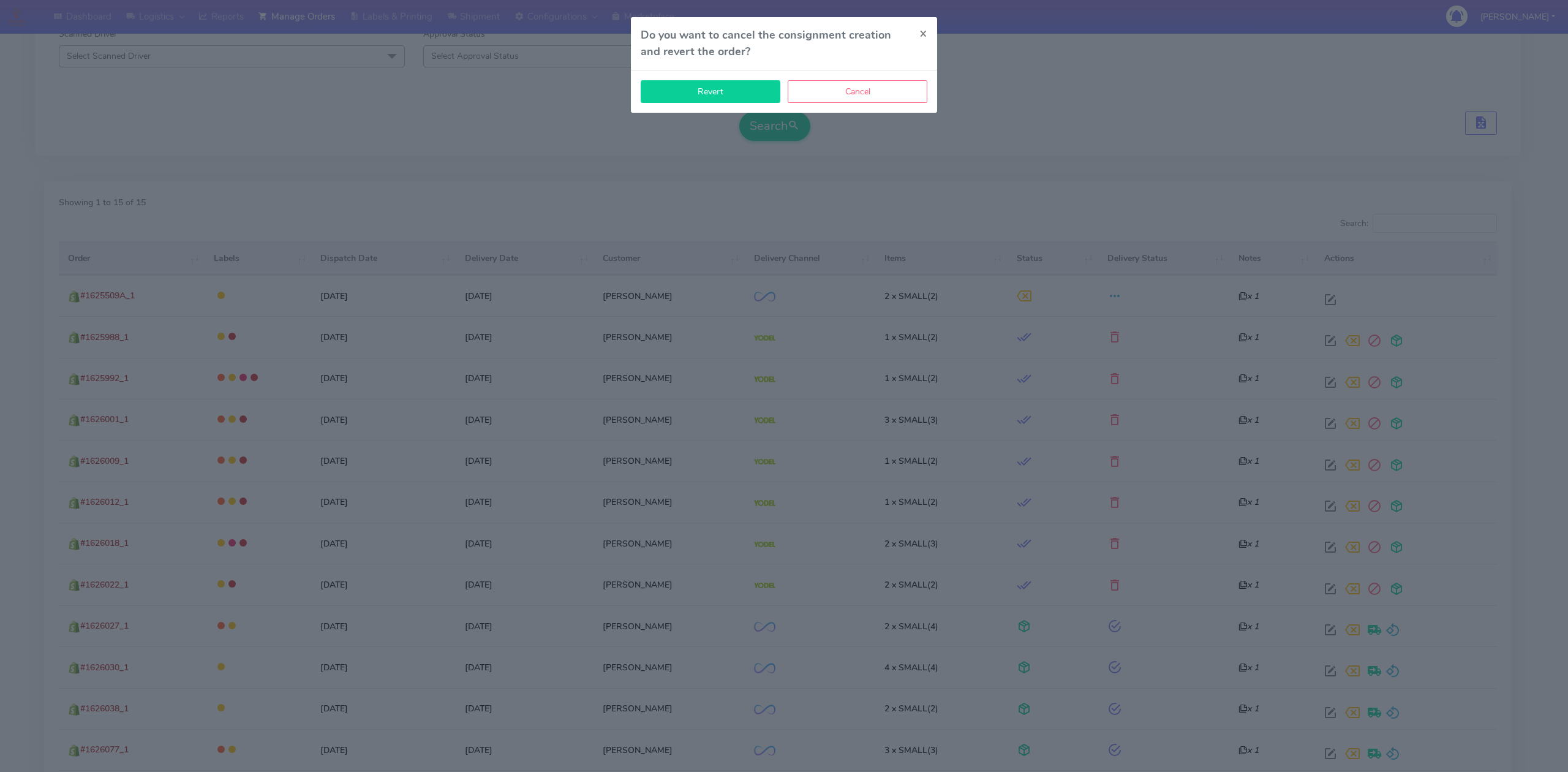
click at [746, 96] on button "Revert" at bounding box center [710, 92] width 140 height 23
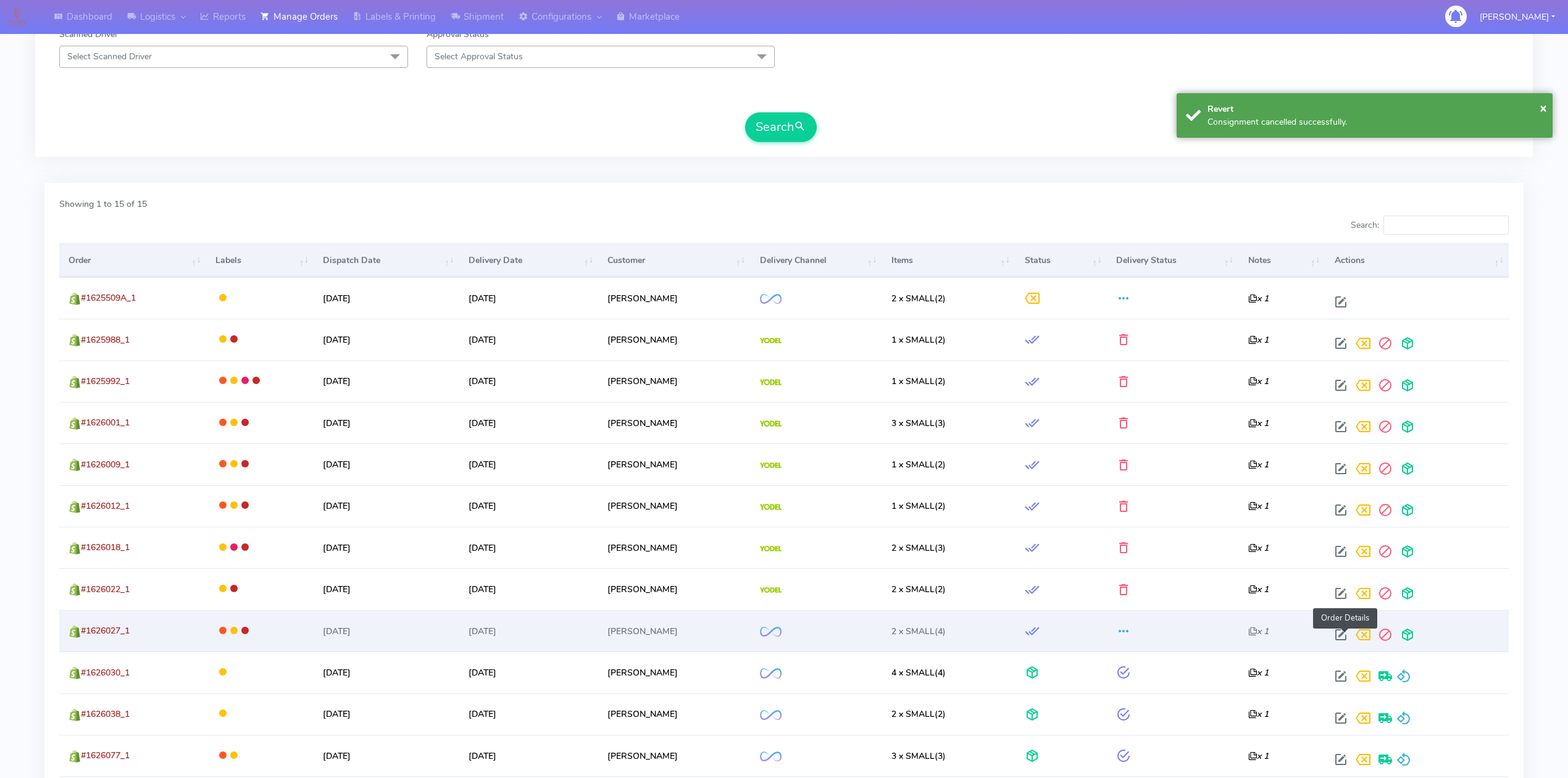
click at [1342, 641] on span at bounding box center [1341, 637] width 22 height 12
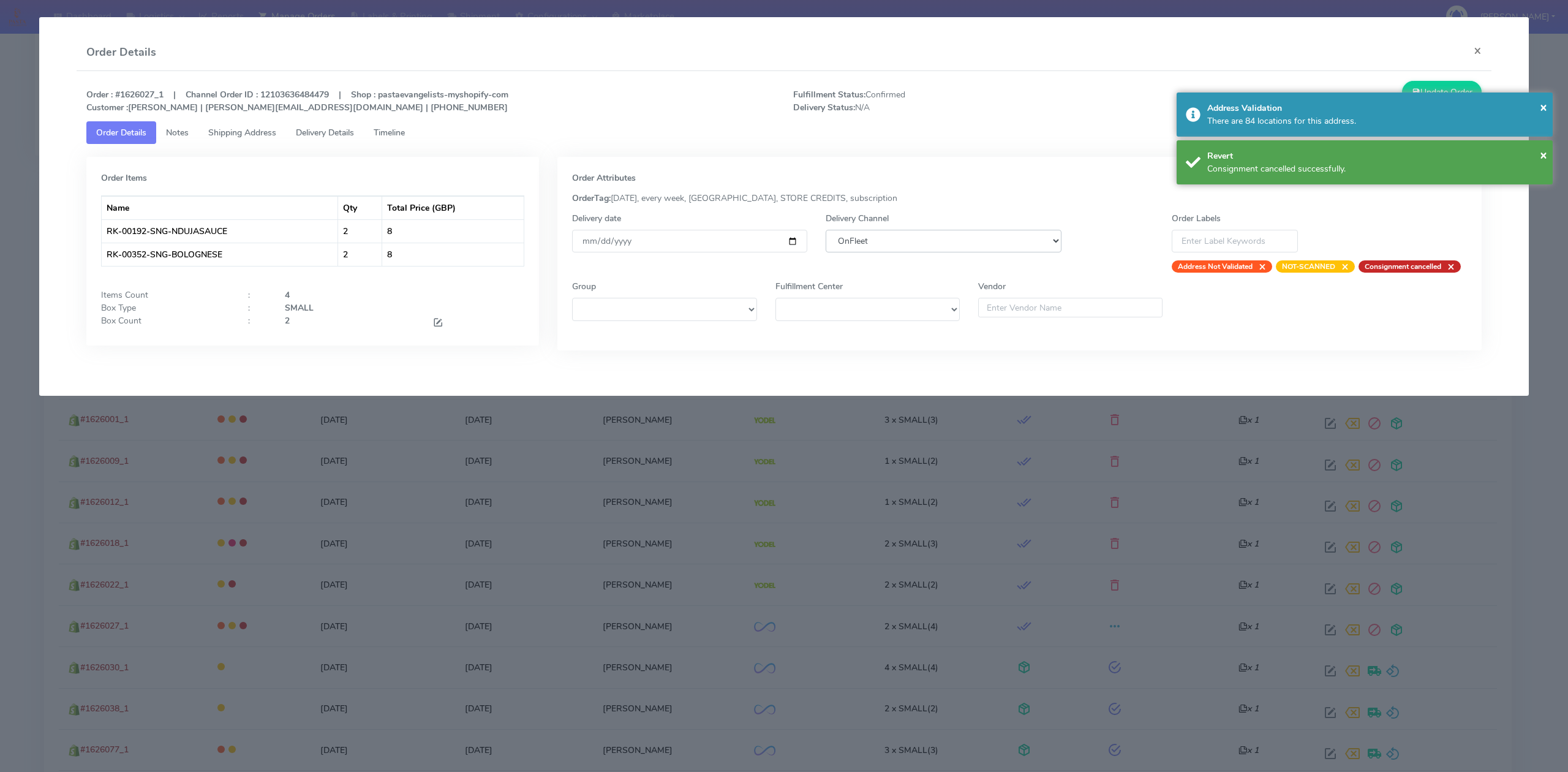
click at [910, 241] on select "DHL OnFleet Royal Mail DPD Yodel MaxOptra Amazon Collection" at bounding box center [944, 241] width 235 height 23
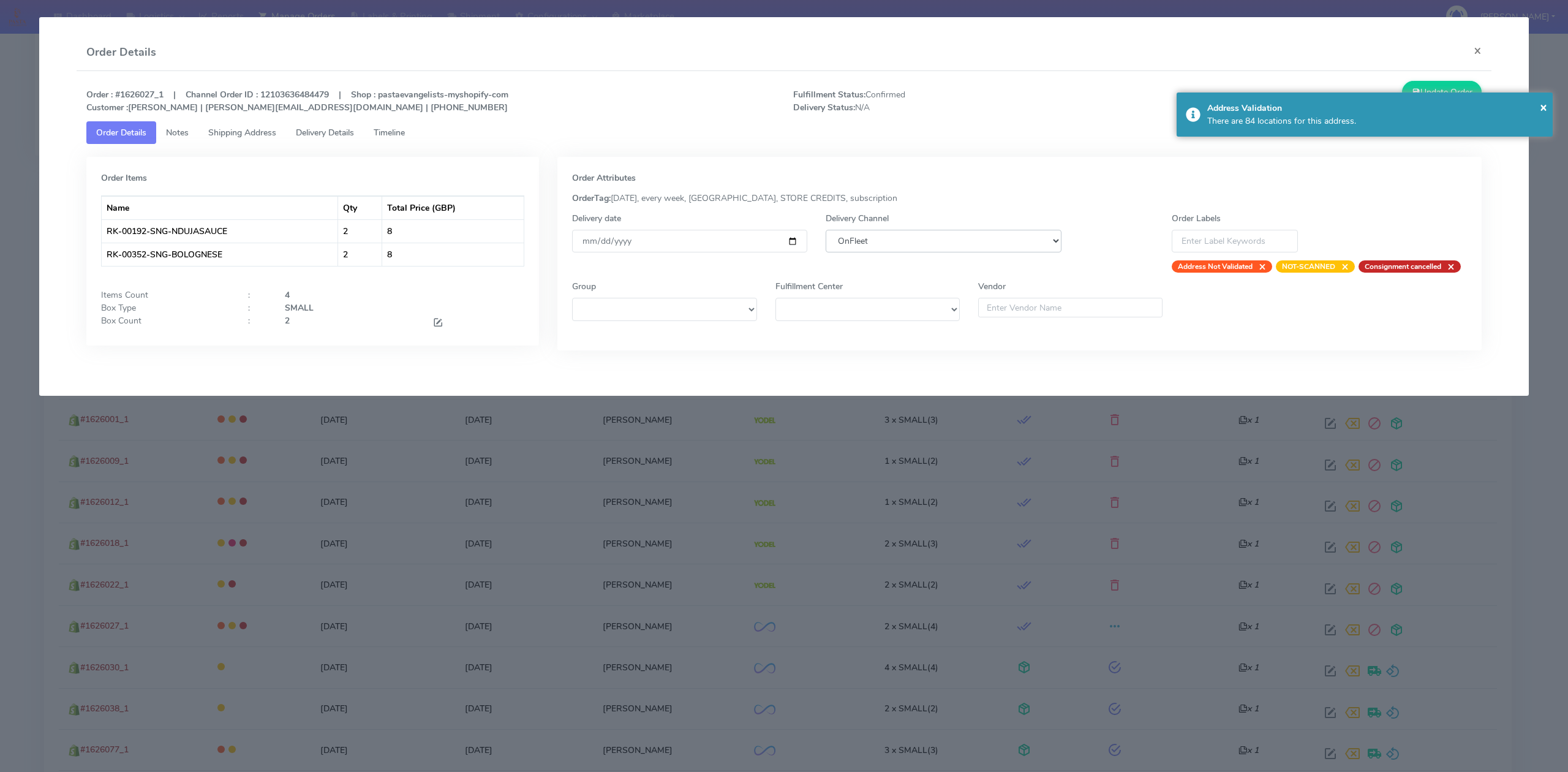
select select "5"
click at [826, 230] on select "DHL OnFleet Royal Mail DPD Yodel MaxOptra Amazon Collection" at bounding box center [944, 241] width 235 height 23
click at [1449, 88] on button "Update Order" at bounding box center [1442, 92] width 80 height 23
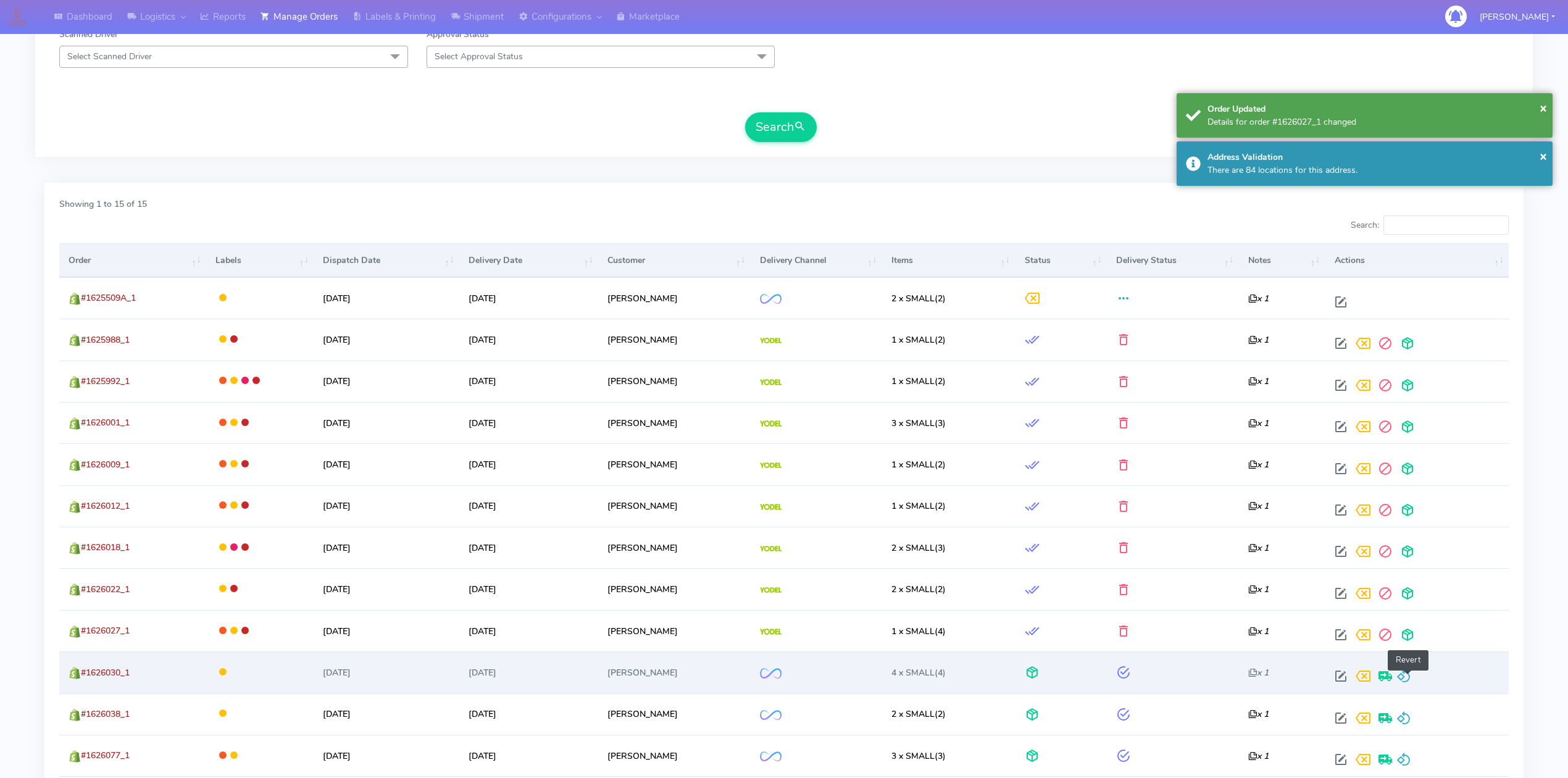
click at [1409, 681] on span at bounding box center [1404, 679] width 15 height 12
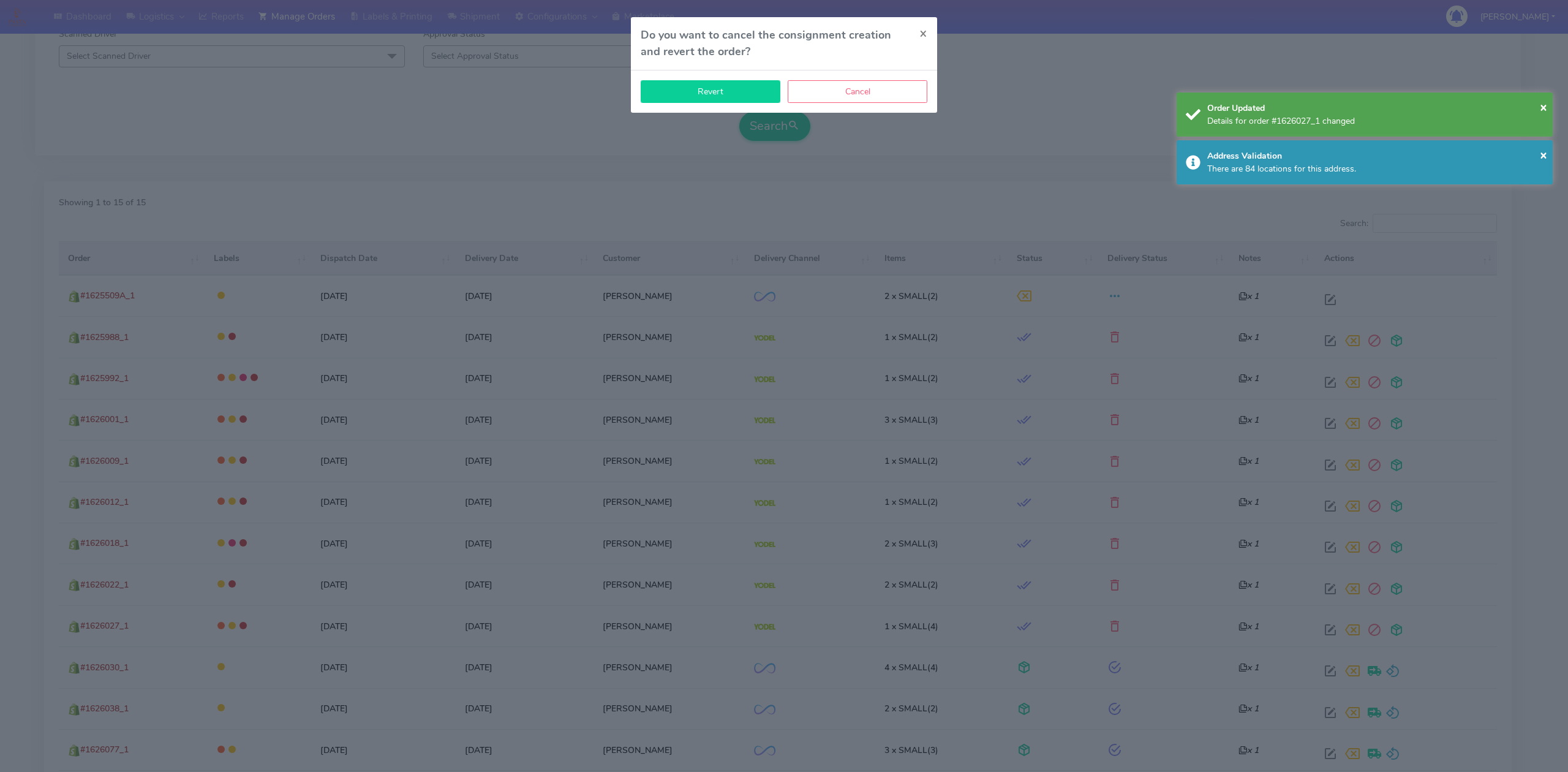
click at [704, 85] on button "Revert" at bounding box center [710, 92] width 140 height 23
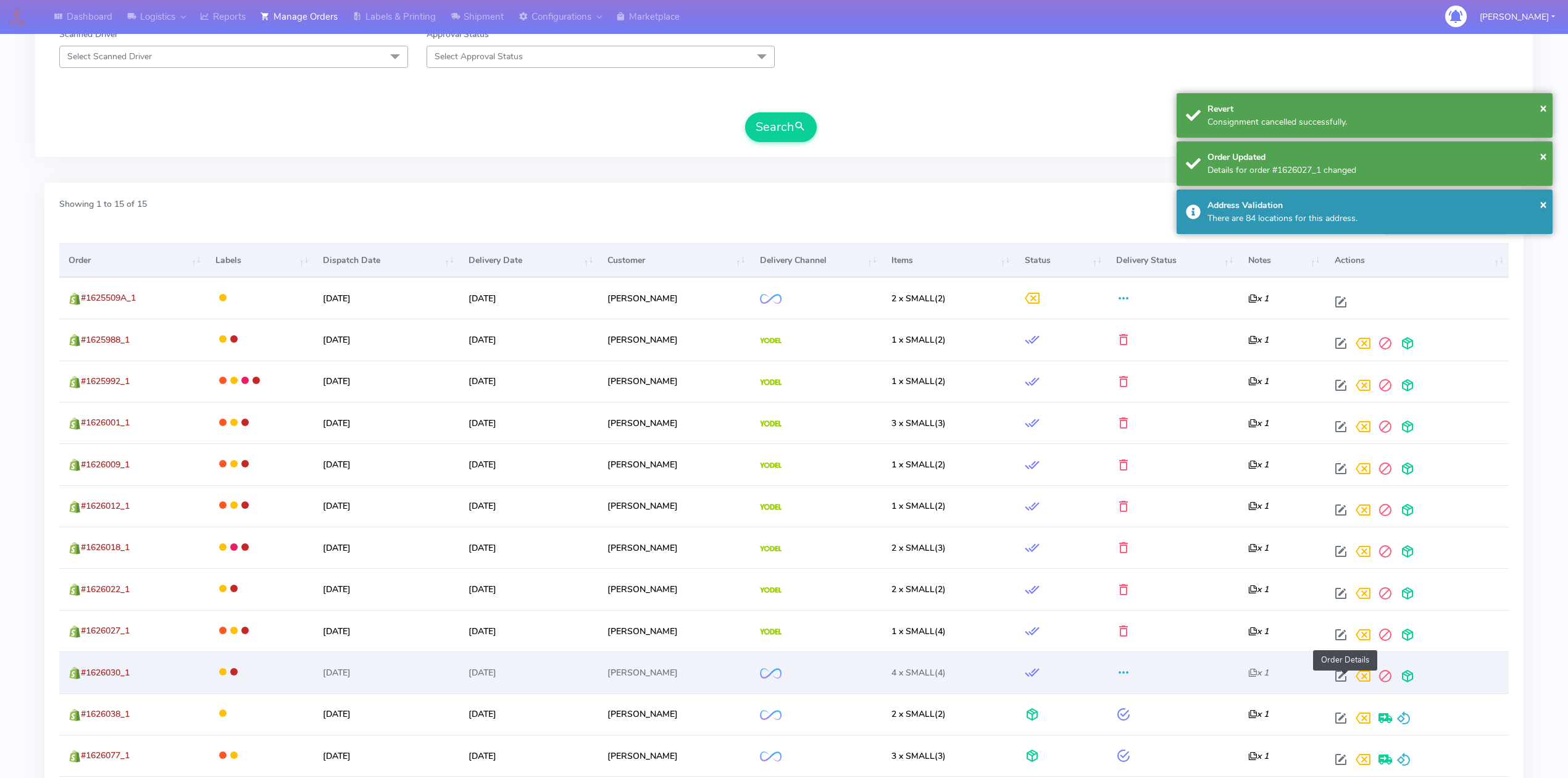
click at [1347, 680] on span at bounding box center [1341, 679] width 22 height 12
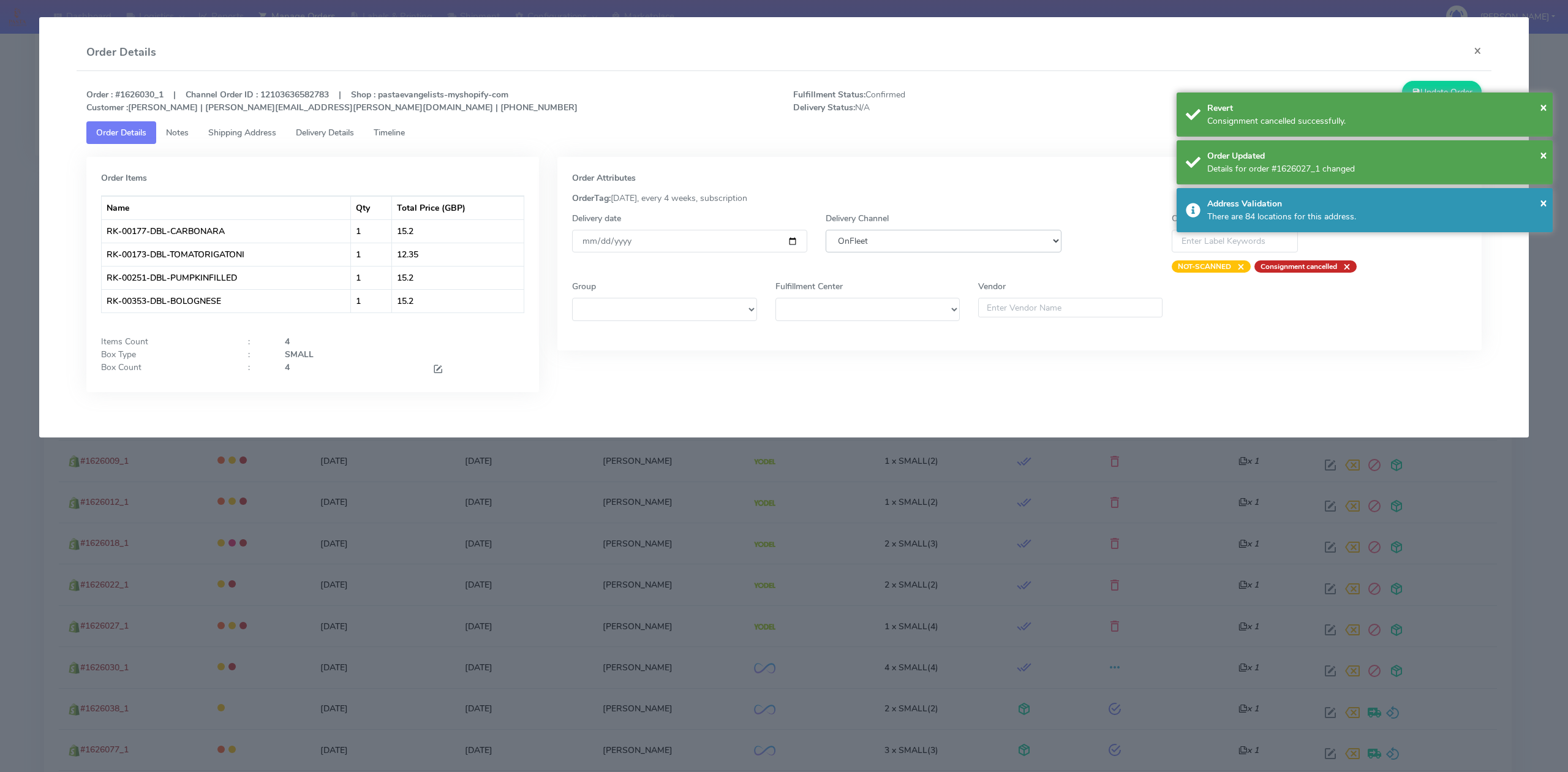
drag, startPoint x: 886, startPoint y: 244, endPoint x: 886, endPoint y: 250, distance: 6.0
click at [886, 244] on select "DHL OnFleet Royal Mail DPD Yodel MaxOptra Amazon Collection" at bounding box center [944, 241] width 235 height 23
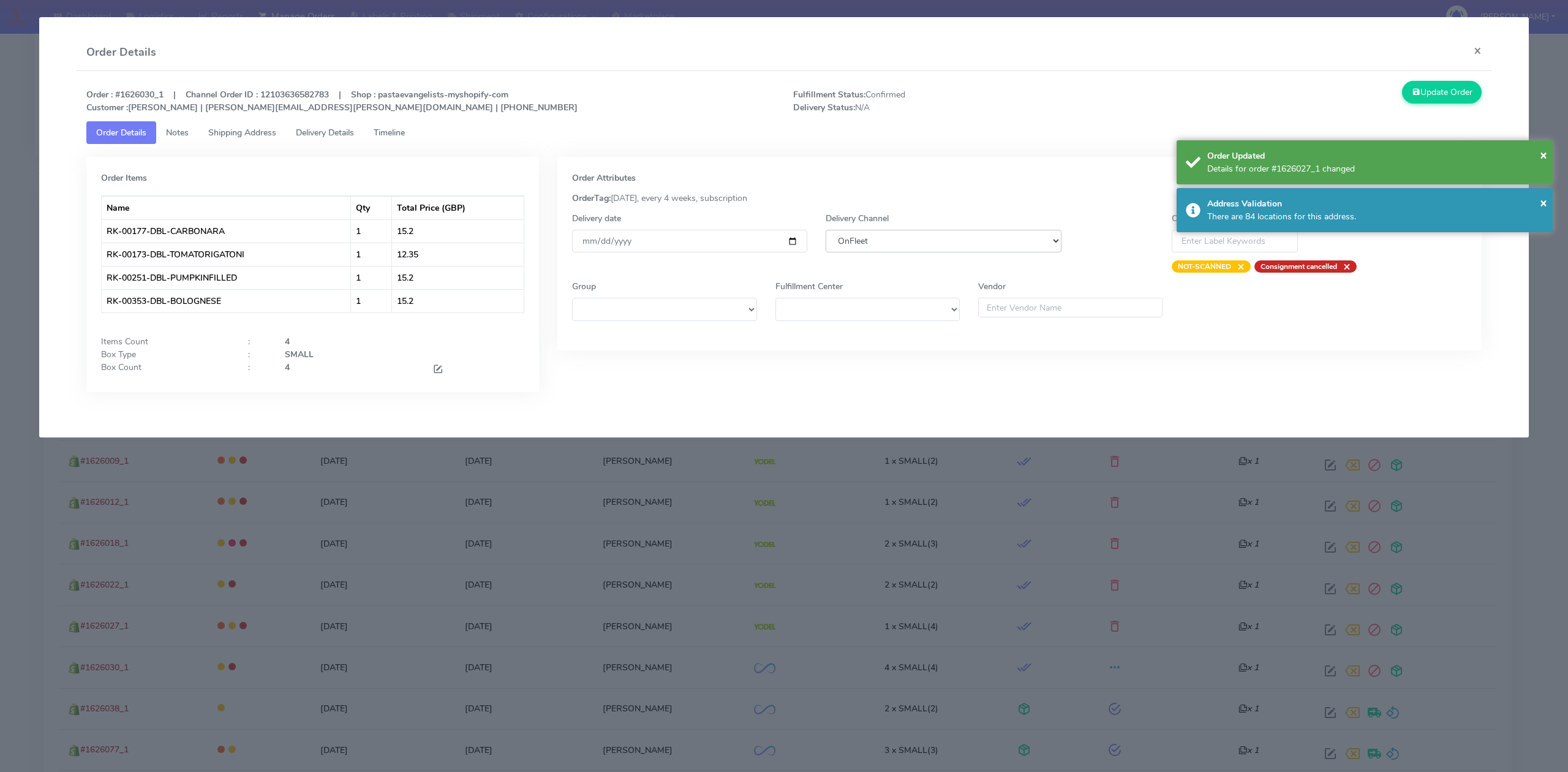
select select "5"
click at [826, 230] on select "DHL OnFleet Royal Mail DPD Yodel MaxOptra Amazon Collection" at bounding box center [944, 241] width 235 height 23
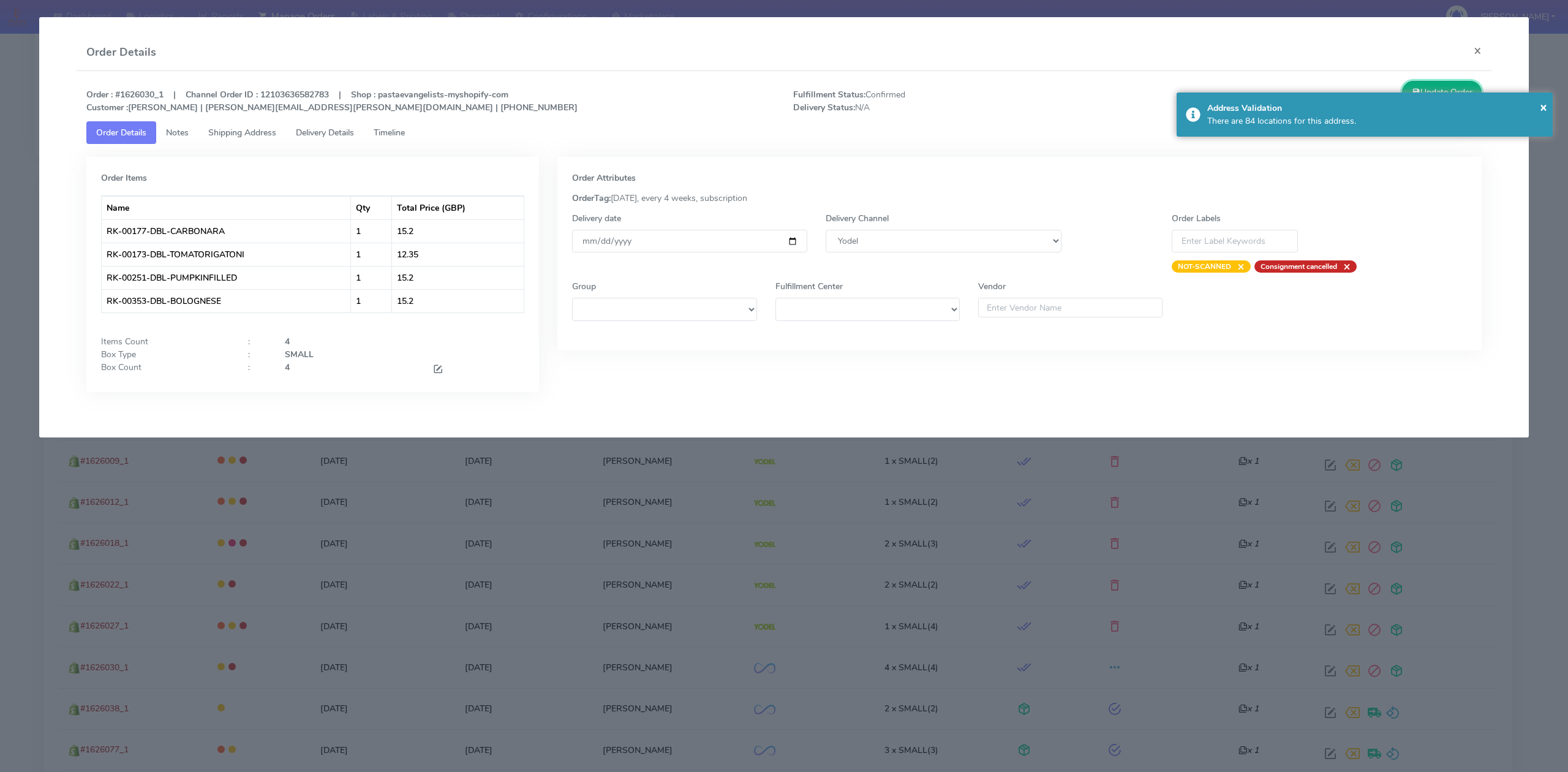
click at [1424, 86] on button "Update Order" at bounding box center [1442, 92] width 80 height 23
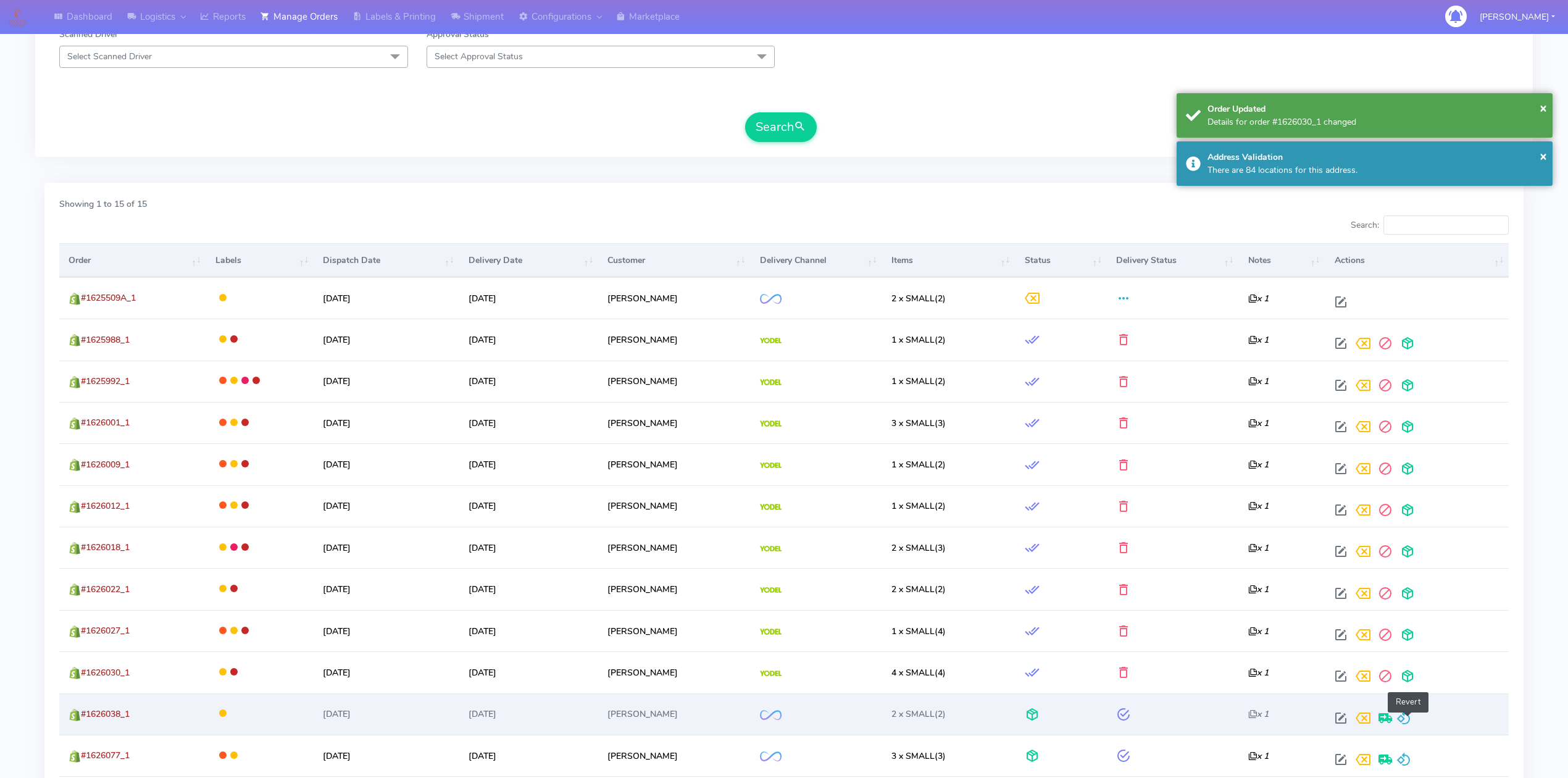
click at [1411, 720] on span at bounding box center [1404, 720] width 15 height 12
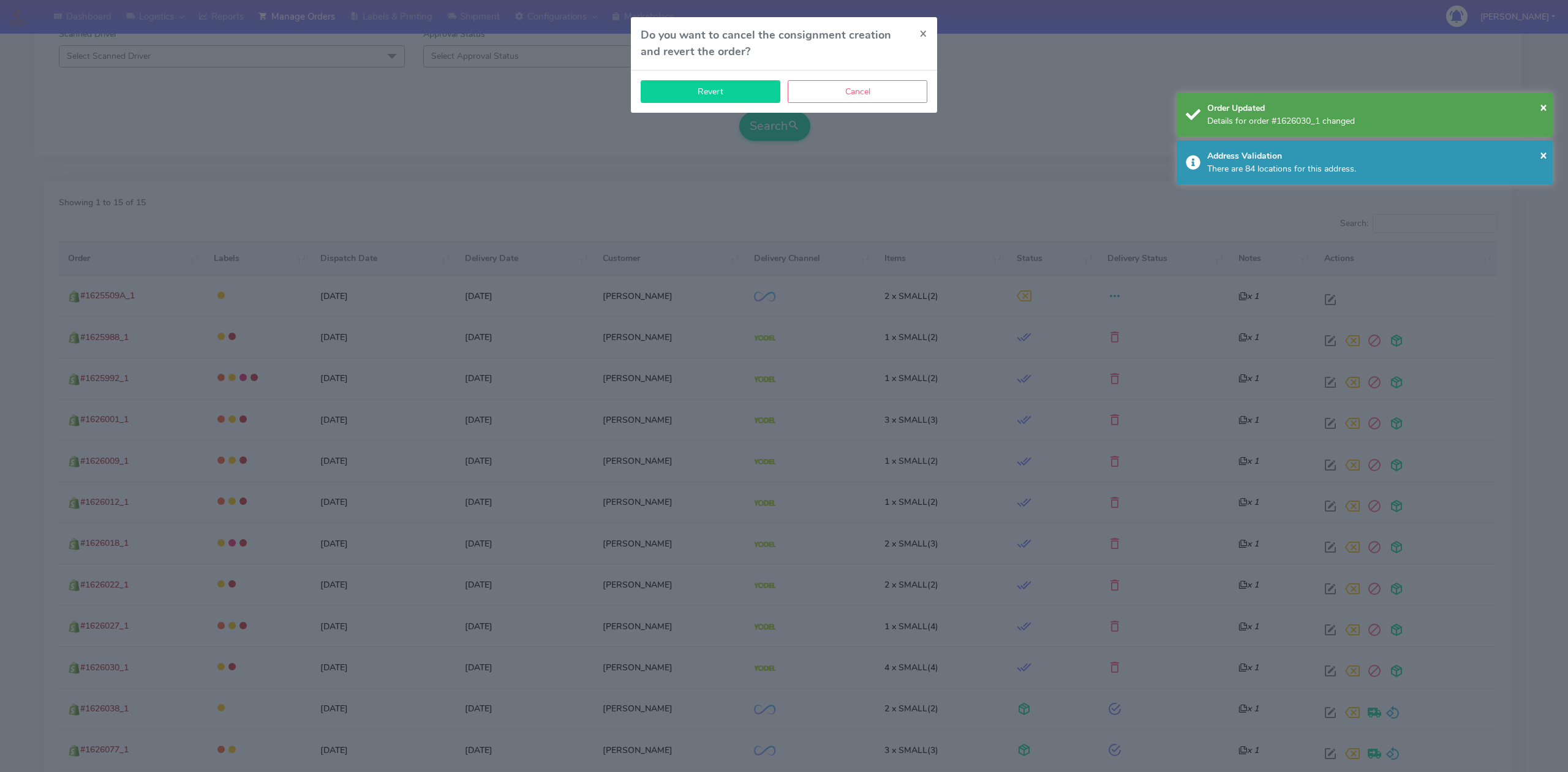
click at [730, 96] on button "Revert" at bounding box center [710, 92] width 140 height 23
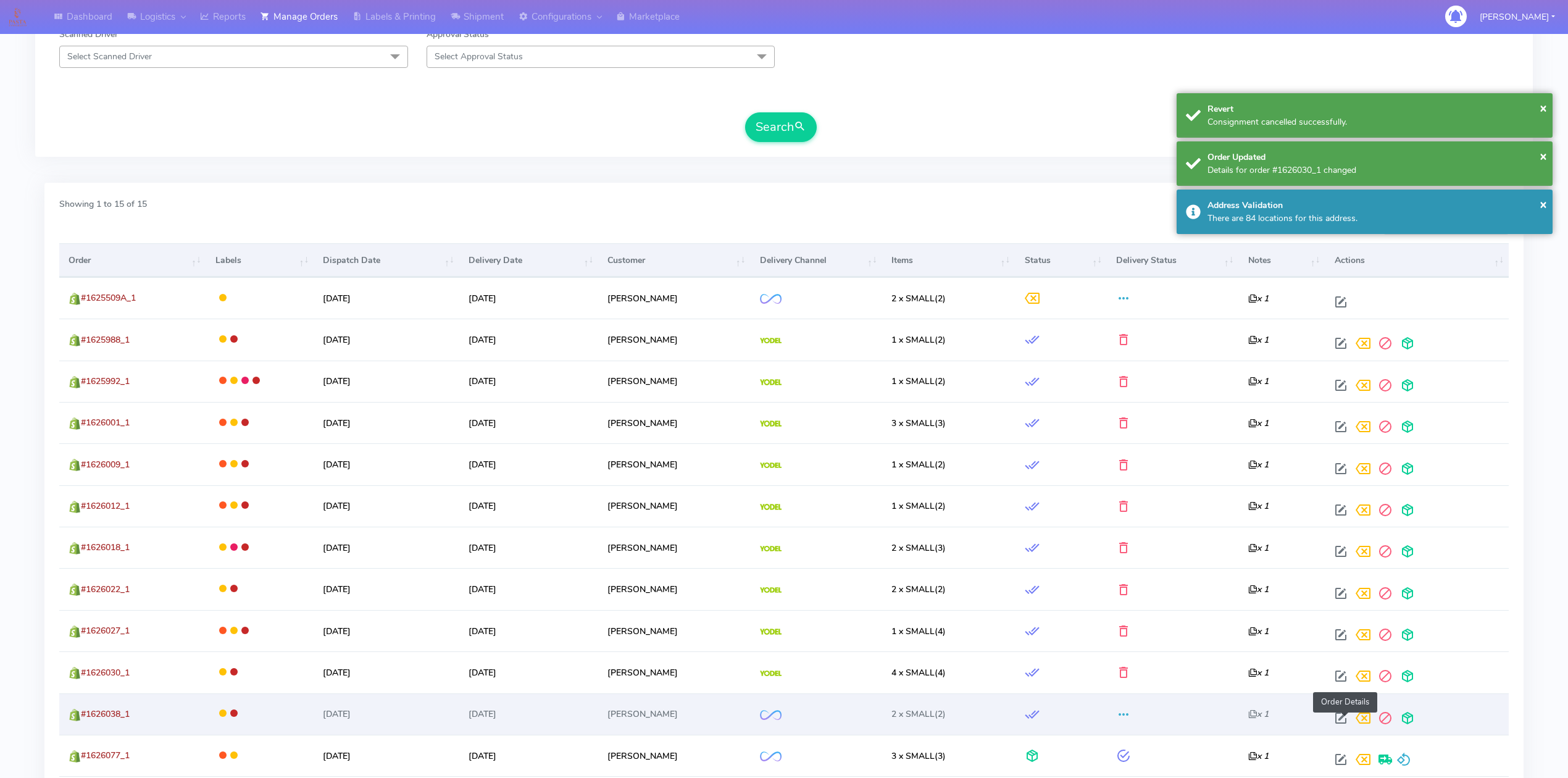
click at [1342, 715] on span at bounding box center [1341, 720] width 22 height 12
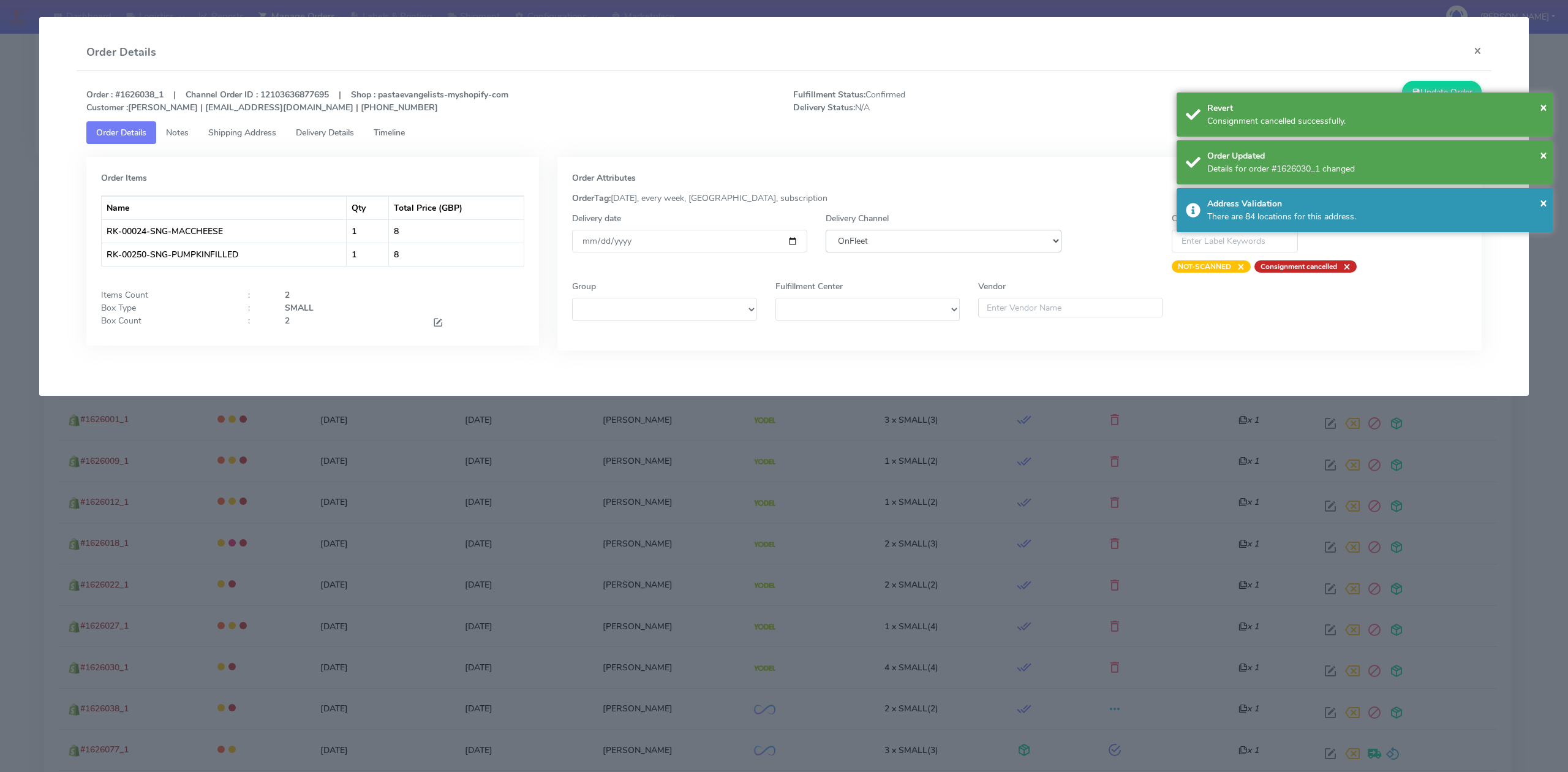
click at [952, 235] on select "DHL OnFleet Royal Mail DPD Yodel MaxOptra Amazon Collection" at bounding box center [944, 241] width 235 height 23
click at [826, 230] on select "DHL OnFleet Royal Mail DPD Yodel MaxOptra Amazon Collection" at bounding box center [944, 241] width 235 height 23
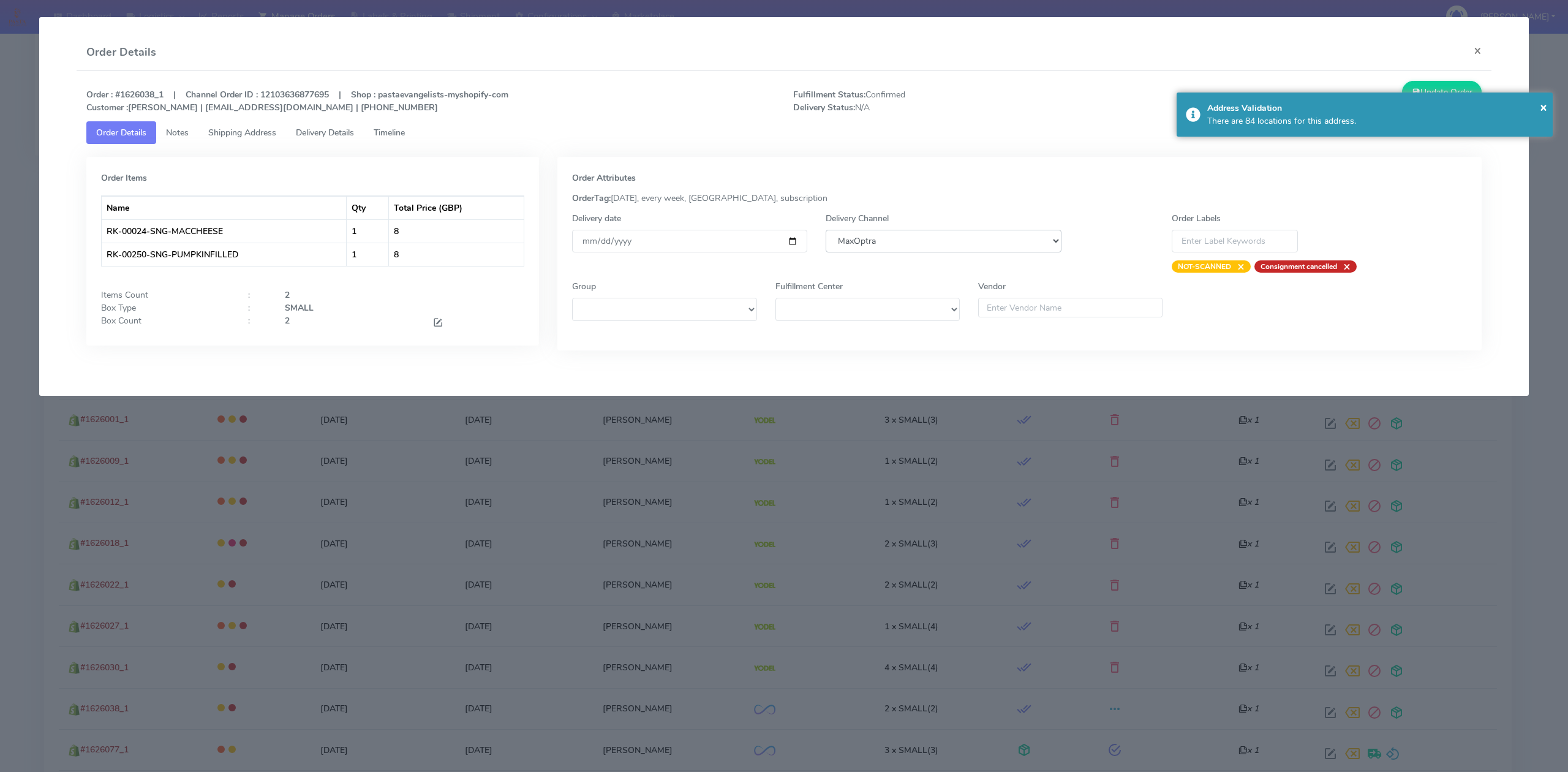
click at [1010, 246] on select "DHL OnFleet Royal Mail DPD Yodel MaxOptra Amazon Collection" at bounding box center [944, 241] width 235 height 23
select select "5"
click at [826, 230] on select "DHL OnFleet Royal Mail DPD Yodel MaxOptra Amazon Collection" at bounding box center [944, 241] width 235 height 23
click at [1451, 86] on button "Update Order" at bounding box center [1442, 92] width 80 height 23
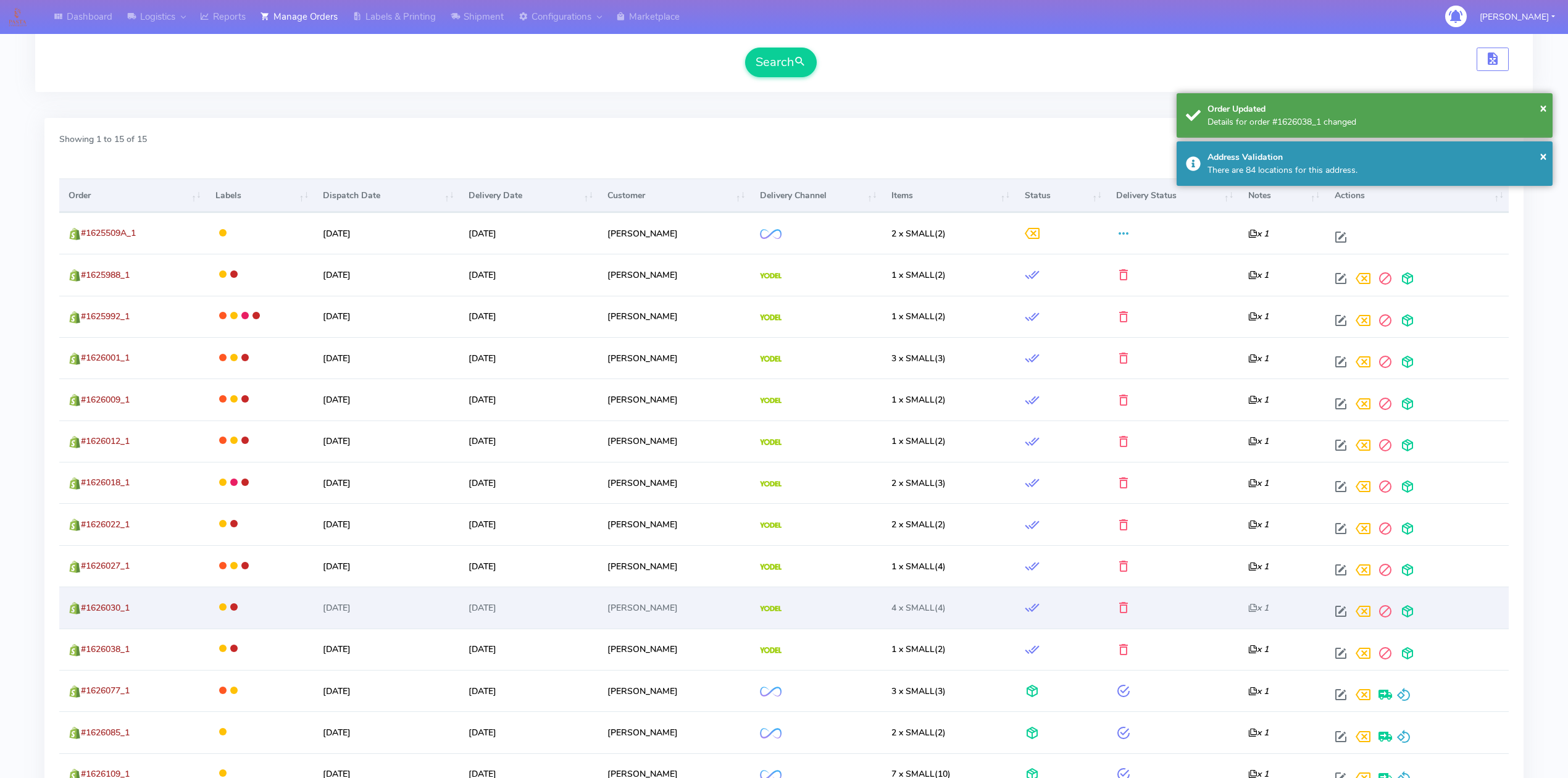
scroll to position [483, 0]
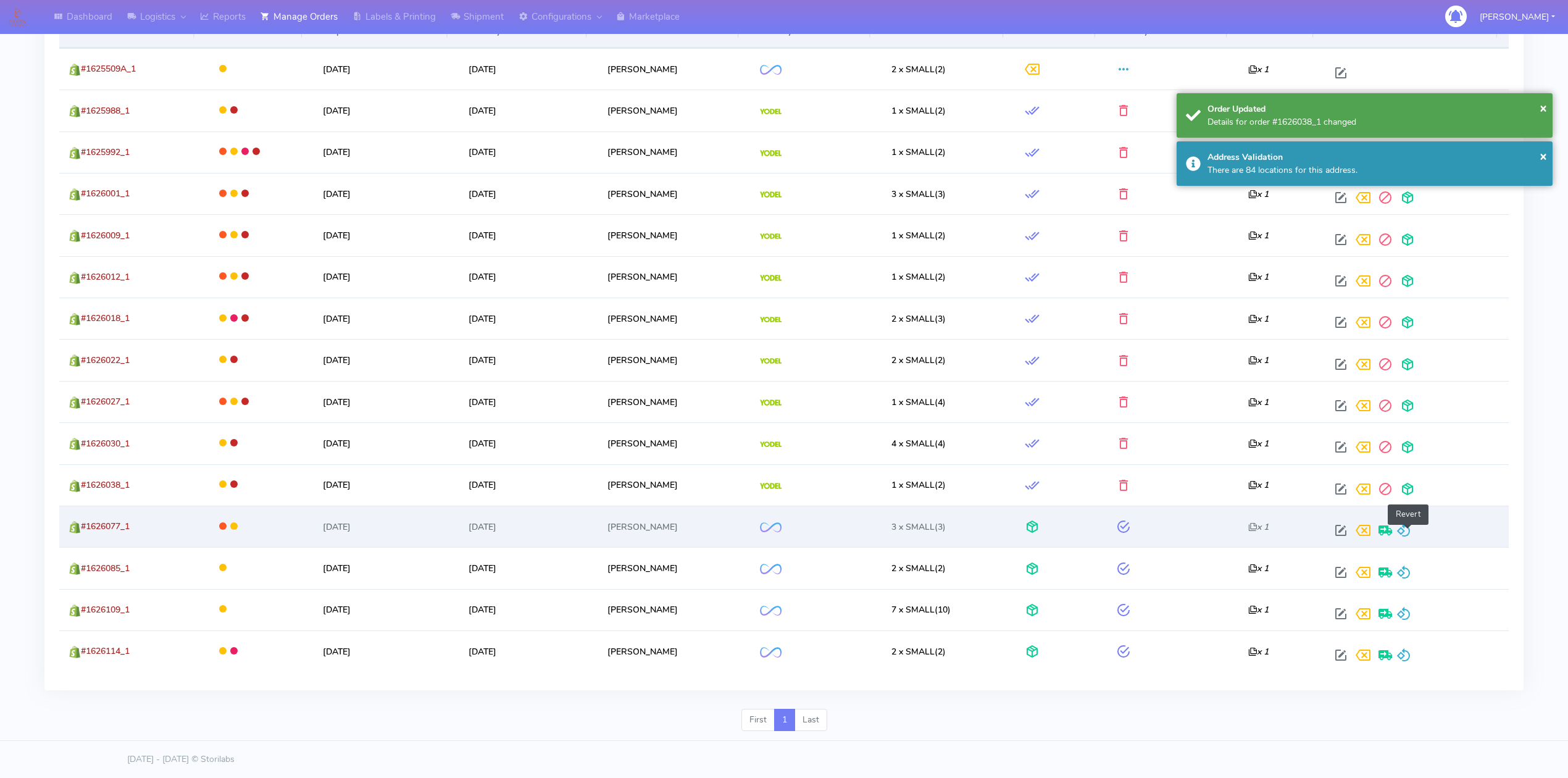
click at [1406, 528] on span at bounding box center [1404, 533] width 15 height 12
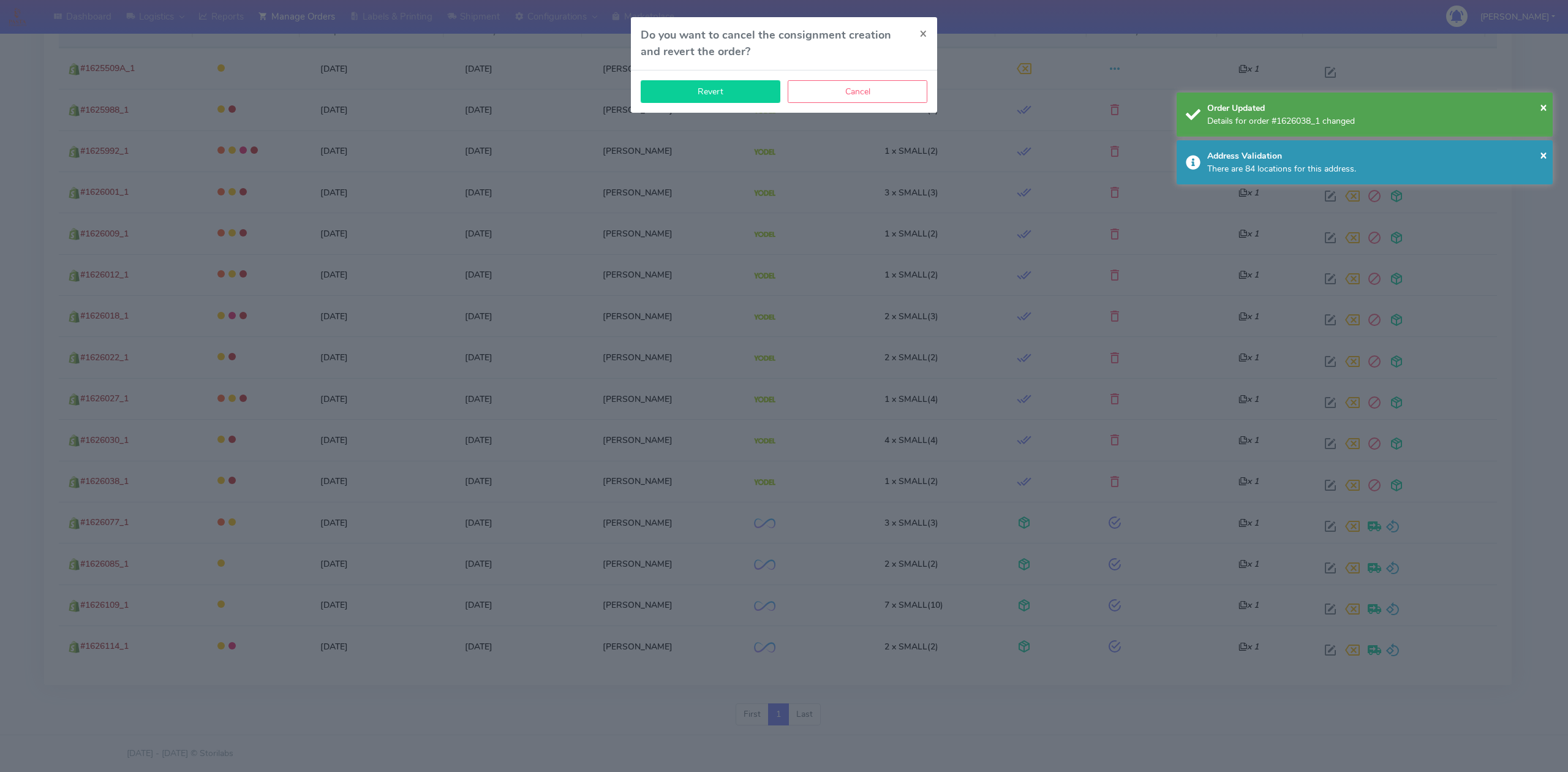
click at [667, 87] on button "Revert" at bounding box center [710, 92] width 140 height 23
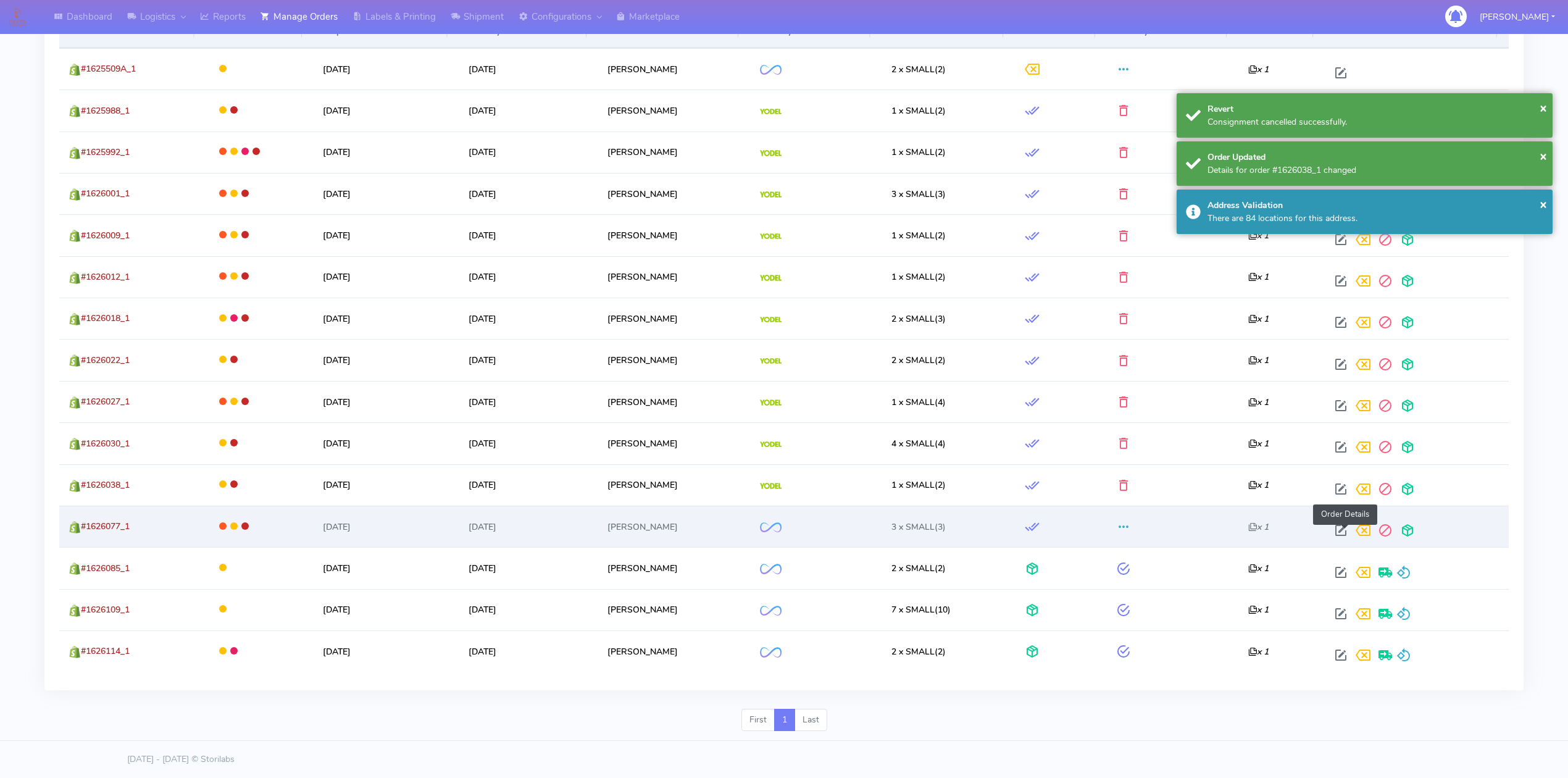
click at [1347, 531] on span at bounding box center [1341, 533] width 22 height 12
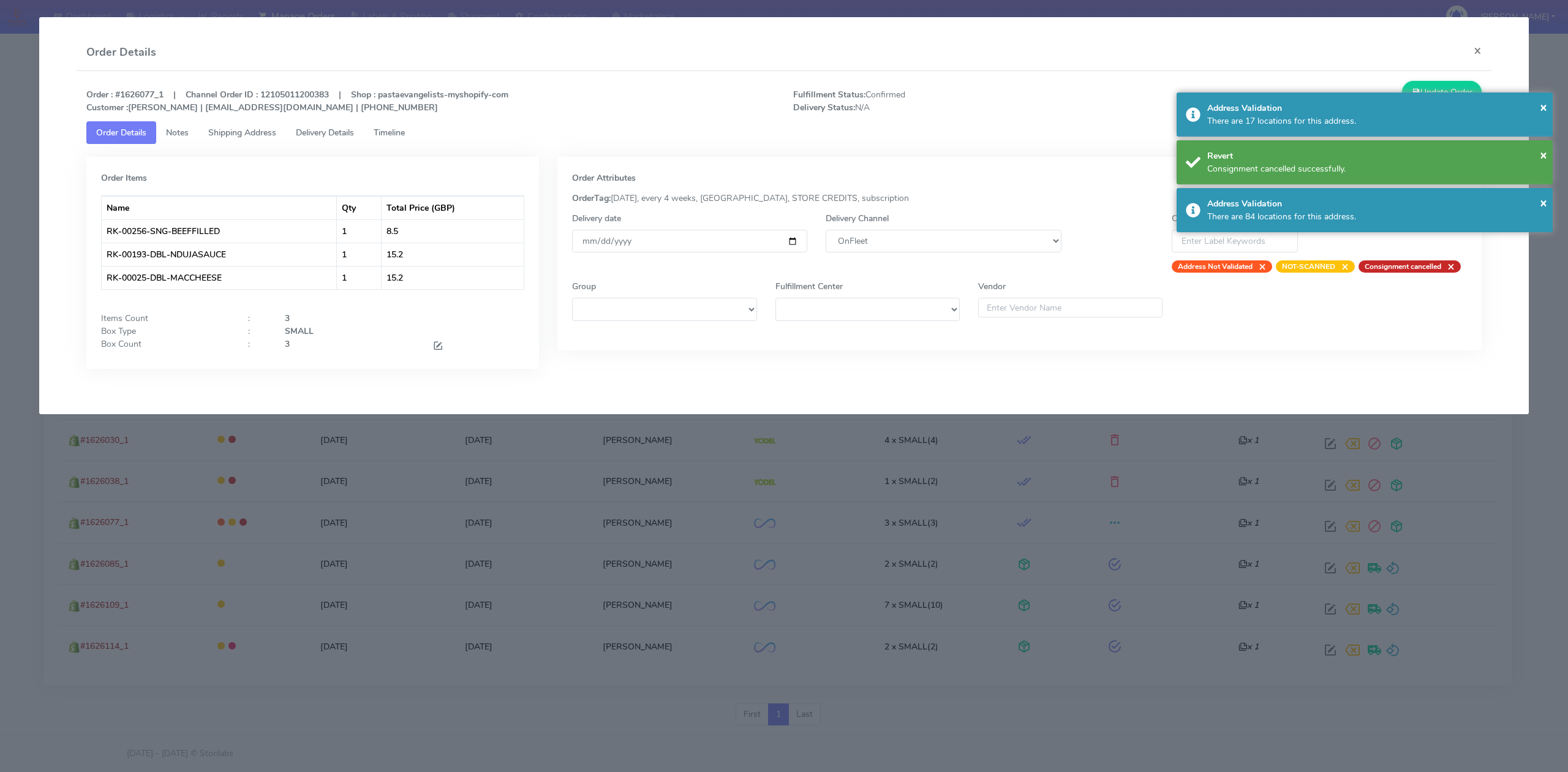
click at [952, 228] on div "Delivery Channel DHL OnFleet Royal Mail DPD Yodel MaxOptra Amazon Collection" at bounding box center [943, 242] width 254 height 61
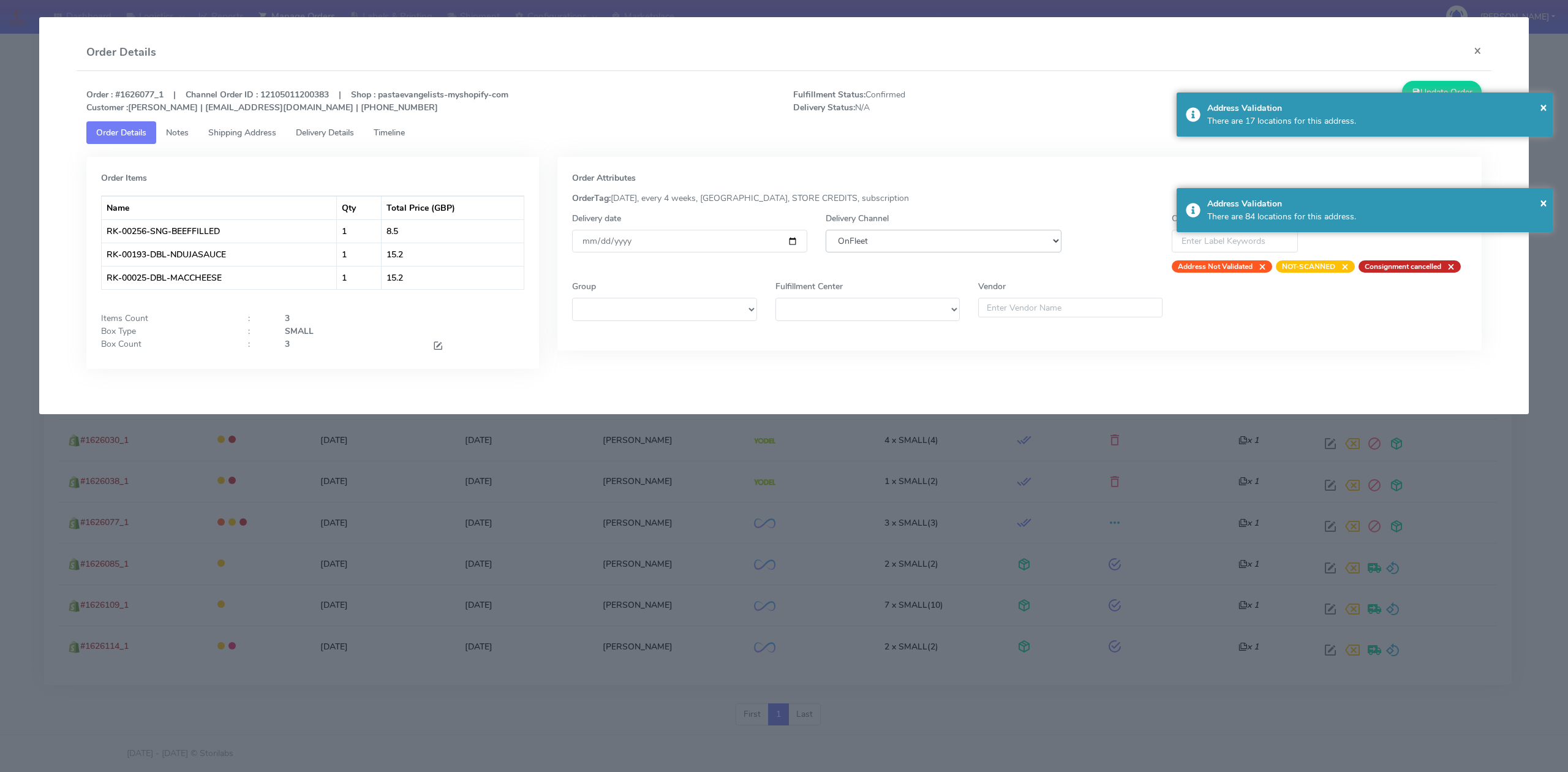
click at [941, 242] on select "DHL OnFleet Royal Mail DPD Yodel MaxOptra Amazon Collection" at bounding box center [944, 241] width 235 height 23
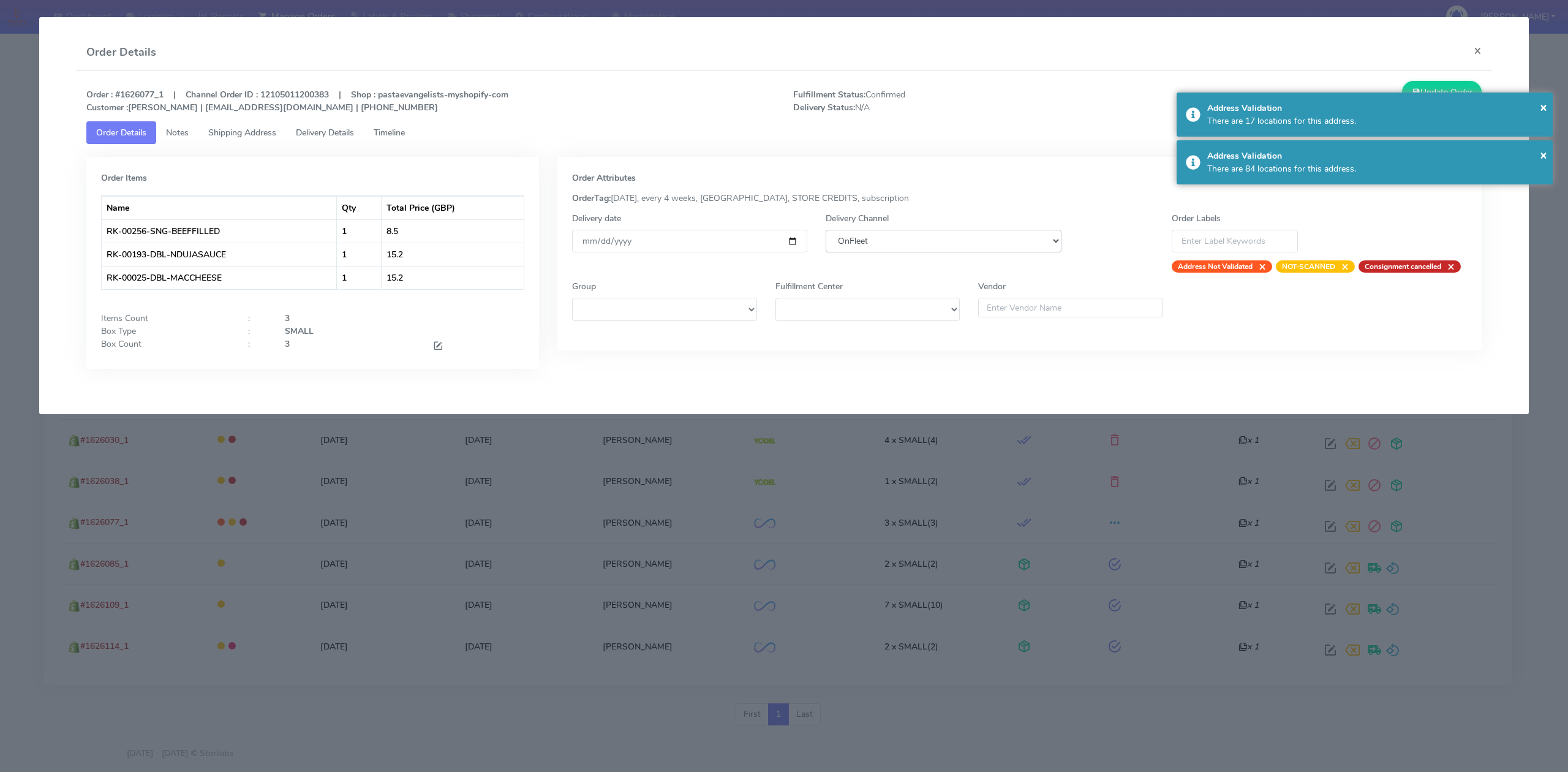
select select "5"
click at [826, 230] on select "DHL OnFleet Royal Mail DPD Yodel MaxOptra Amazon Collection" at bounding box center [944, 241] width 235 height 23
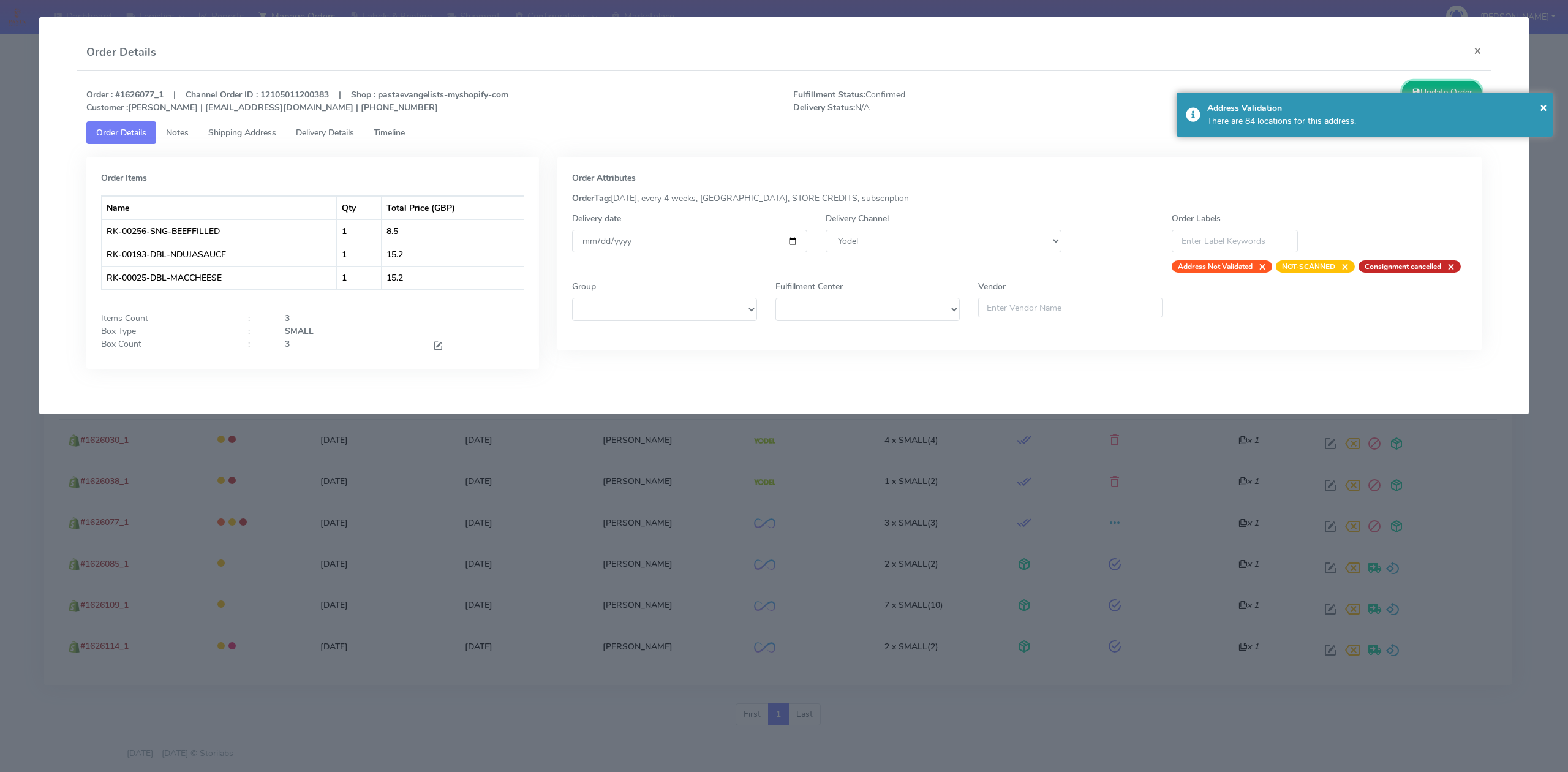
click at [1437, 86] on button "Update Order" at bounding box center [1442, 92] width 80 height 23
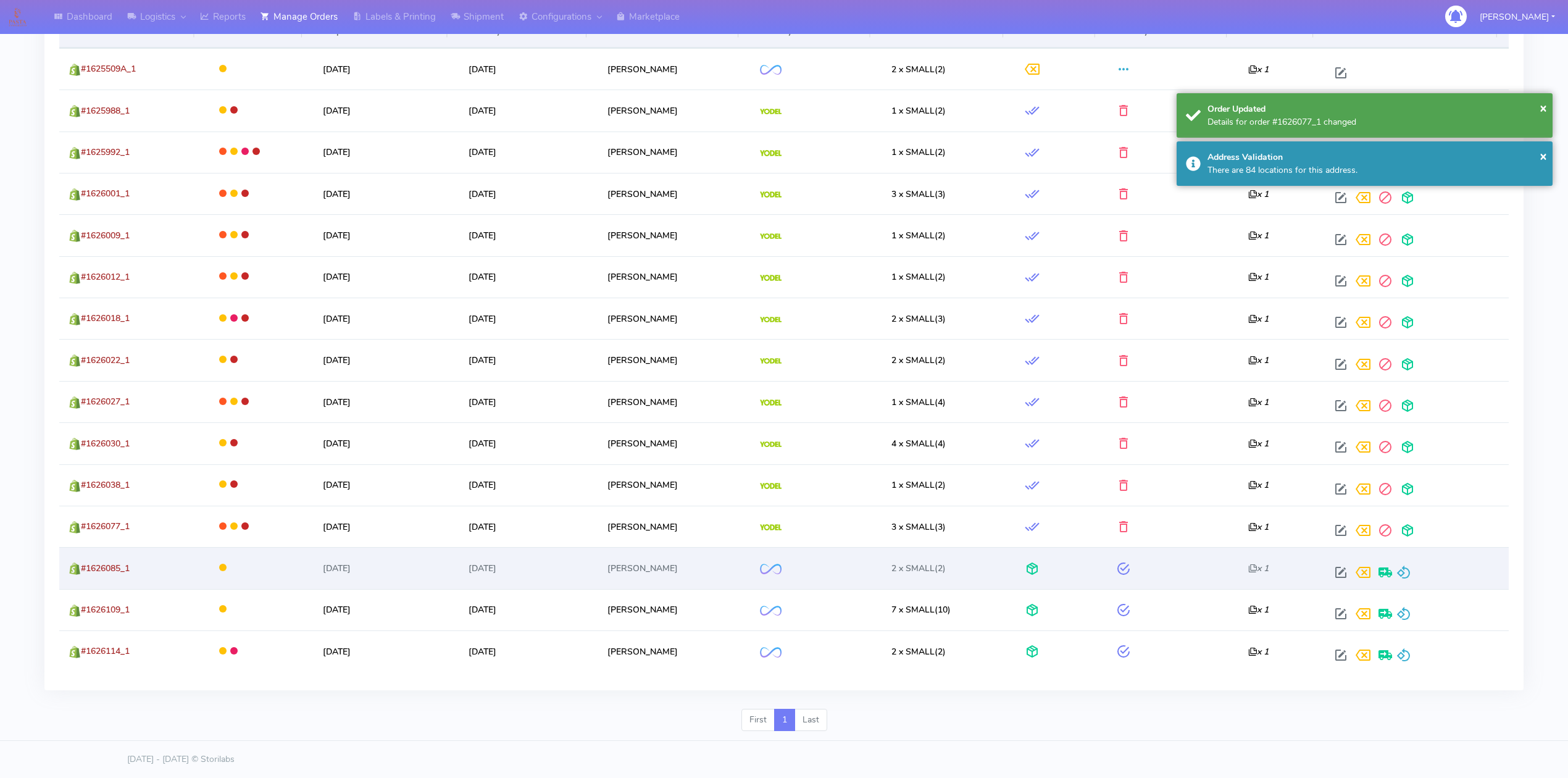
click at [1415, 573] on div at bounding box center [1415, 573] width 170 height 22
click at [1411, 576] on span at bounding box center [1404, 575] width 15 height 12
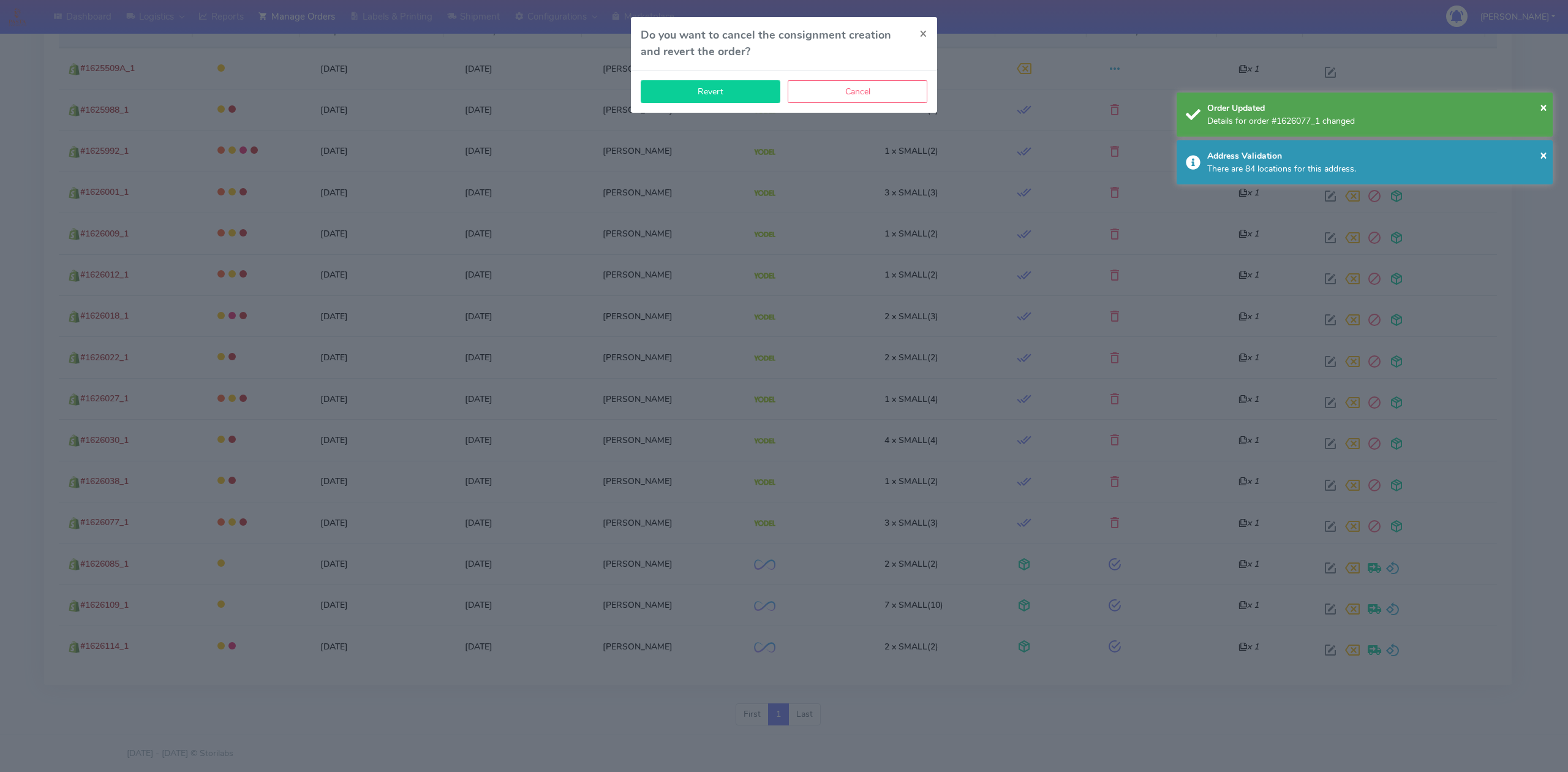
click at [745, 99] on button "Revert" at bounding box center [710, 92] width 140 height 23
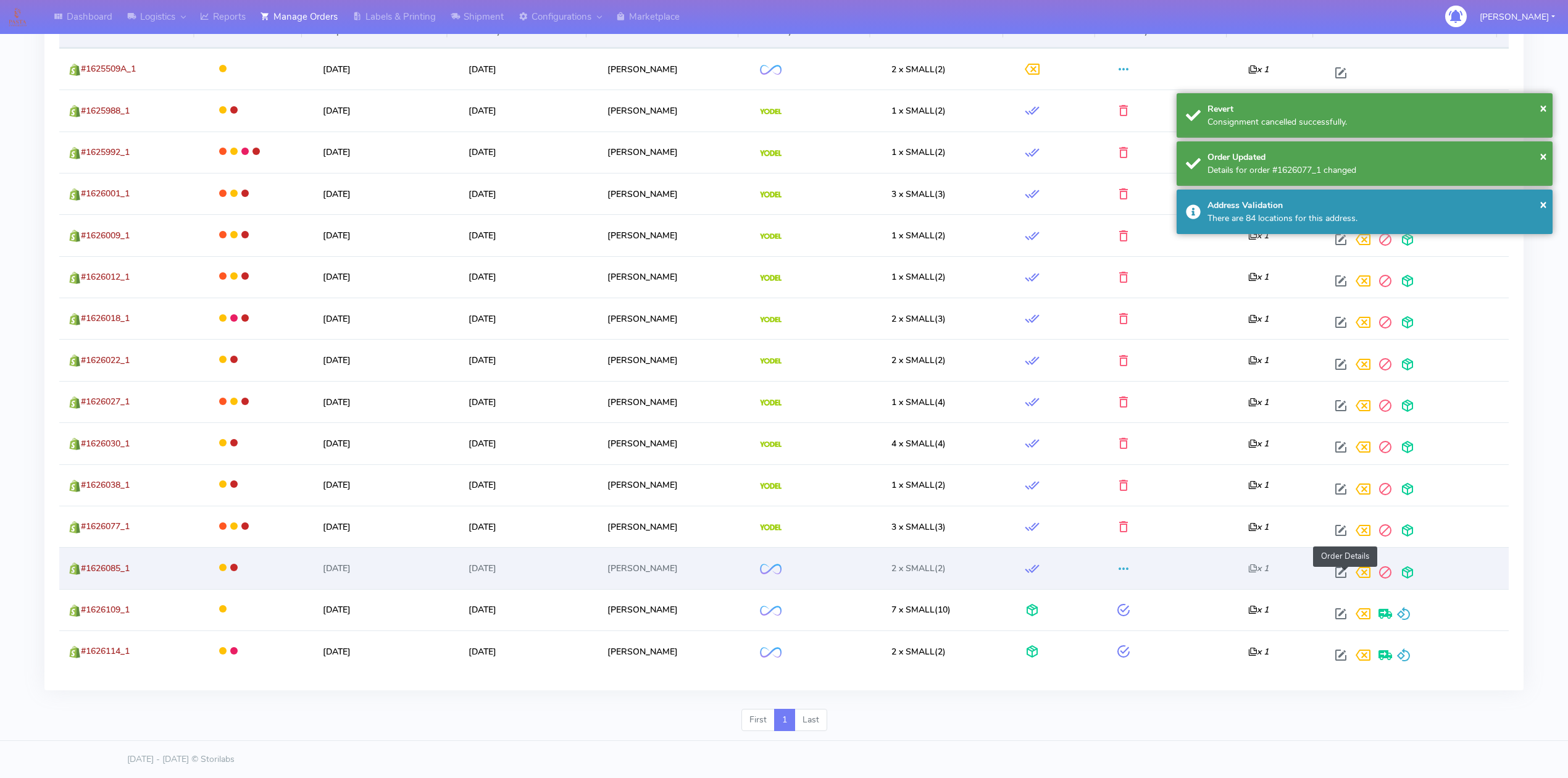
click at [1347, 569] on span at bounding box center [1341, 575] width 22 height 12
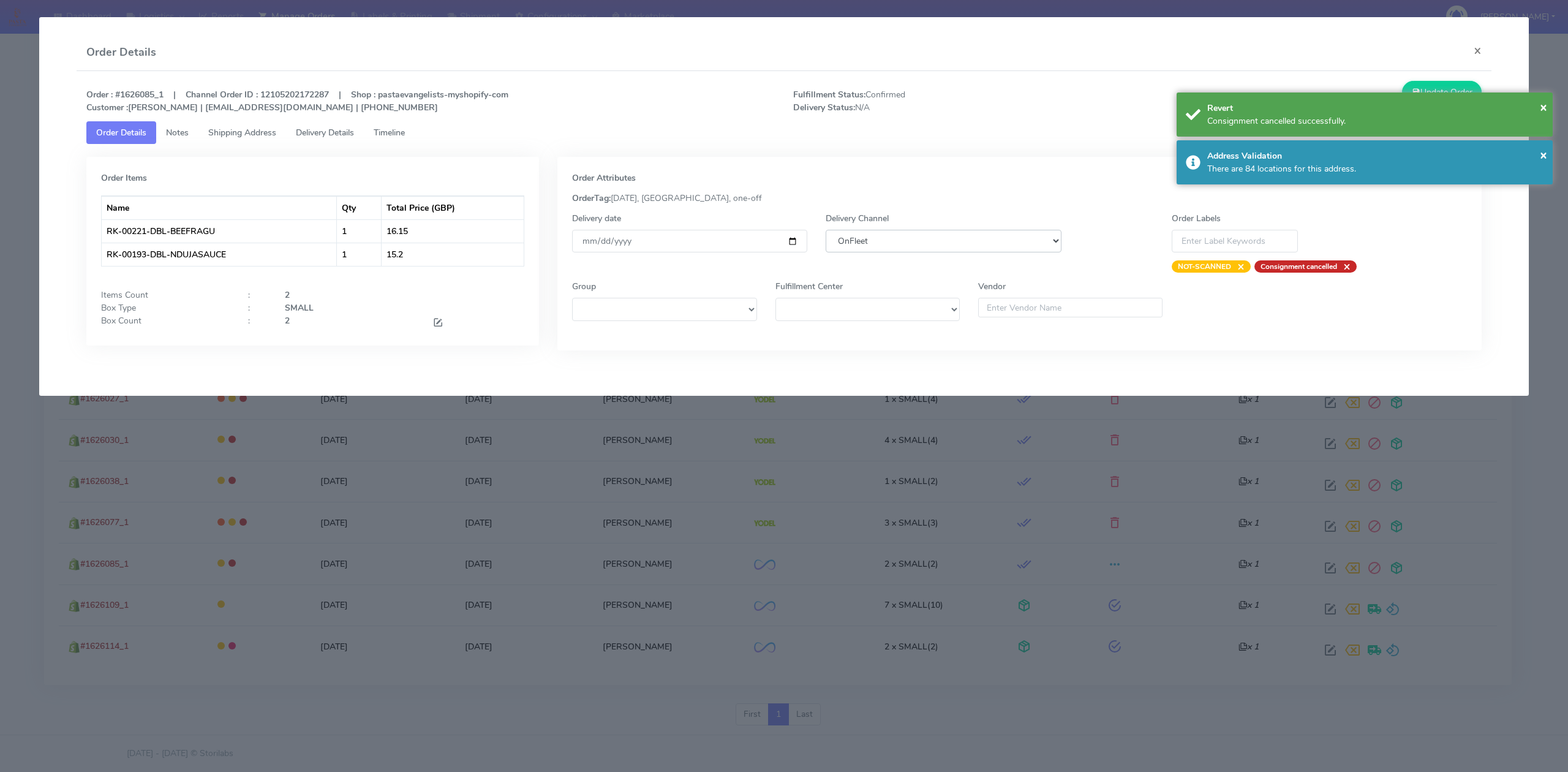
click at [897, 245] on select "DHL OnFleet Royal Mail DPD Yodel MaxOptra Amazon Collection" at bounding box center [944, 241] width 235 height 23
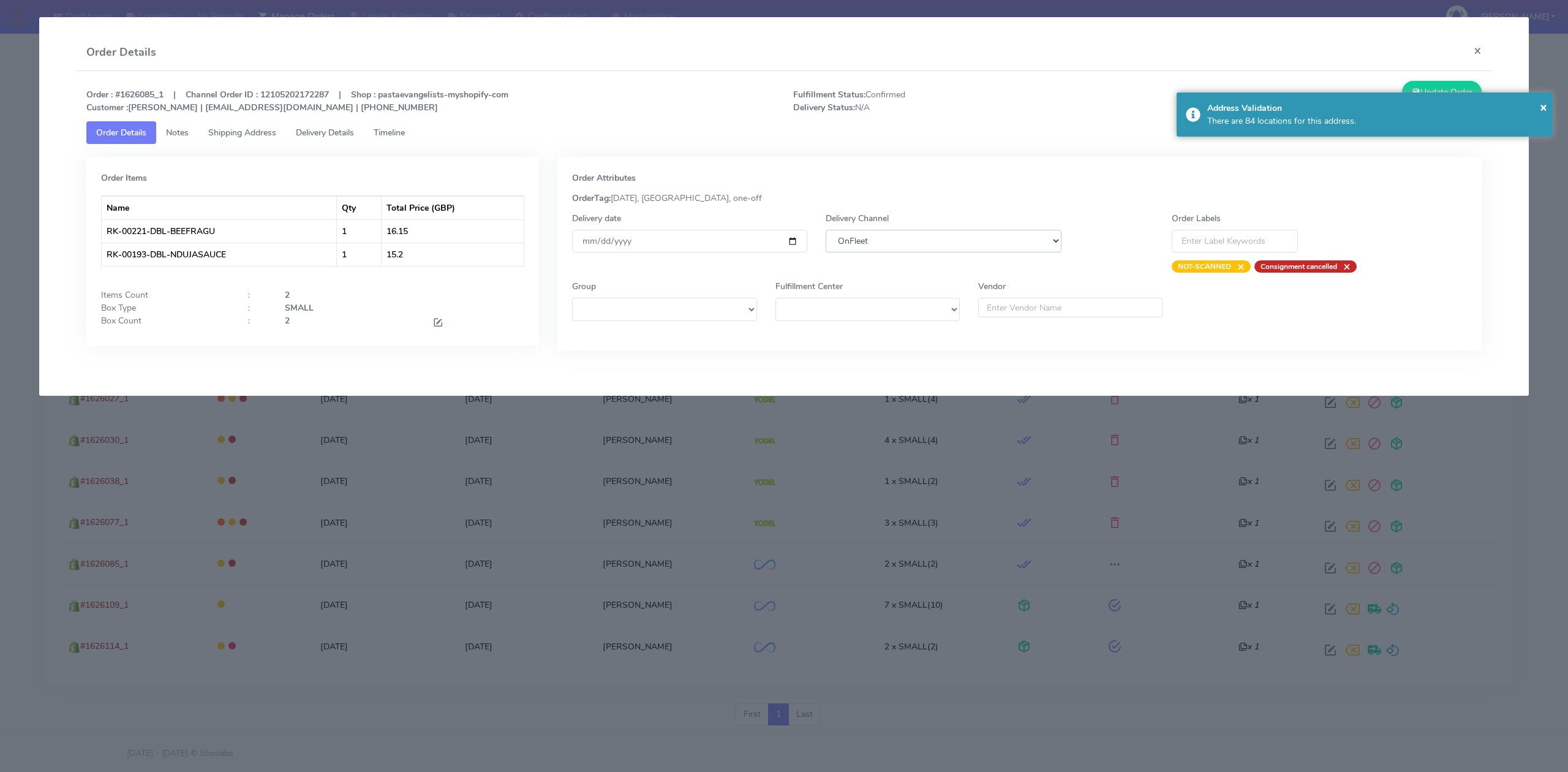
select select "5"
click at [826, 230] on select "DHL OnFleet Royal Mail DPD Yodel MaxOptra Amazon Collection" at bounding box center [944, 241] width 235 height 23
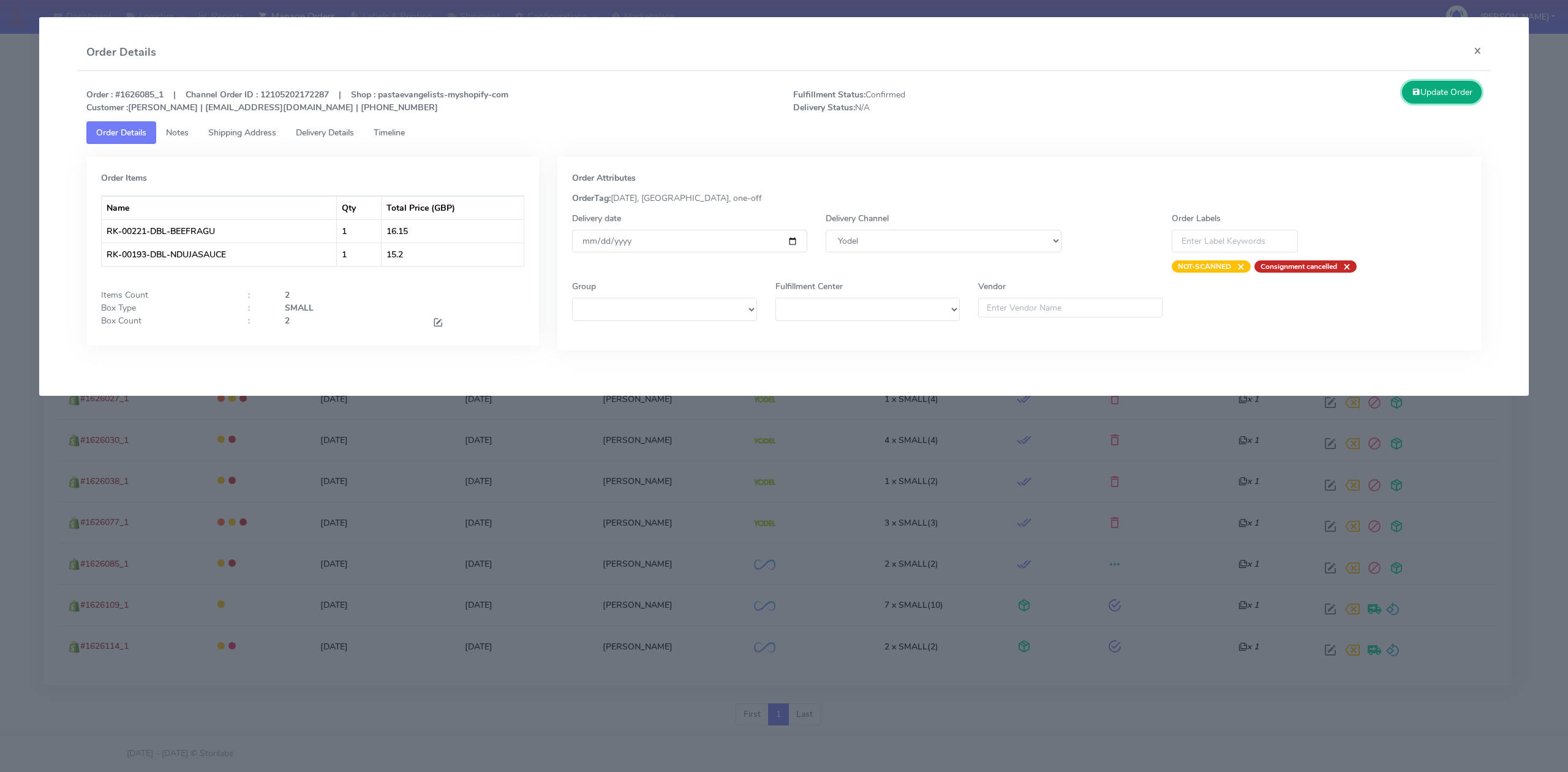
click at [1459, 97] on button "Update Order" at bounding box center [1442, 92] width 80 height 23
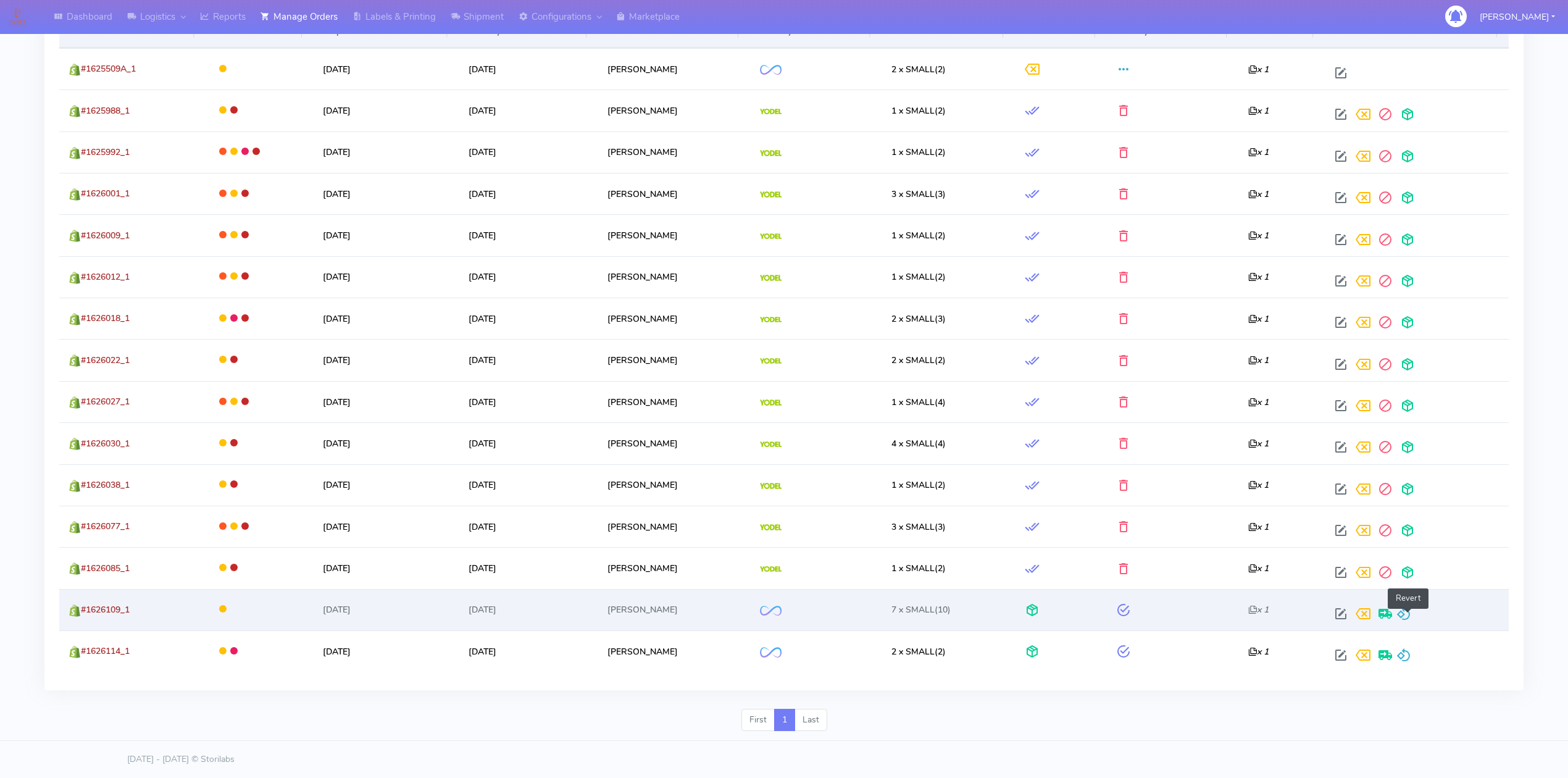
click at [1409, 613] on span at bounding box center [1404, 616] width 15 height 12
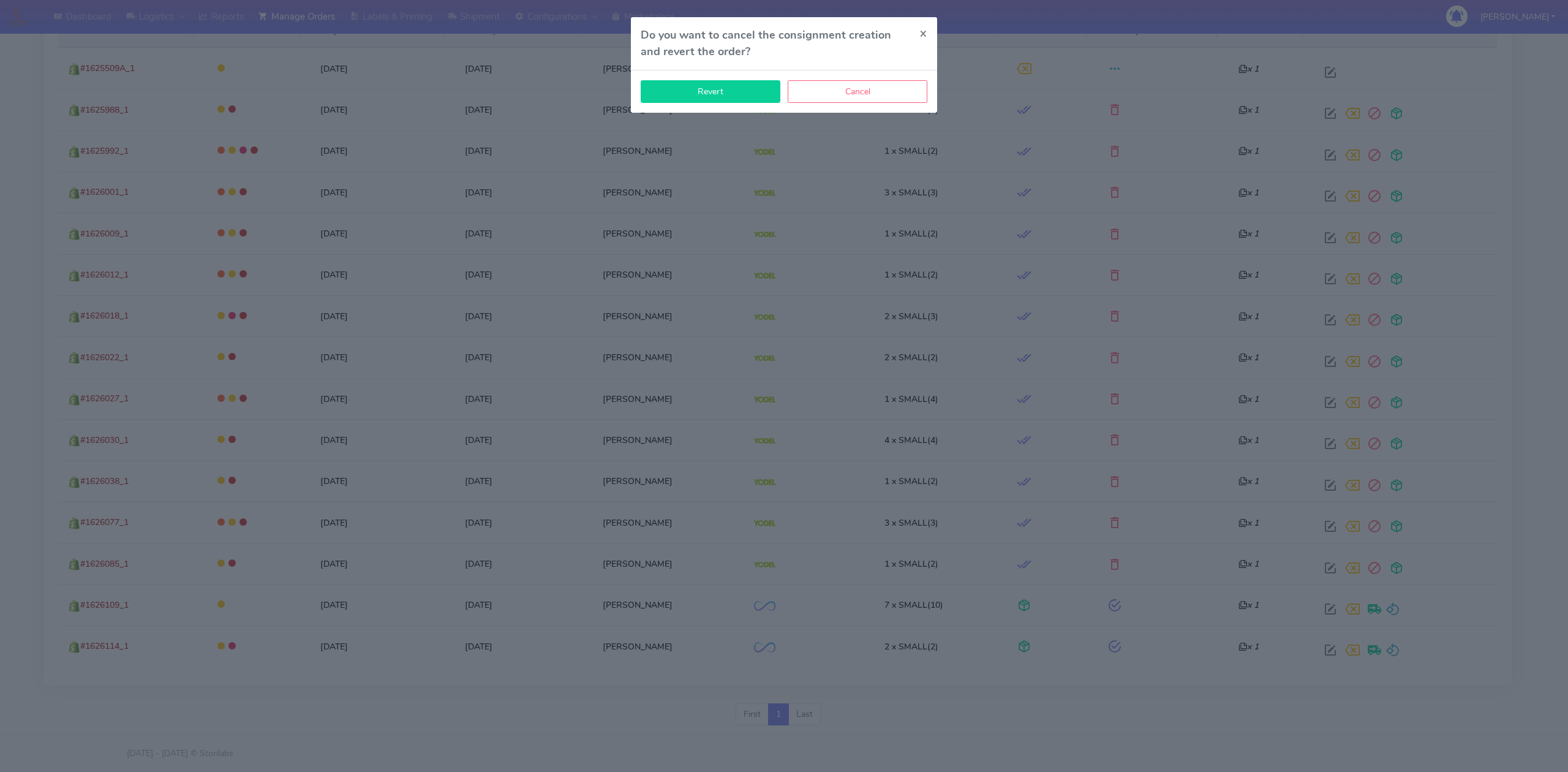
click at [665, 91] on button "Revert" at bounding box center [710, 92] width 140 height 23
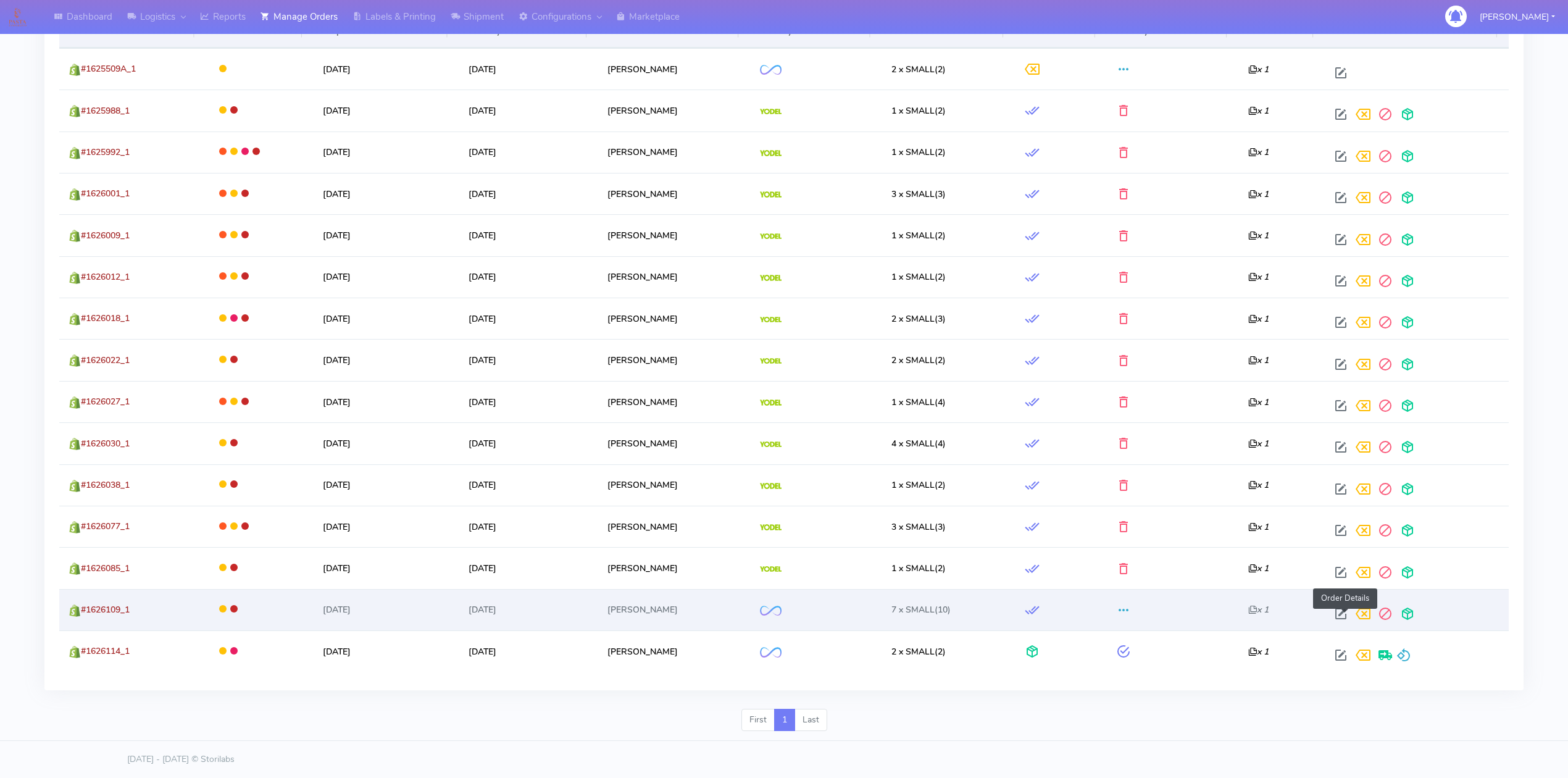
click at [1345, 618] on span at bounding box center [1341, 616] width 22 height 12
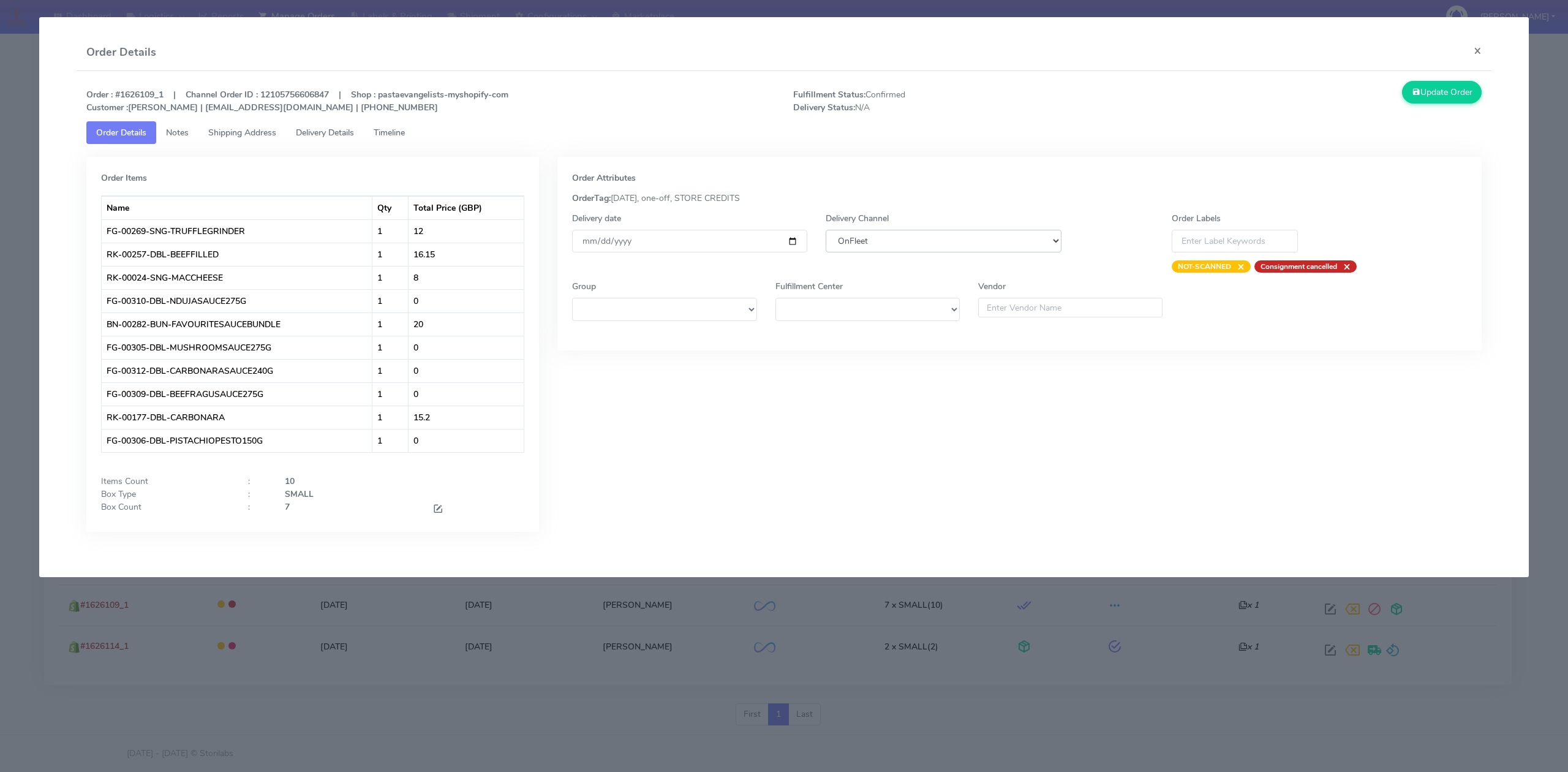
click at [986, 242] on select "DHL OnFleet Royal Mail DPD Yodel MaxOptra Amazon Collection" at bounding box center [944, 241] width 235 height 23
select select "5"
click at [826, 230] on select "DHL OnFleet Royal Mail DPD Yodel MaxOptra Amazon Collection" at bounding box center [944, 241] width 235 height 23
click at [1434, 93] on button "Update Order" at bounding box center [1442, 92] width 80 height 23
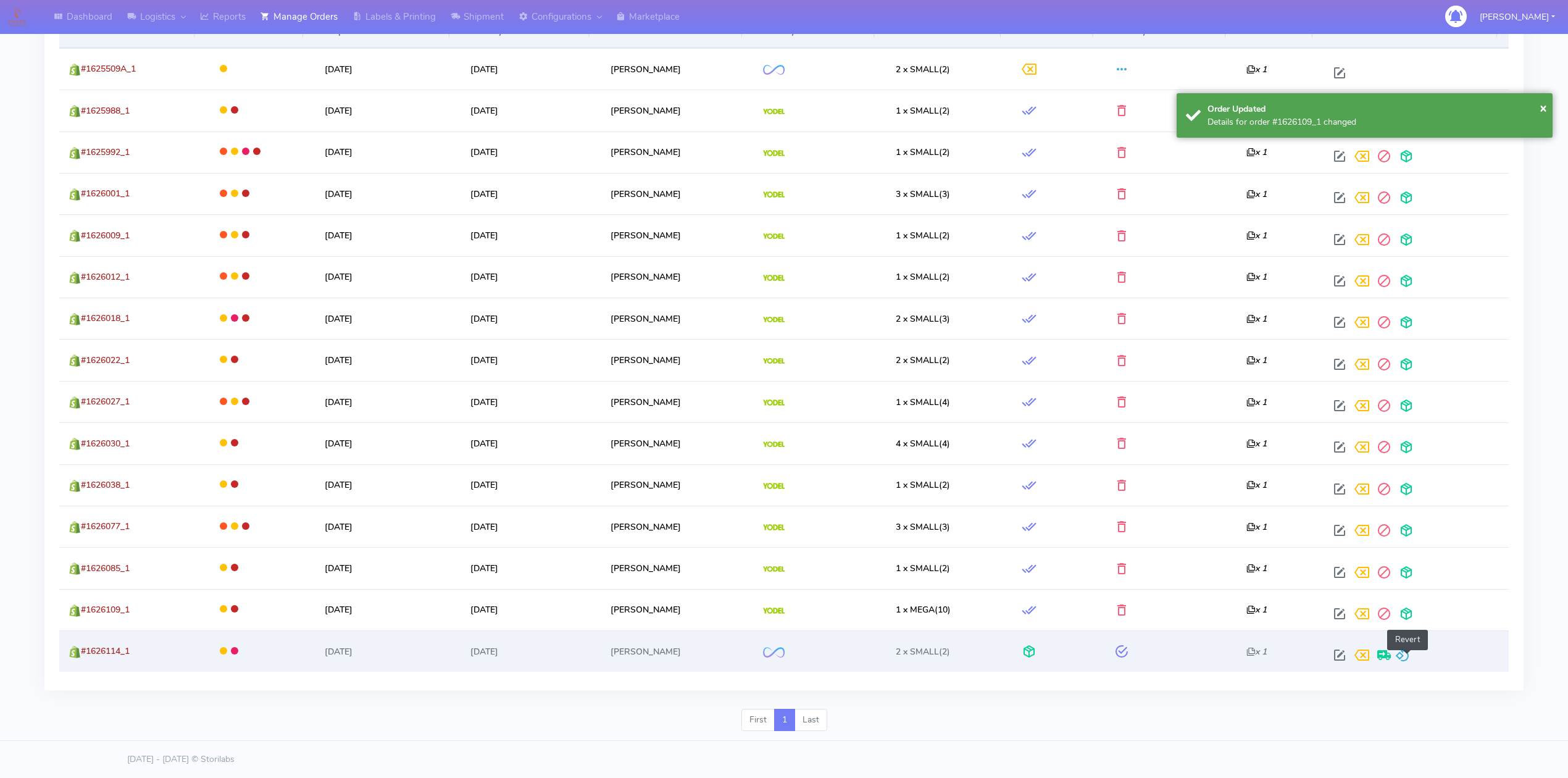
click at [1408, 653] on span at bounding box center [1402, 658] width 15 height 12
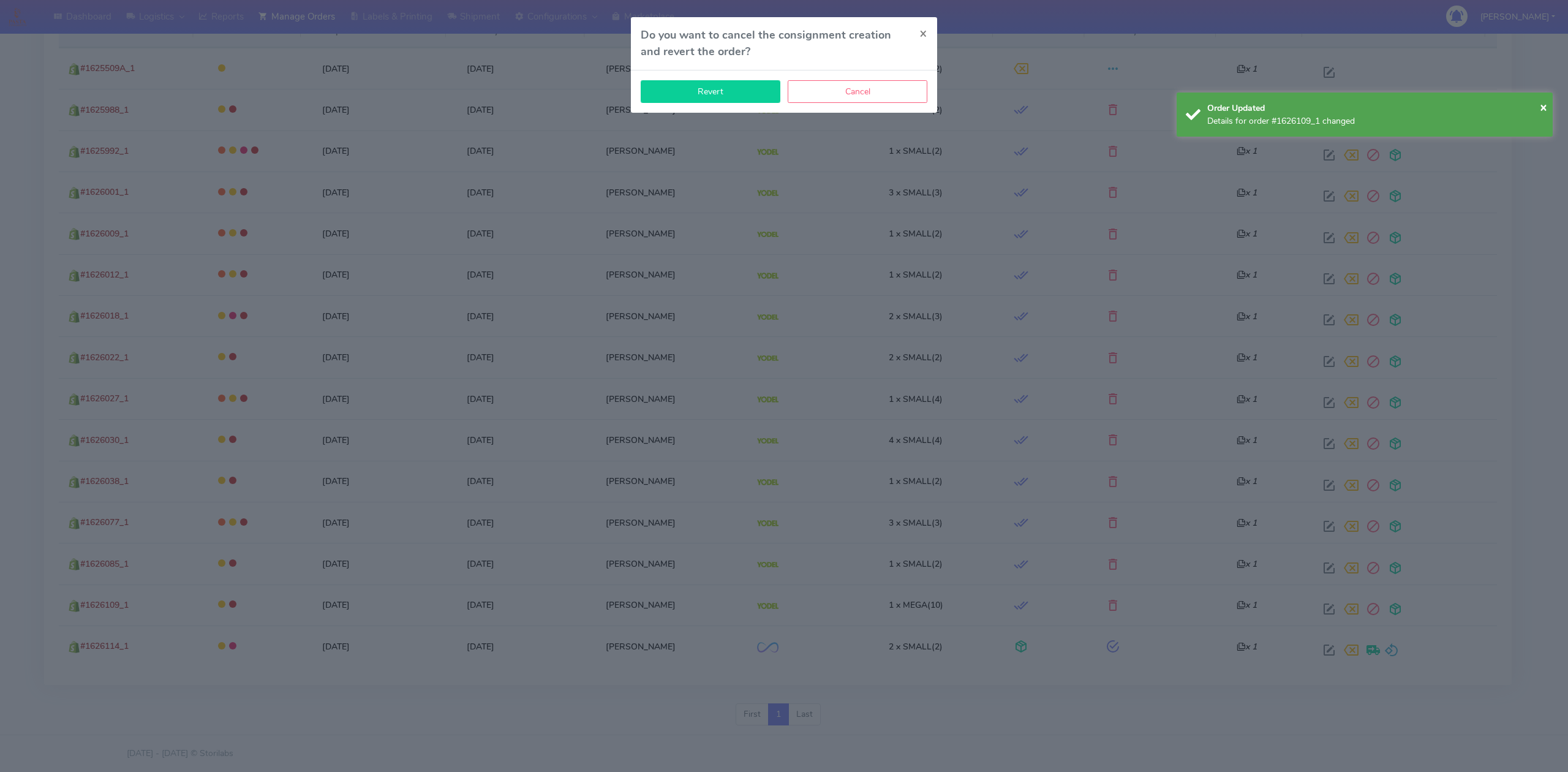
click at [708, 85] on button "Revert" at bounding box center [710, 92] width 140 height 23
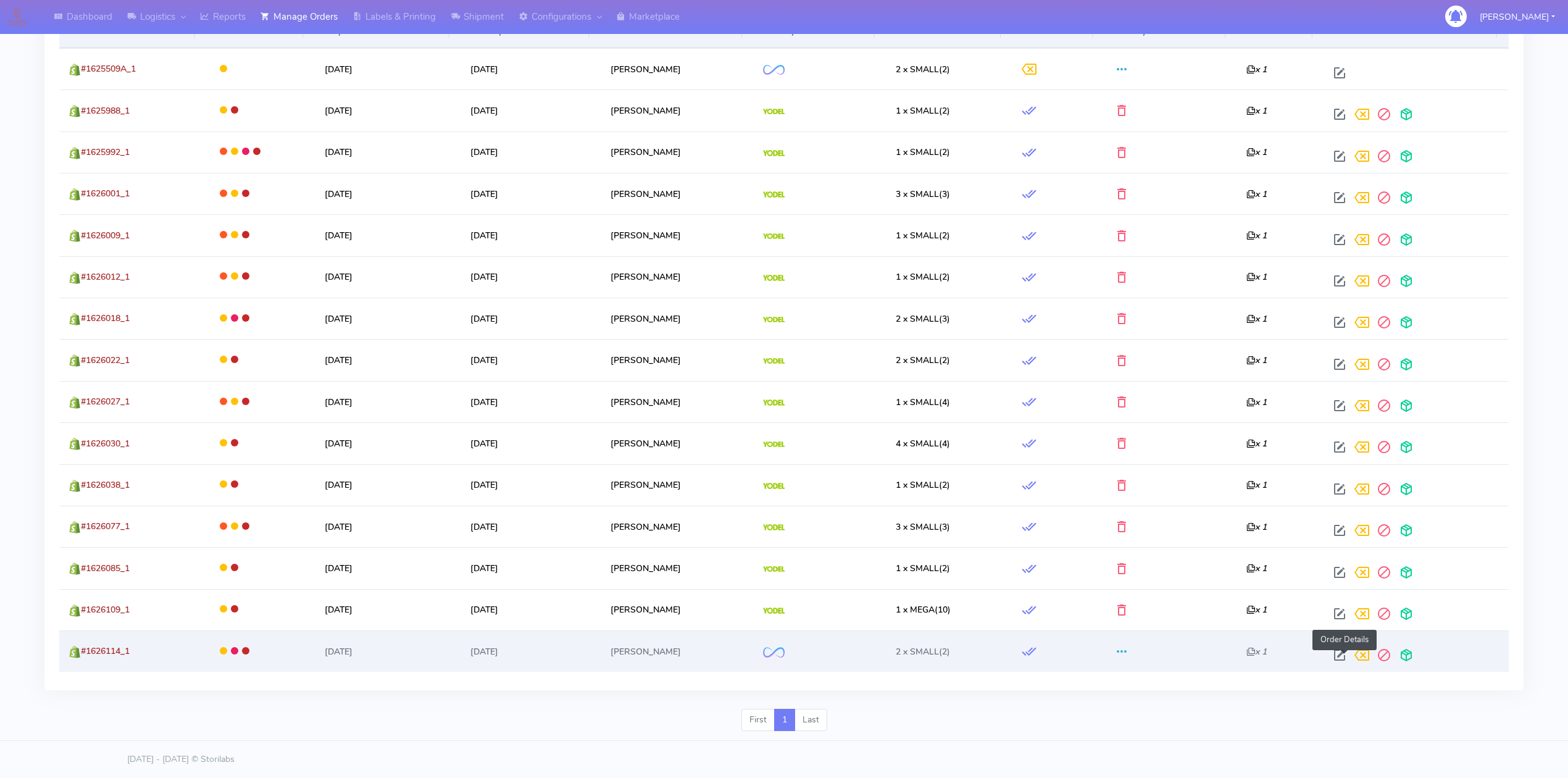
click at [1342, 652] on span at bounding box center [1340, 658] width 22 height 12
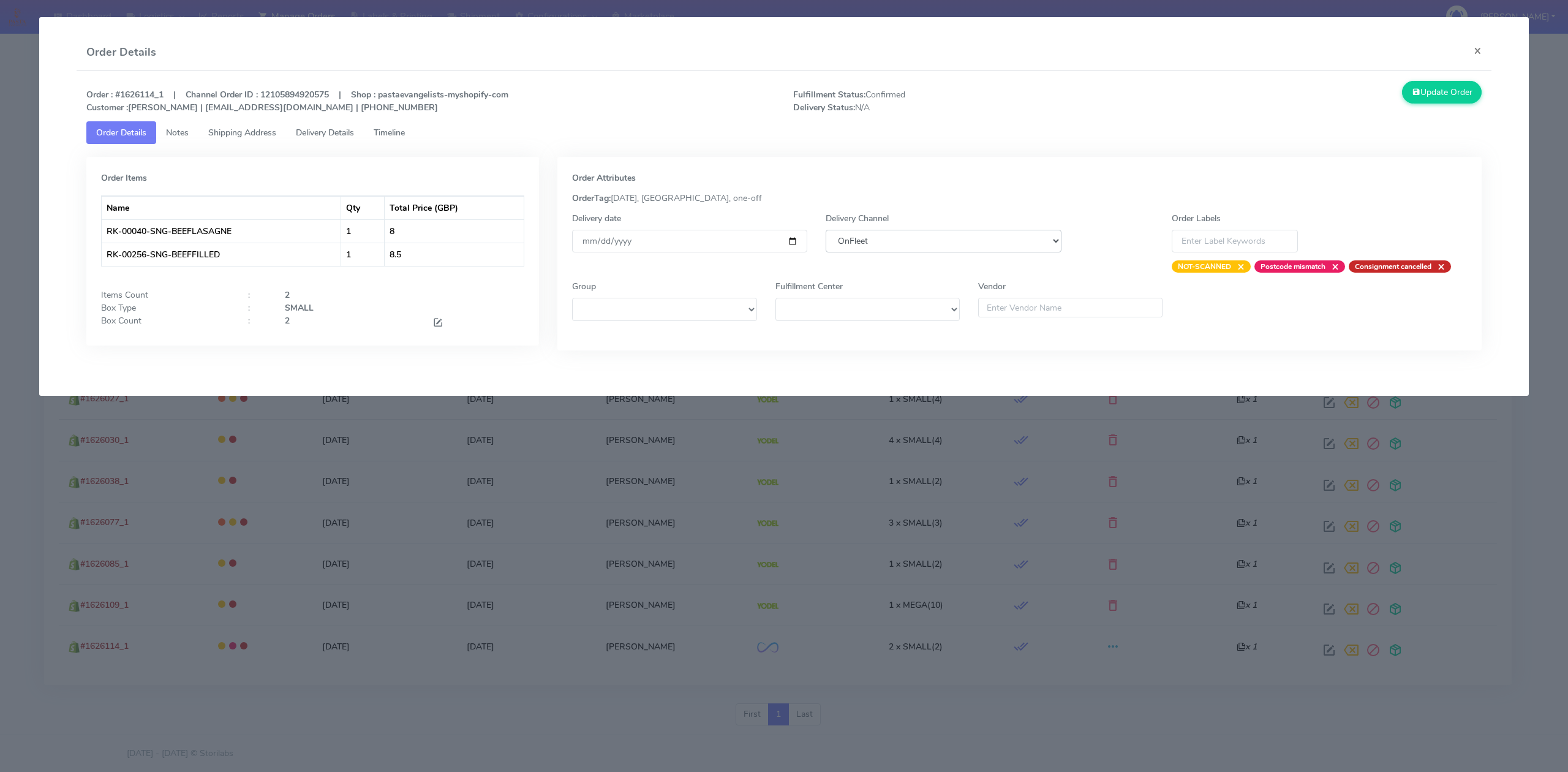
click at [969, 235] on select "DHL OnFleet Royal Mail DPD Yodel MaxOptra Amazon Collection" at bounding box center [944, 241] width 235 height 23
select select "5"
click at [826, 230] on select "DHL OnFleet Royal Mail DPD Yodel MaxOptra Amazon Collection" at bounding box center [944, 241] width 235 height 23
click at [1464, 85] on button "Update Order" at bounding box center [1442, 92] width 80 height 23
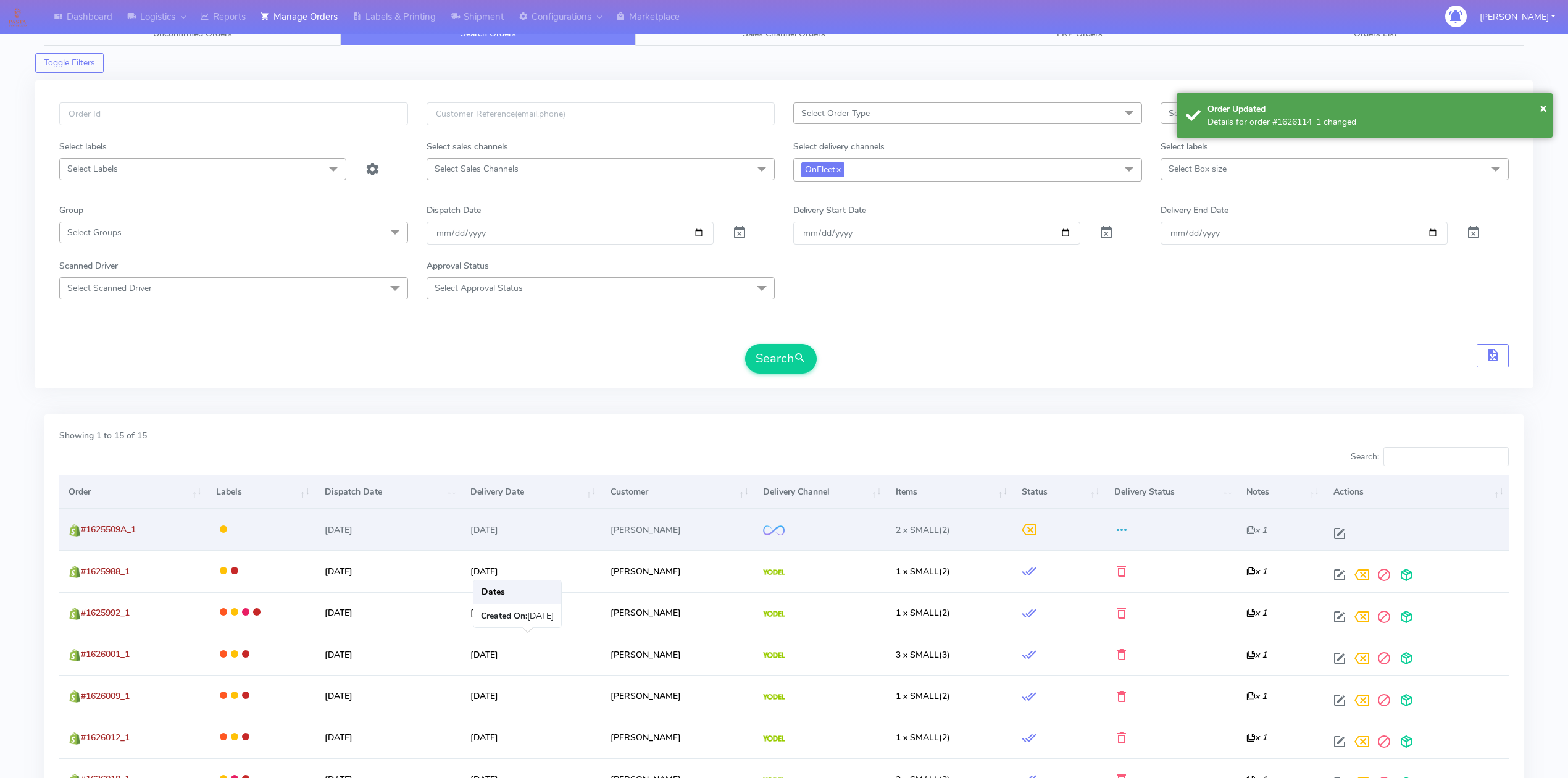
scroll to position [0, 0]
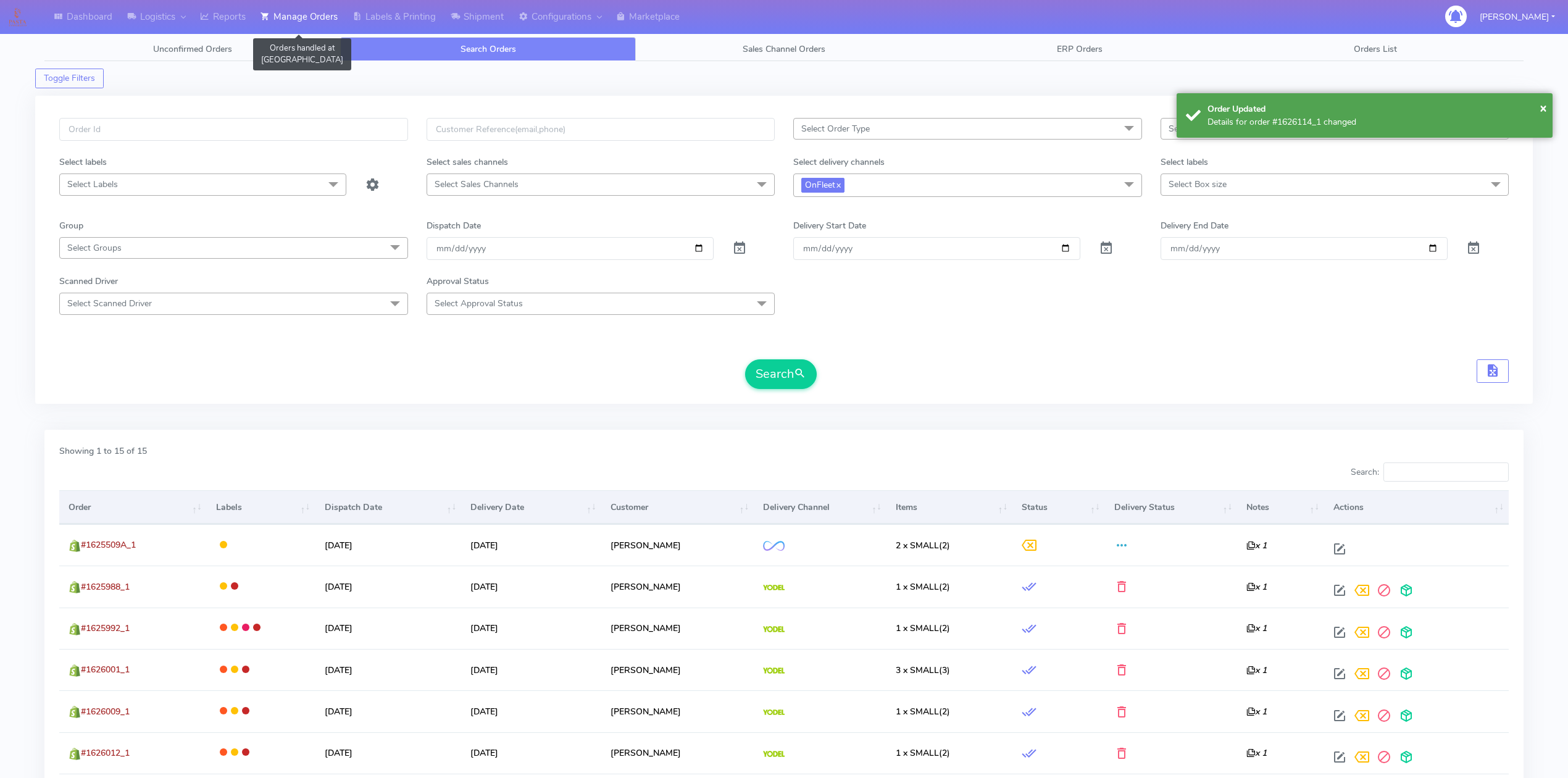
click at [313, 18] on link "Manage Orders" at bounding box center [299, 17] width 92 height 34
